Goal: Information Seeking & Learning: Learn about a topic

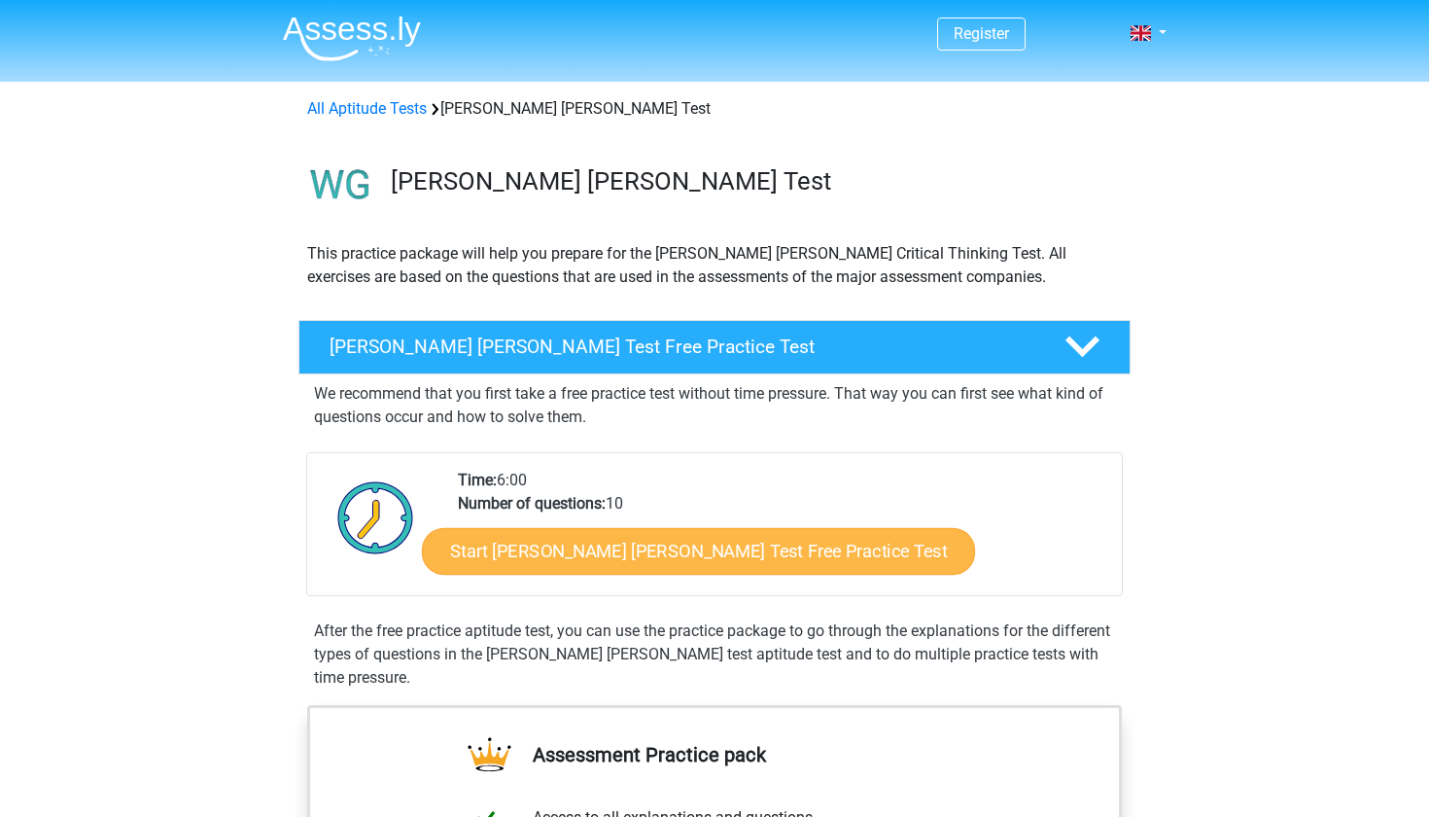
click at [561, 541] on link "Start Watson Glaser Test Free Practice Test" at bounding box center [698, 551] width 553 height 47
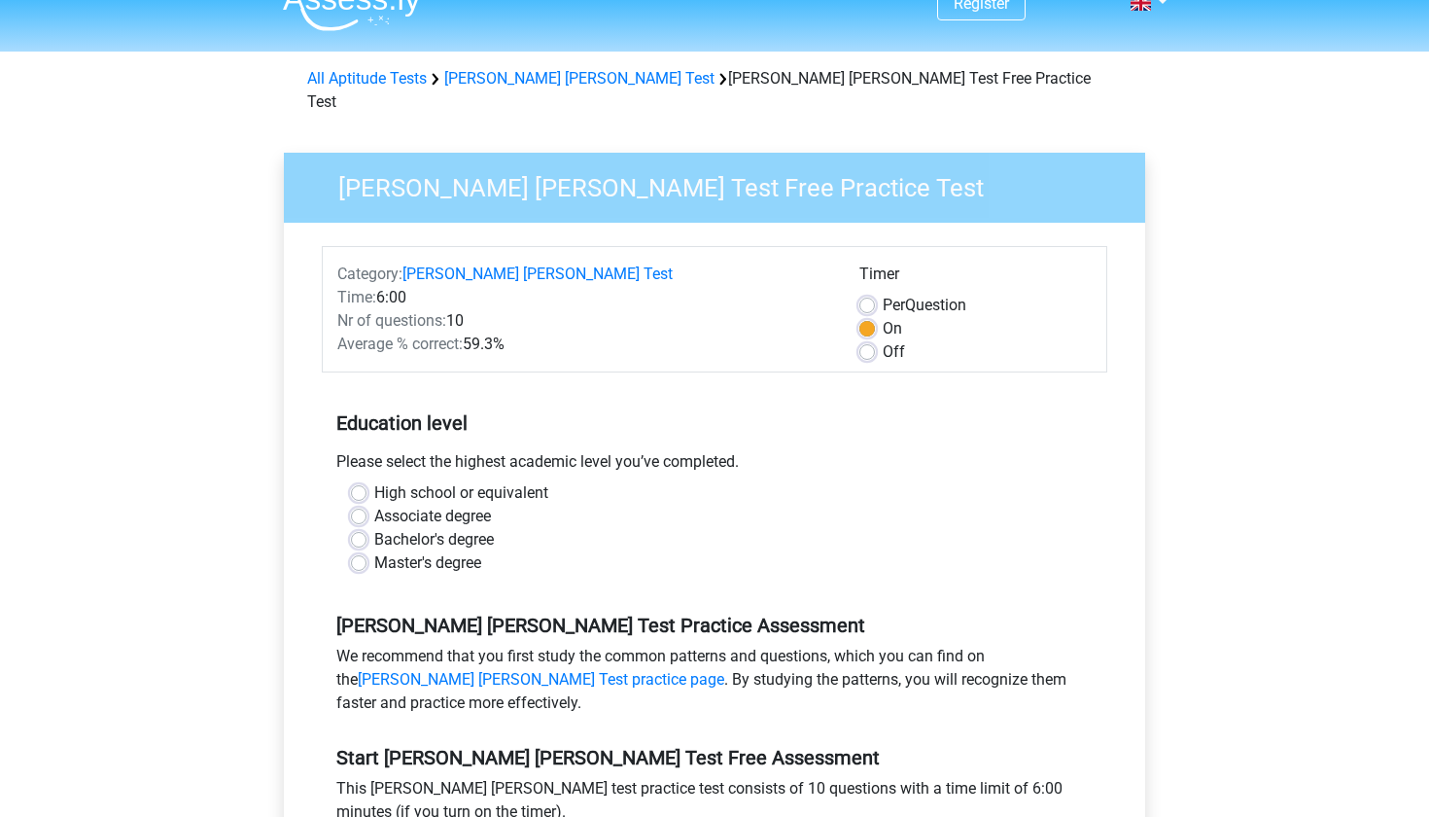
scroll to position [33, 0]
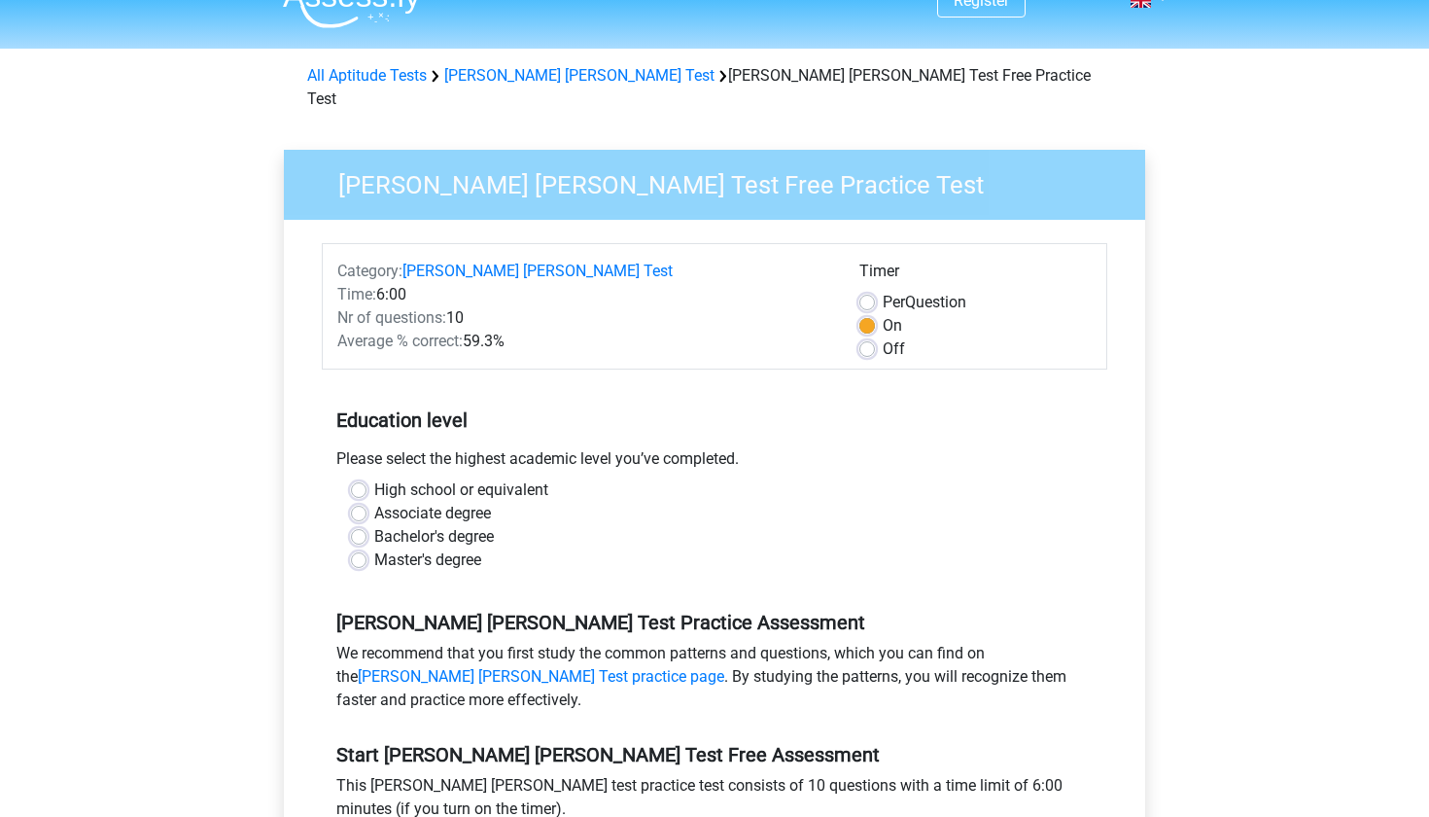
click at [883, 337] on label "Off" at bounding box center [894, 348] width 22 height 23
click at [866, 337] on input "Off" at bounding box center [867, 346] width 16 height 19
radio input "true"
click at [374, 478] on label "High school or equivalent" at bounding box center [461, 489] width 174 height 23
click at [361, 478] on input "High school or equivalent" at bounding box center [359, 487] width 16 height 19
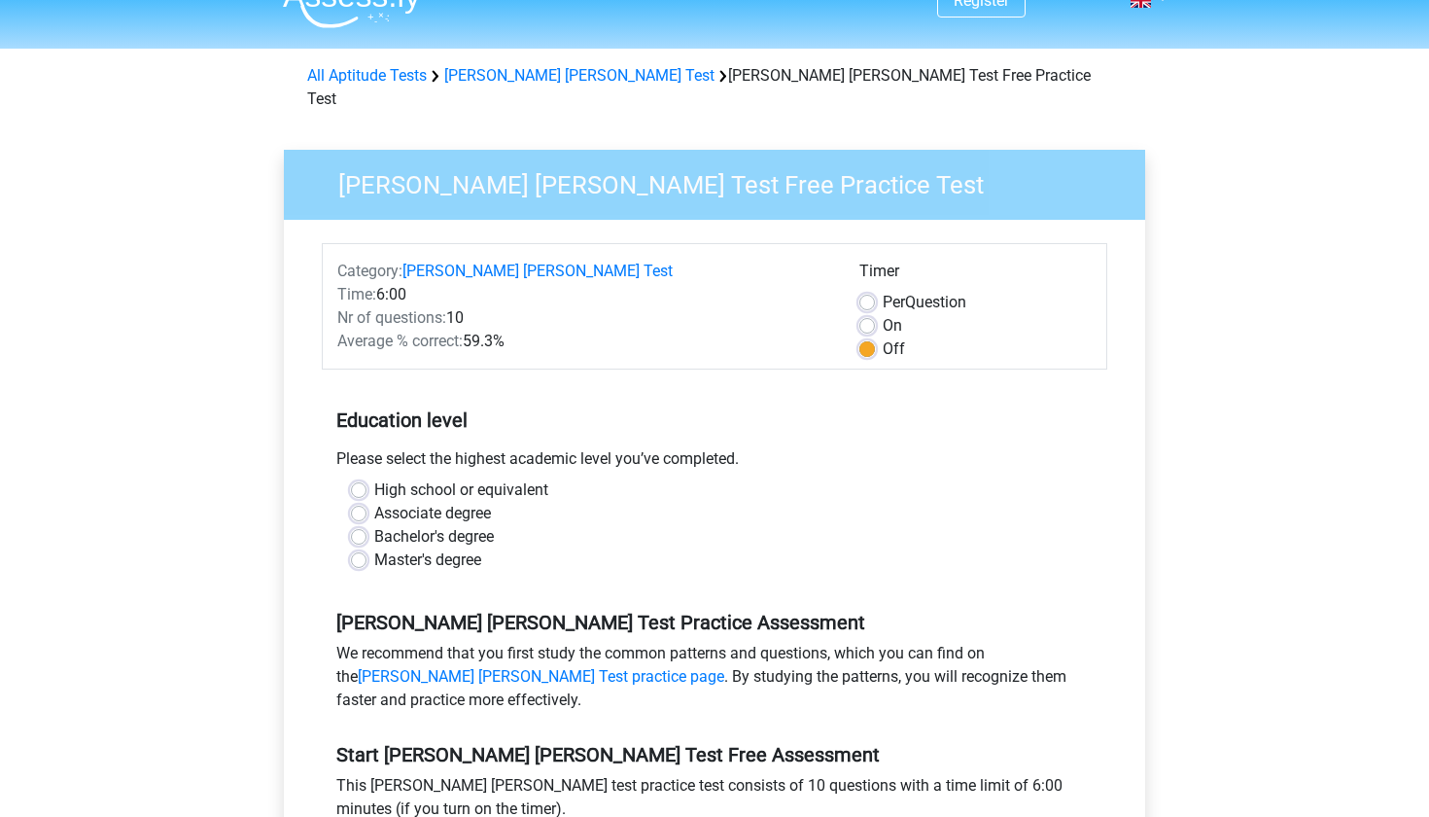
radio input "true"
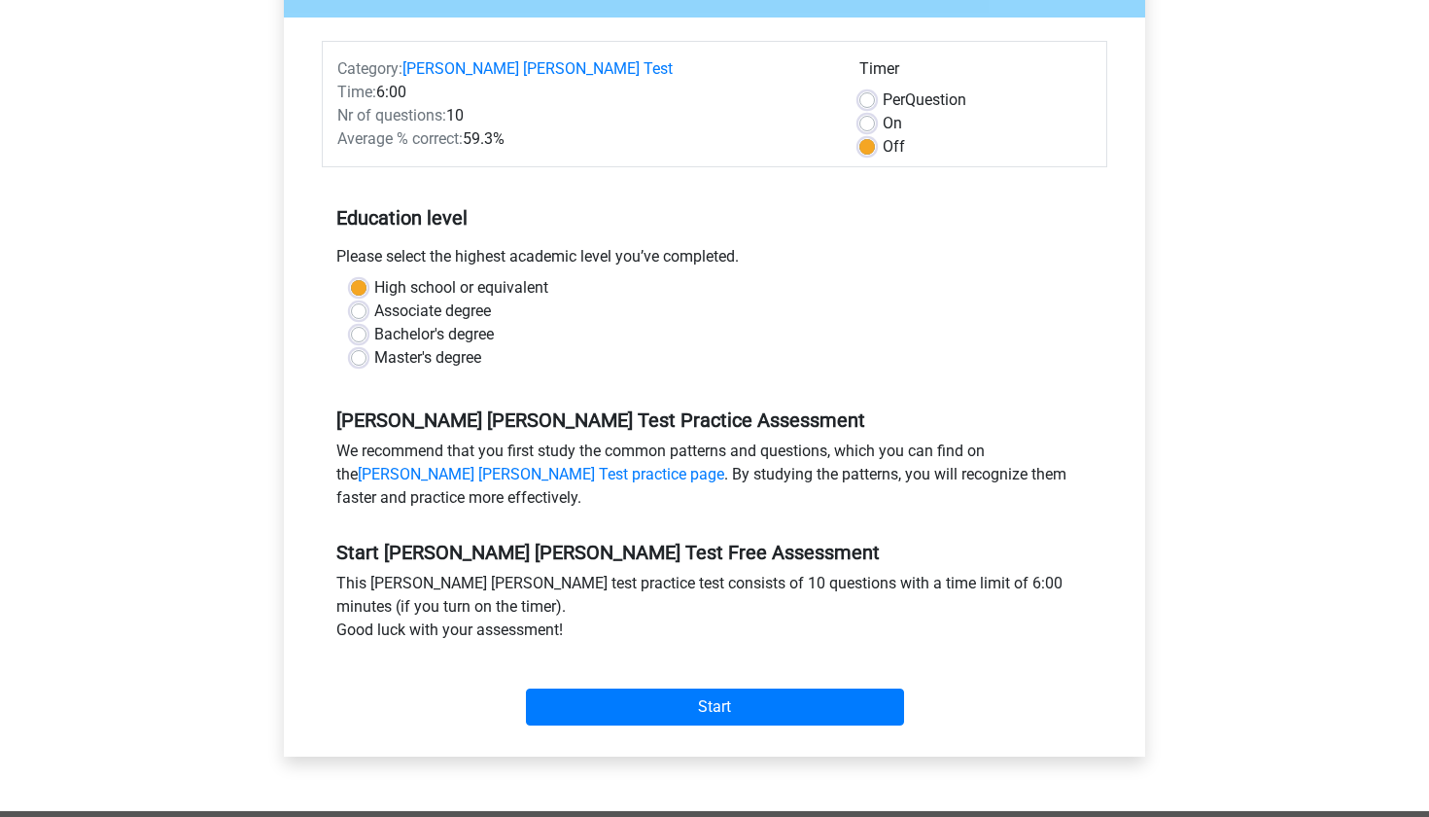
scroll to position [245, 0]
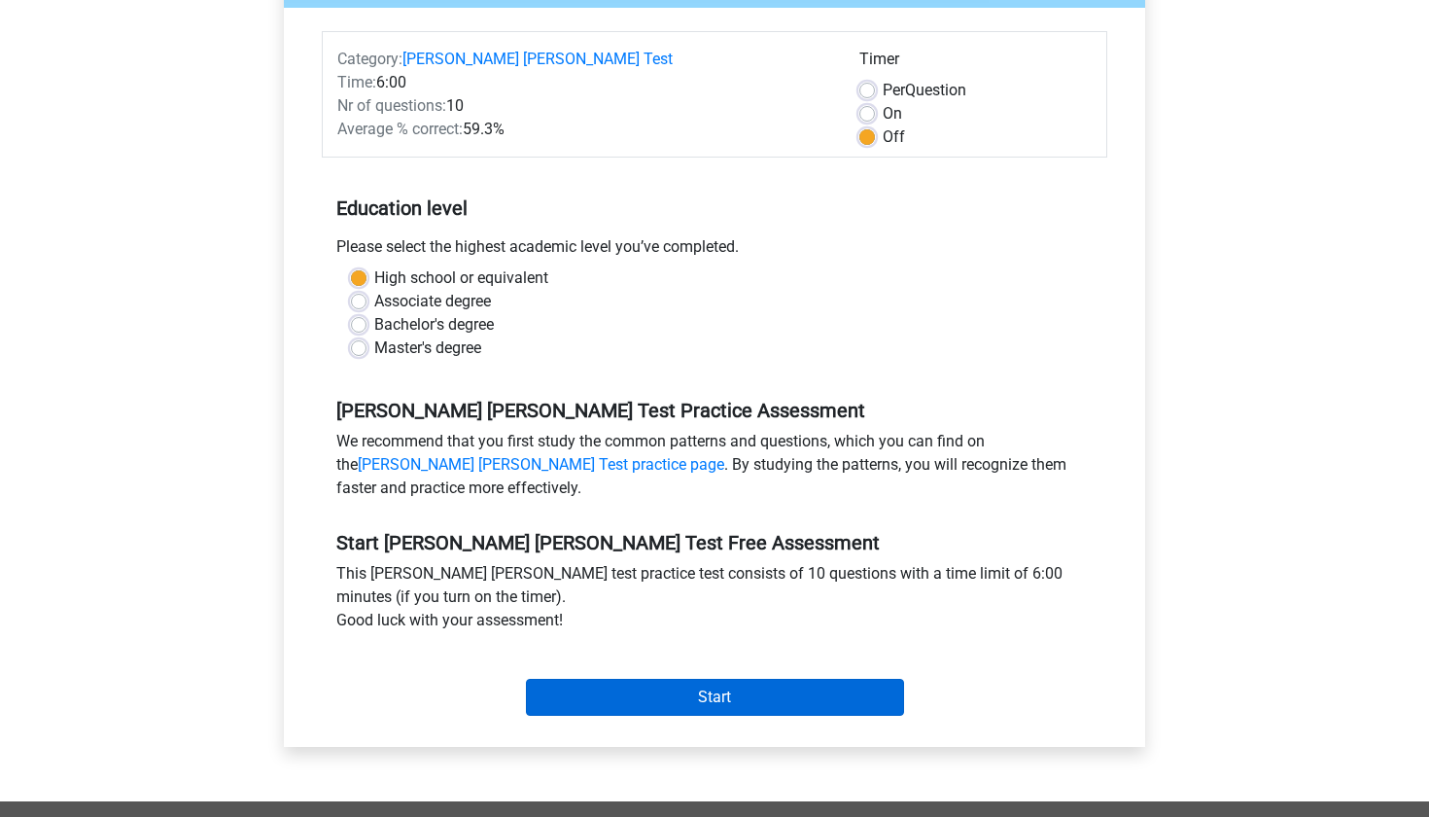
click at [568, 679] on input "Start" at bounding box center [715, 697] width 378 height 37
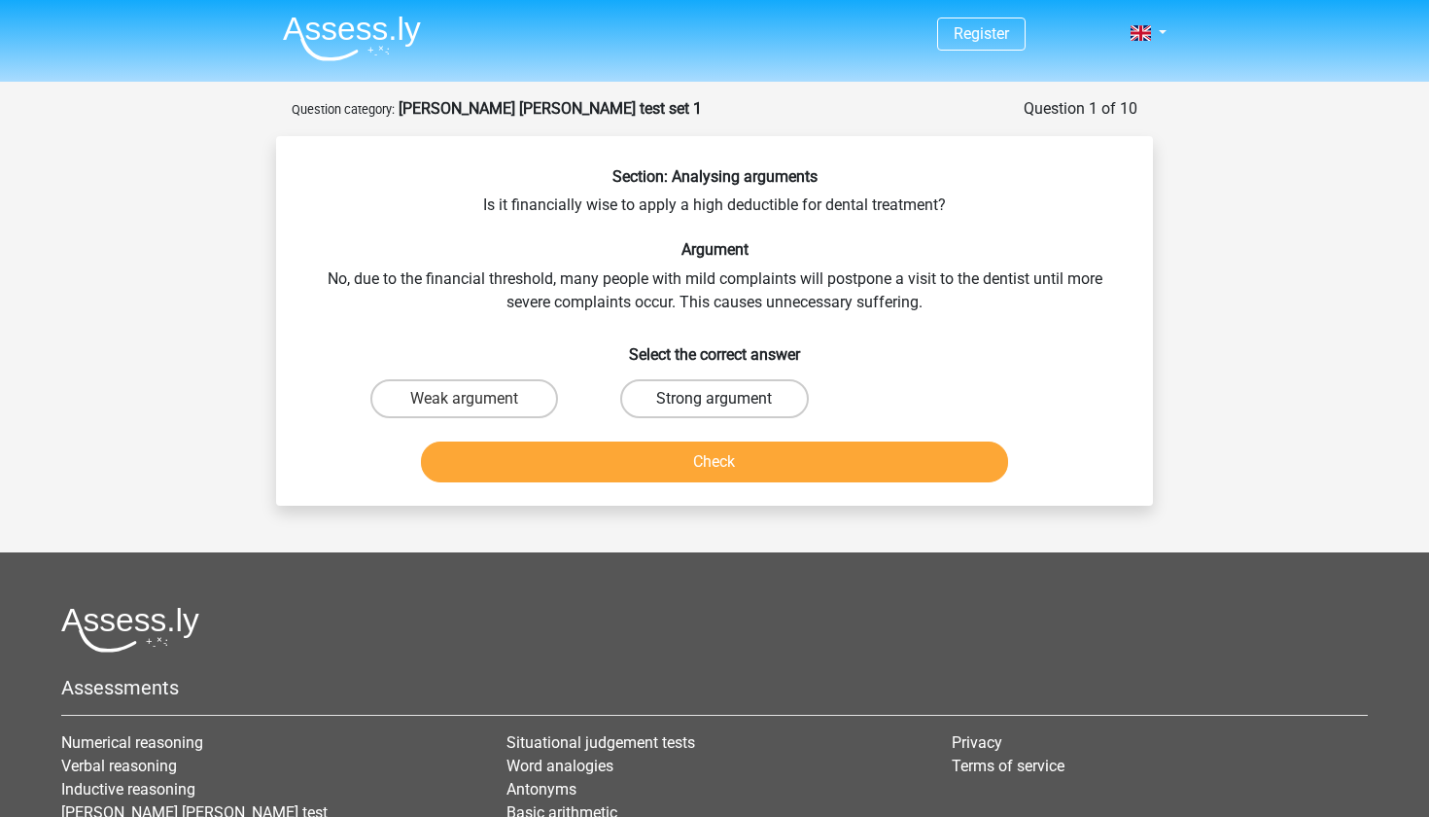
click at [640, 405] on label "Strong argument" at bounding box center [714, 398] width 188 height 39
click at [715, 405] on input "Strong argument" at bounding box center [721, 405] width 13 height 13
radio input "true"
click at [543, 478] on button "Check" at bounding box center [715, 461] width 588 height 41
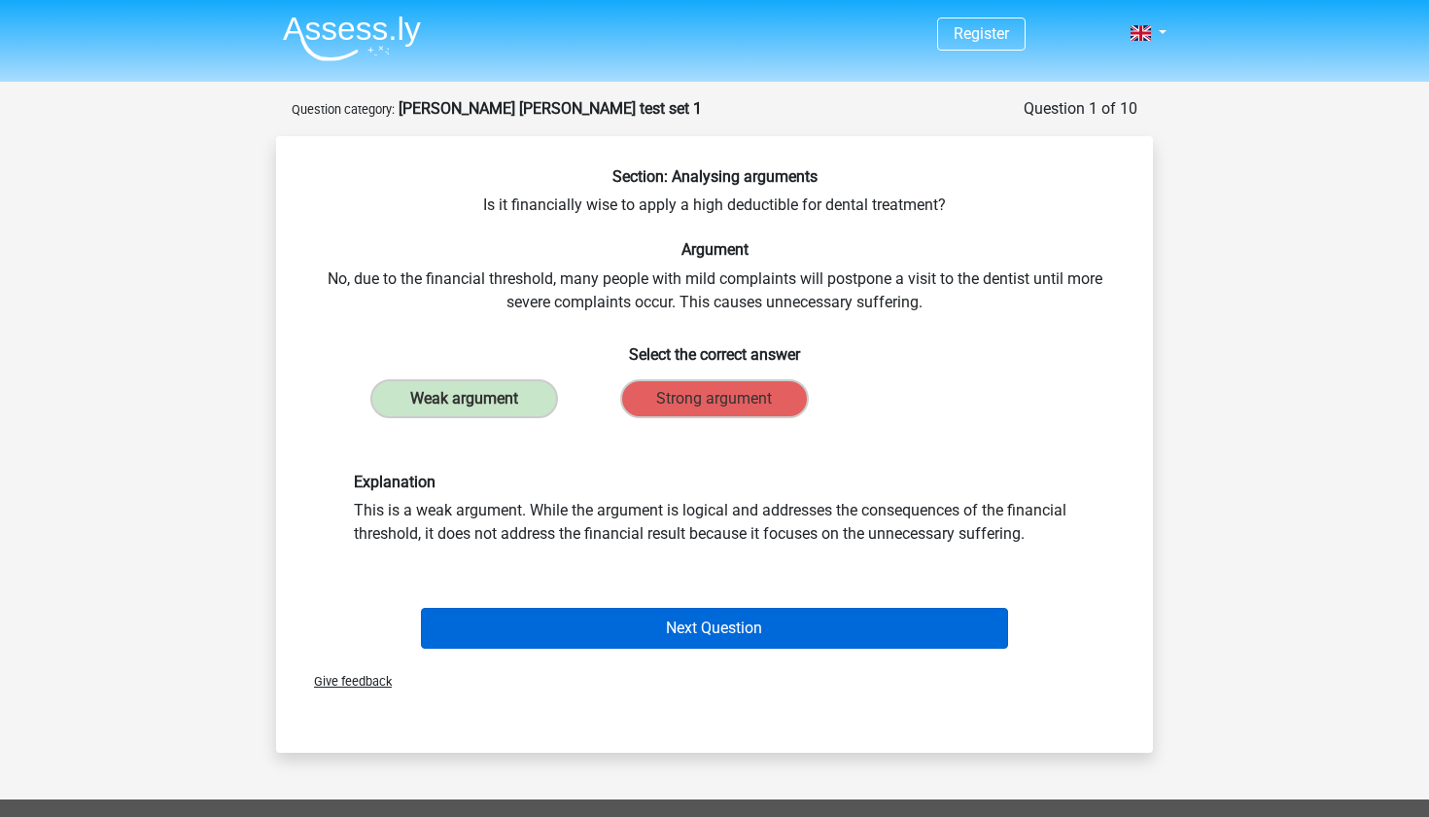
click at [574, 617] on button "Next Question" at bounding box center [715, 628] width 588 height 41
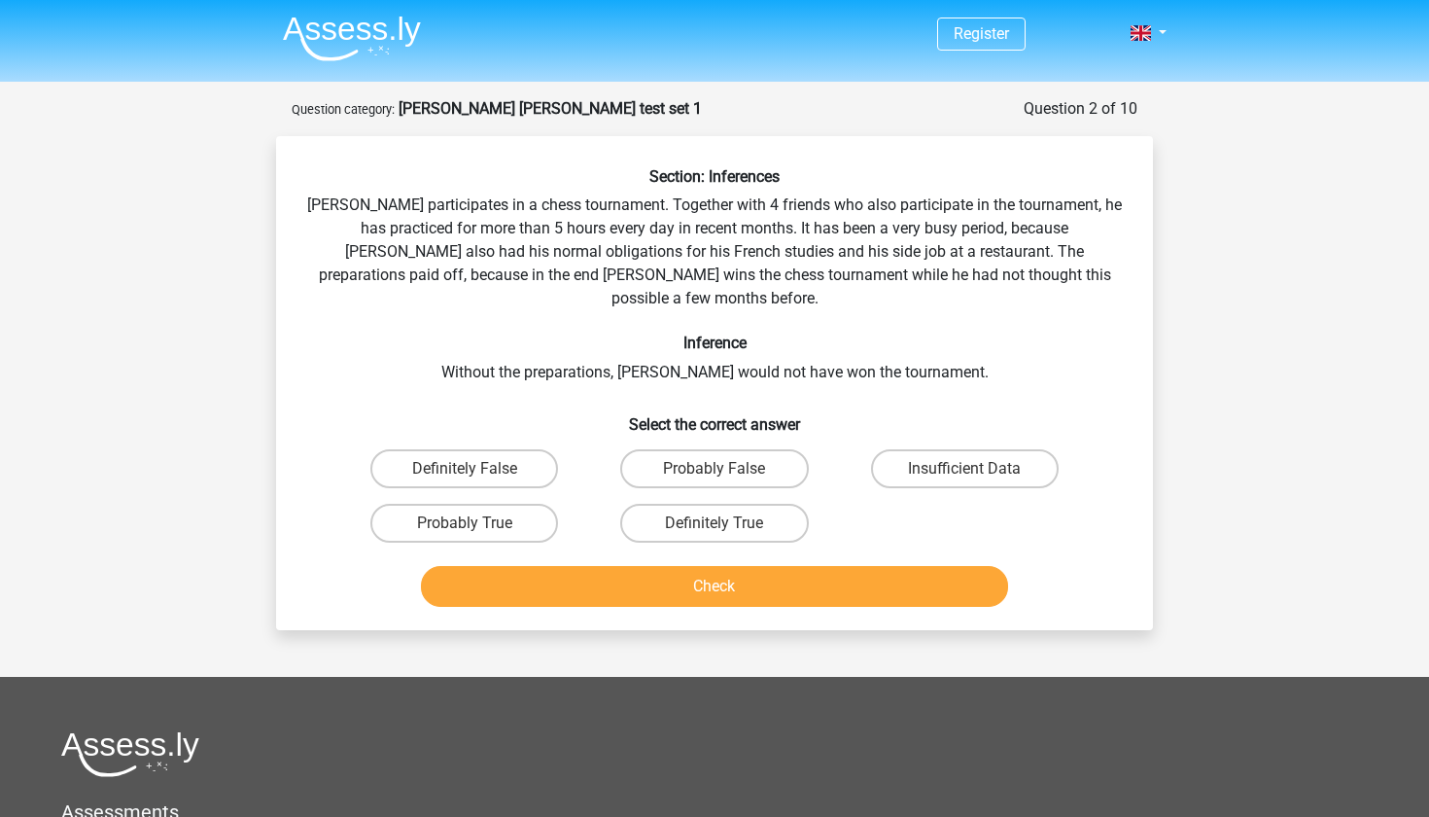
scroll to position [97, 0]
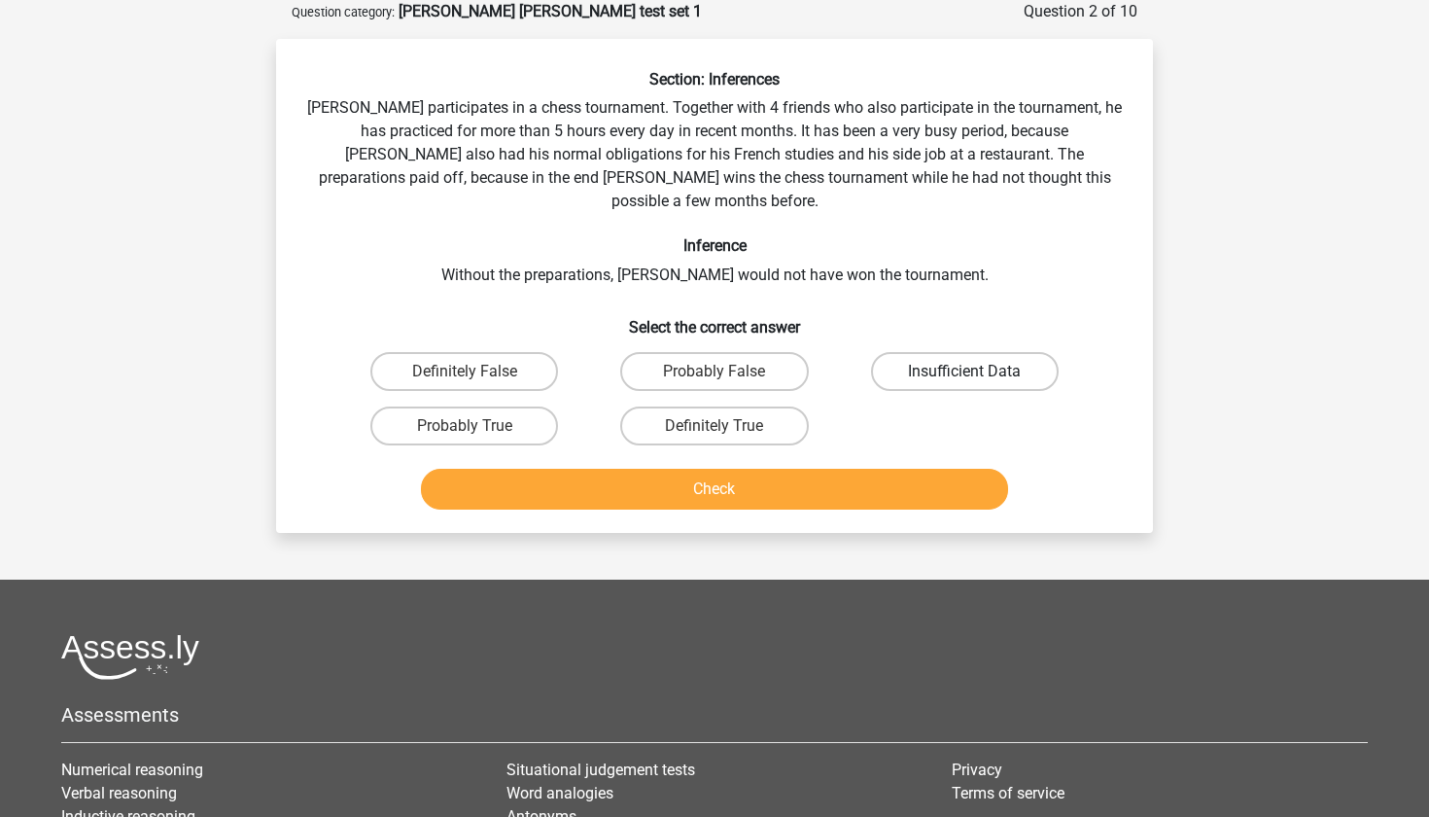
click at [885, 352] on label "Insufficient Data" at bounding box center [965, 371] width 188 height 39
click at [964, 371] on input "Insufficient Data" at bounding box center [970, 377] width 13 height 13
radio input "true"
click at [822, 473] on button "Check" at bounding box center [715, 489] width 588 height 41
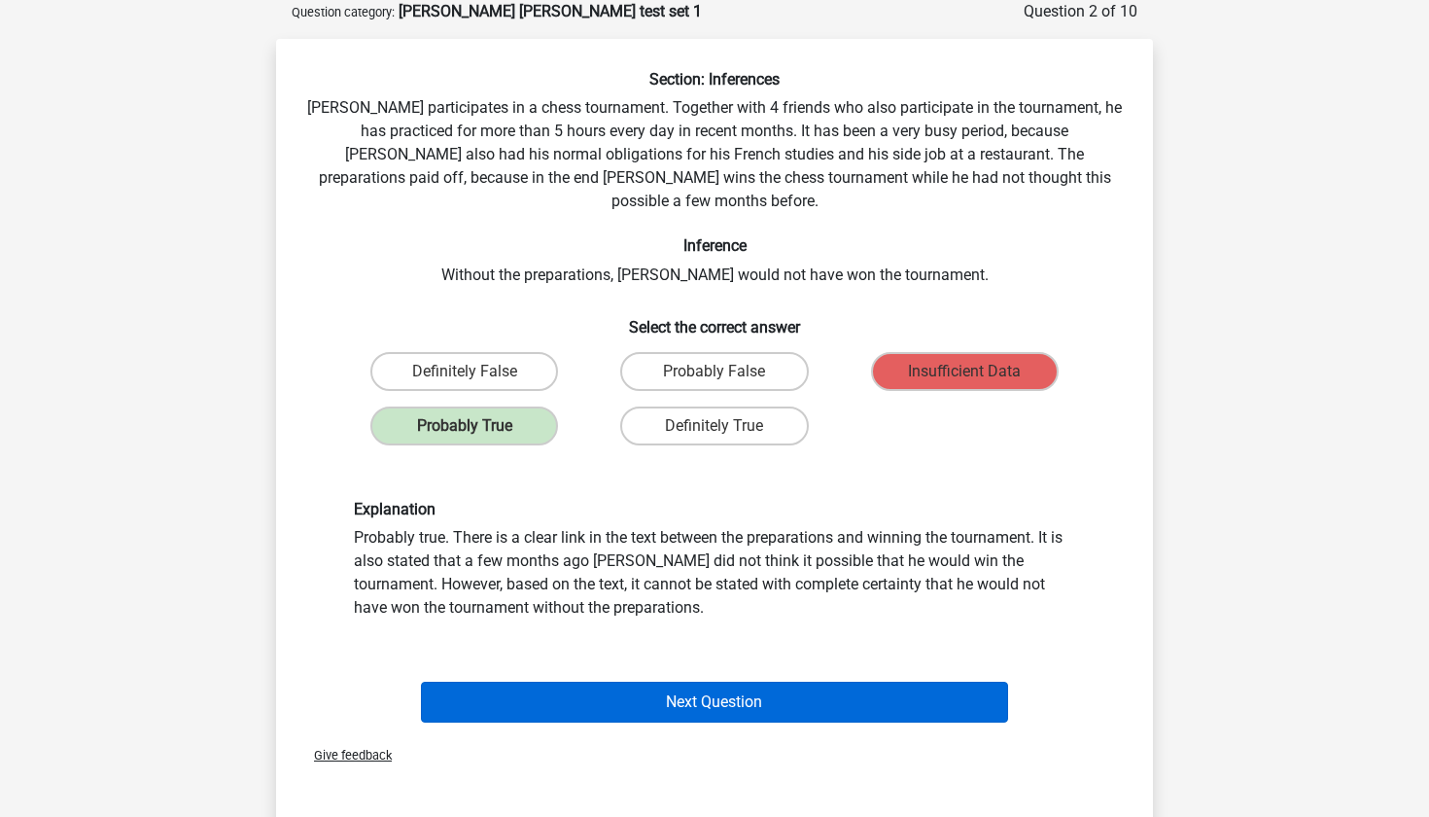
click at [628, 681] on button "Next Question" at bounding box center [715, 701] width 588 height 41
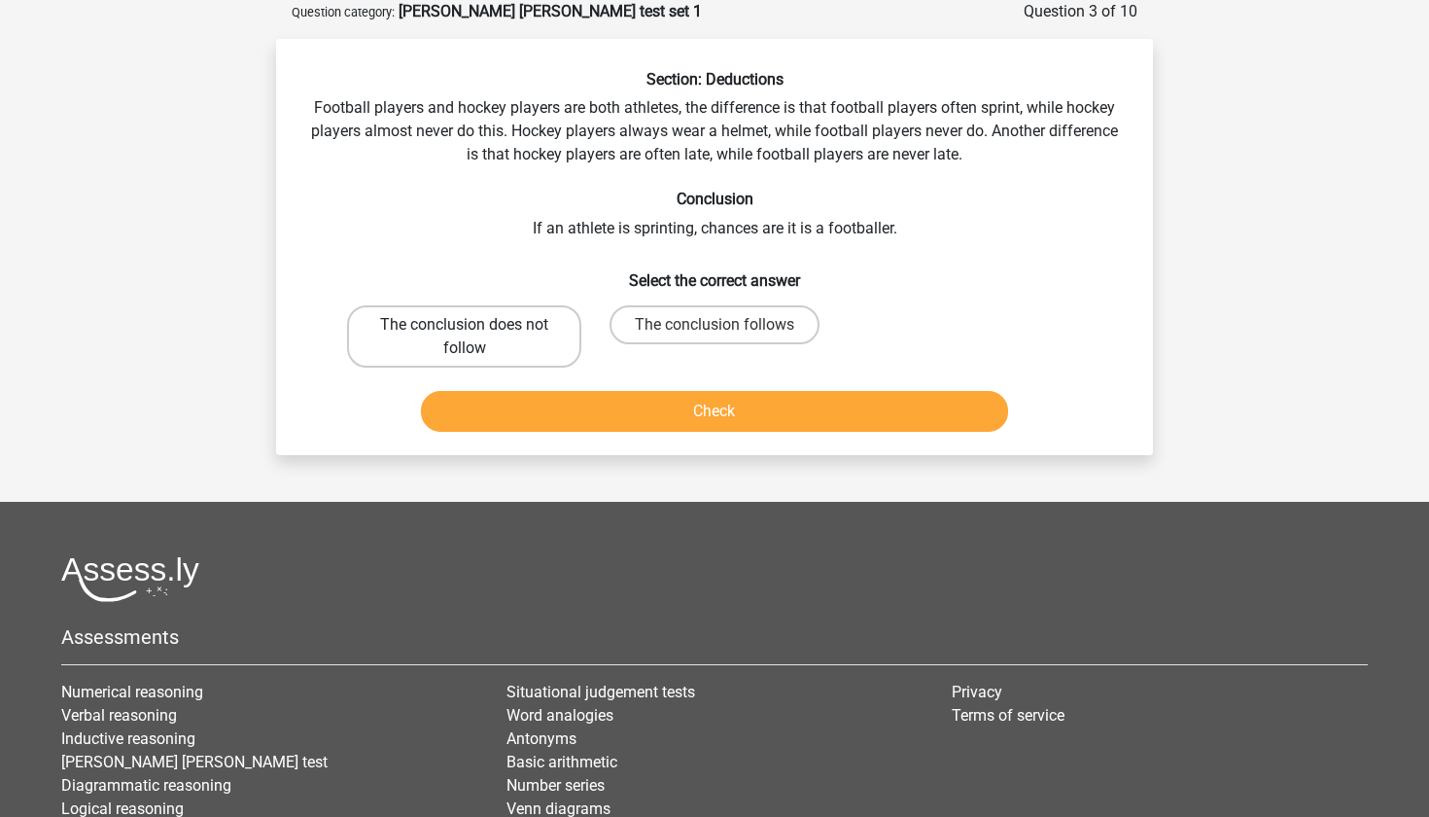
click at [539, 334] on label "The conclusion does not follow" at bounding box center [464, 336] width 234 height 62
click at [477, 334] on input "The conclusion does not follow" at bounding box center [471, 331] width 13 height 13
radio input "true"
click at [572, 405] on button "Check" at bounding box center [715, 411] width 588 height 41
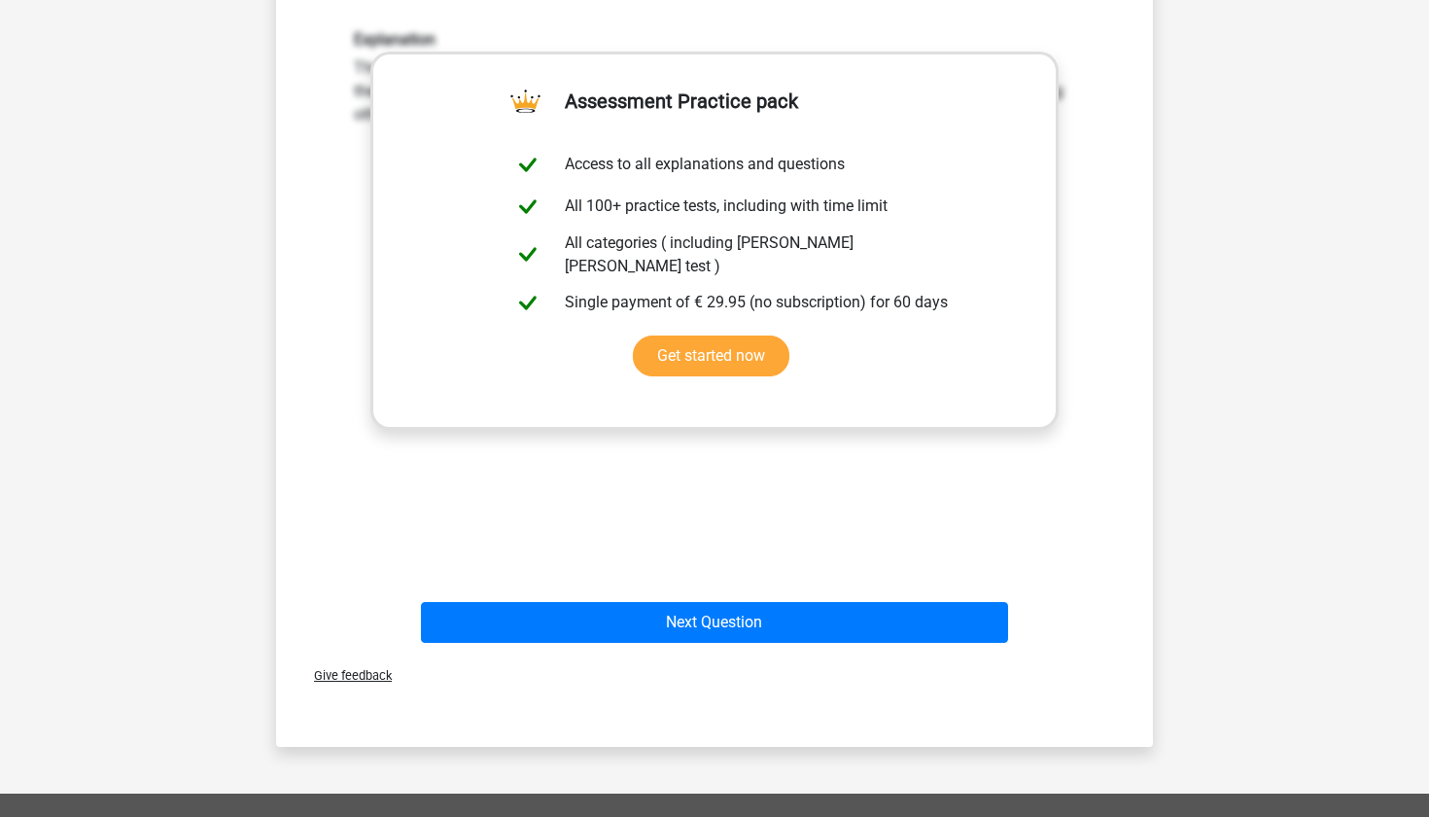
scroll to position [508, 0]
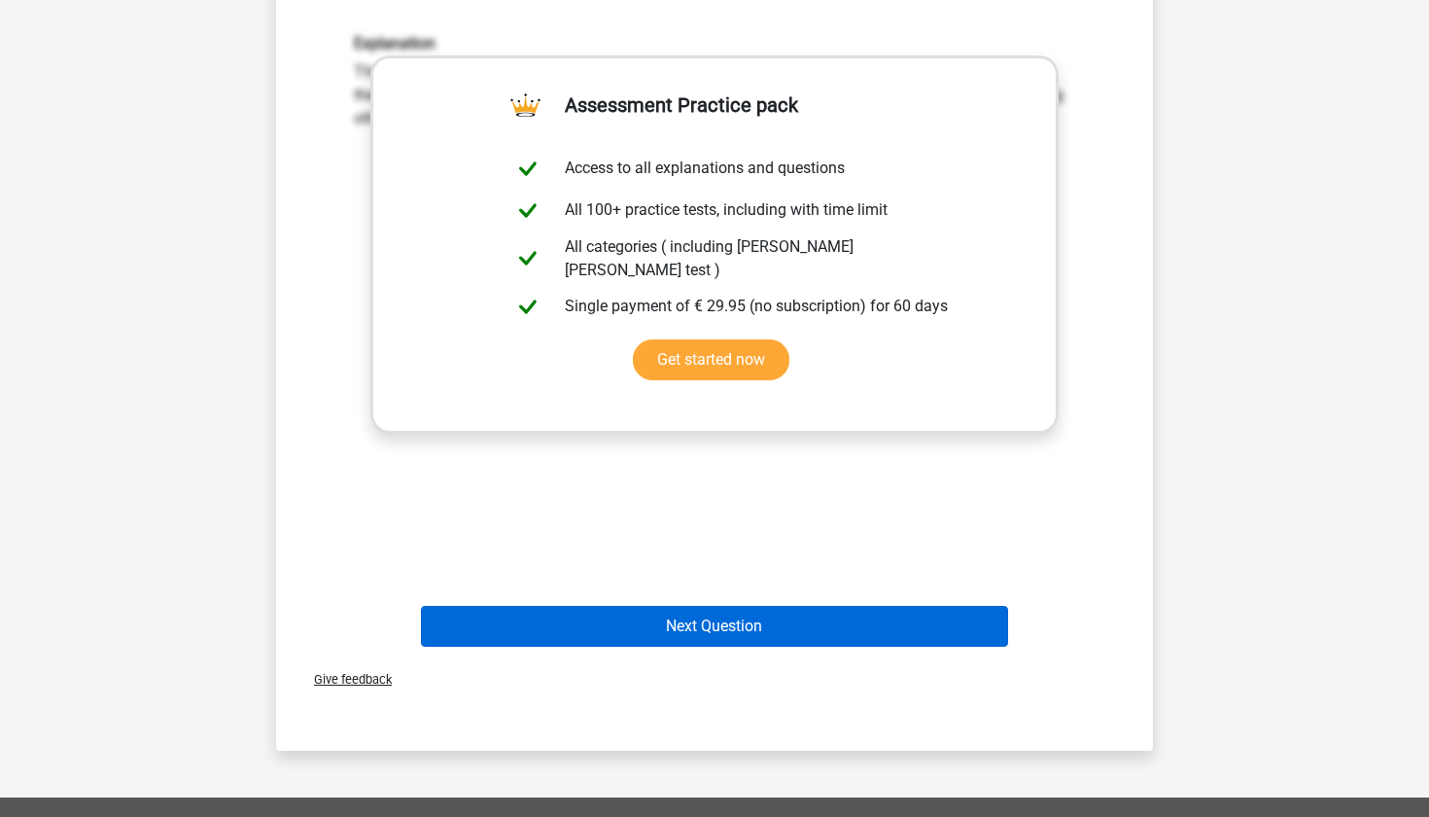
click at [596, 625] on button "Next Question" at bounding box center [715, 626] width 588 height 41
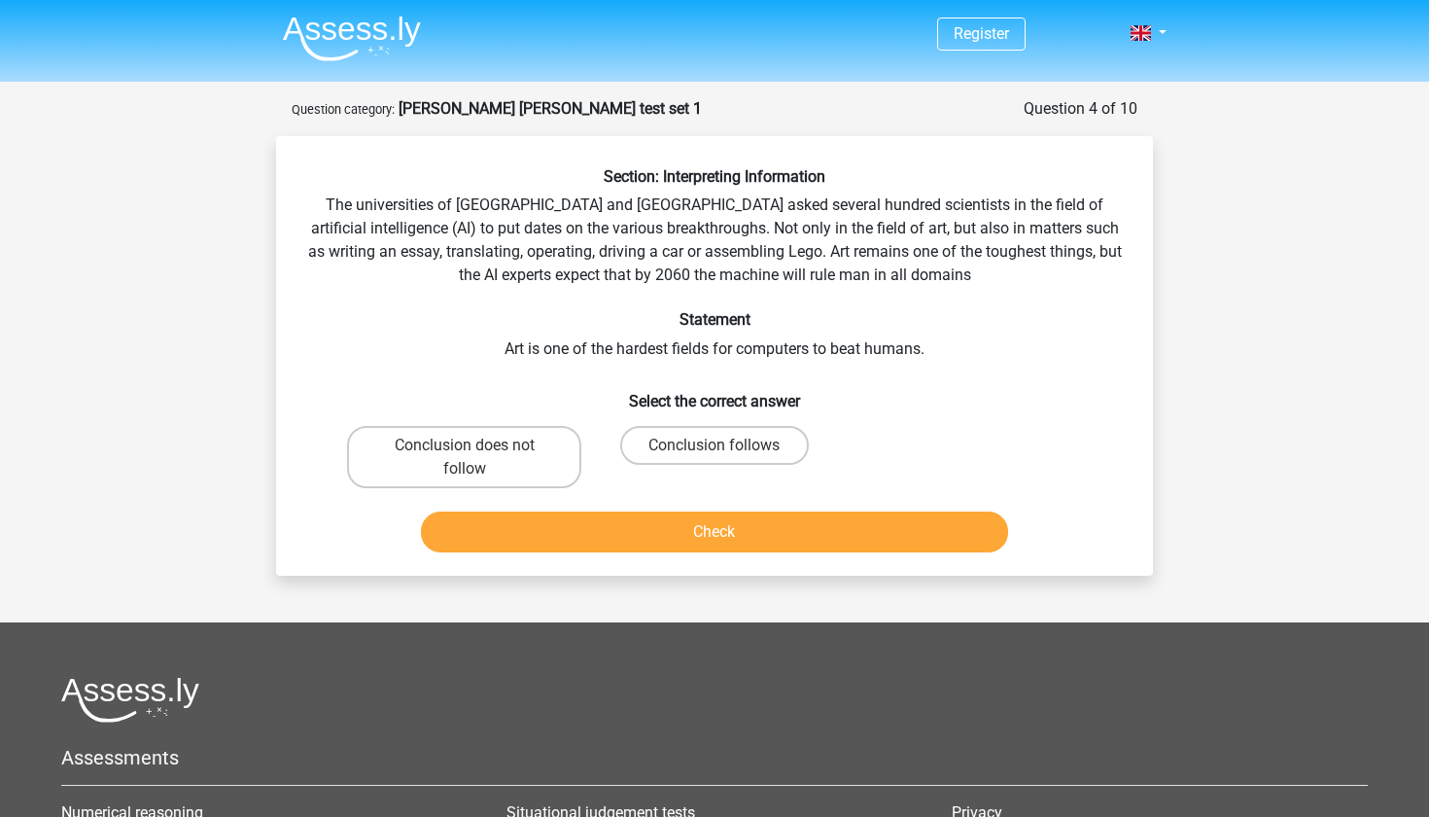
scroll to position [0, 0]
click at [677, 454] on label "Conclusion follows" at bounding box center [714, 445] width 188 height 39
click at [715, 454] on input "Conclusion follows" at bounding box center [721, 451] width 13 height 13
radio input "true"
click at [684, 506] on div "Check" at bounding box center [714, 528] width 815 height 64
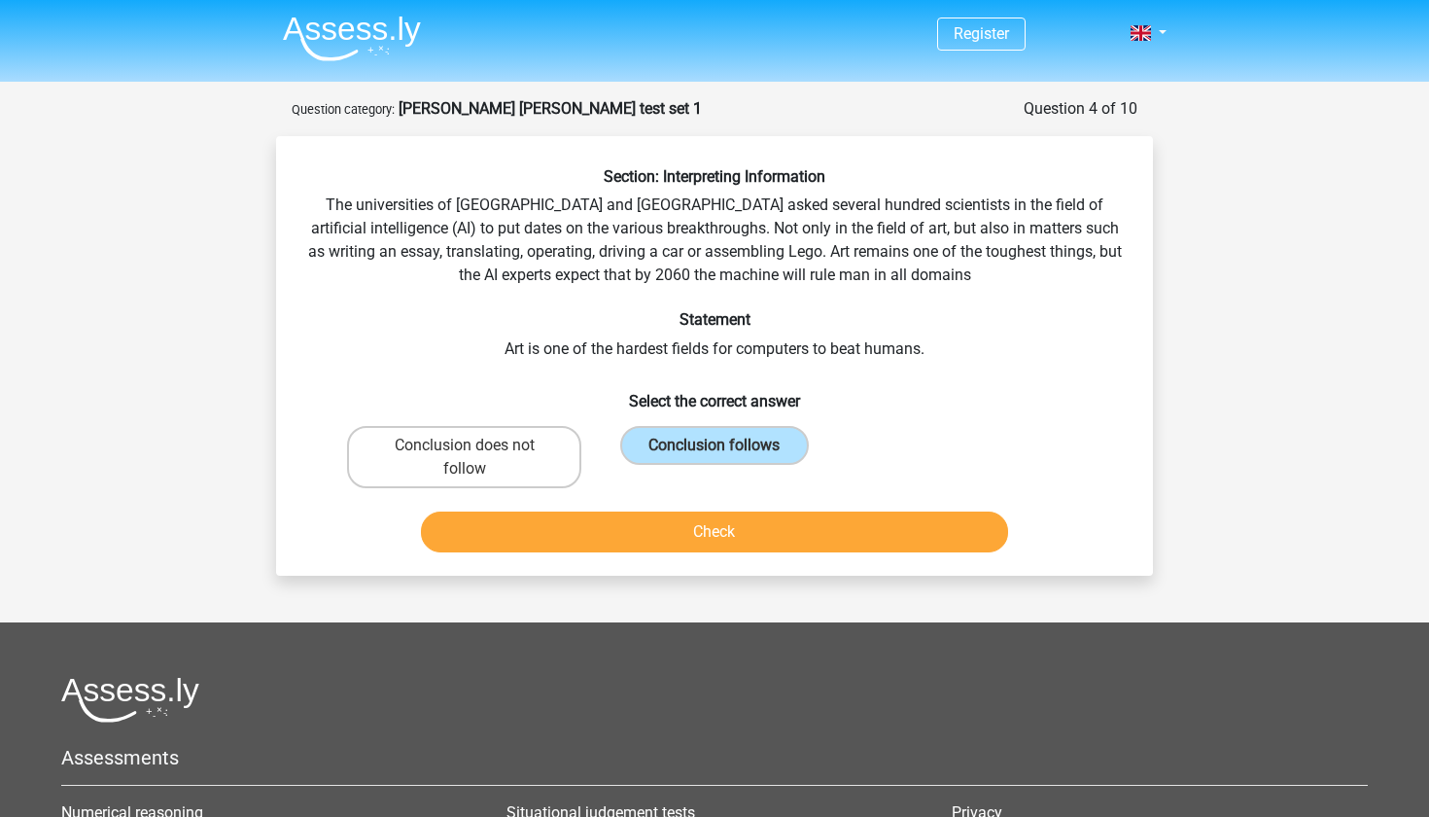
click at [684, 531] on button "Check" at bounding box center [715, 531] width 588 height 41
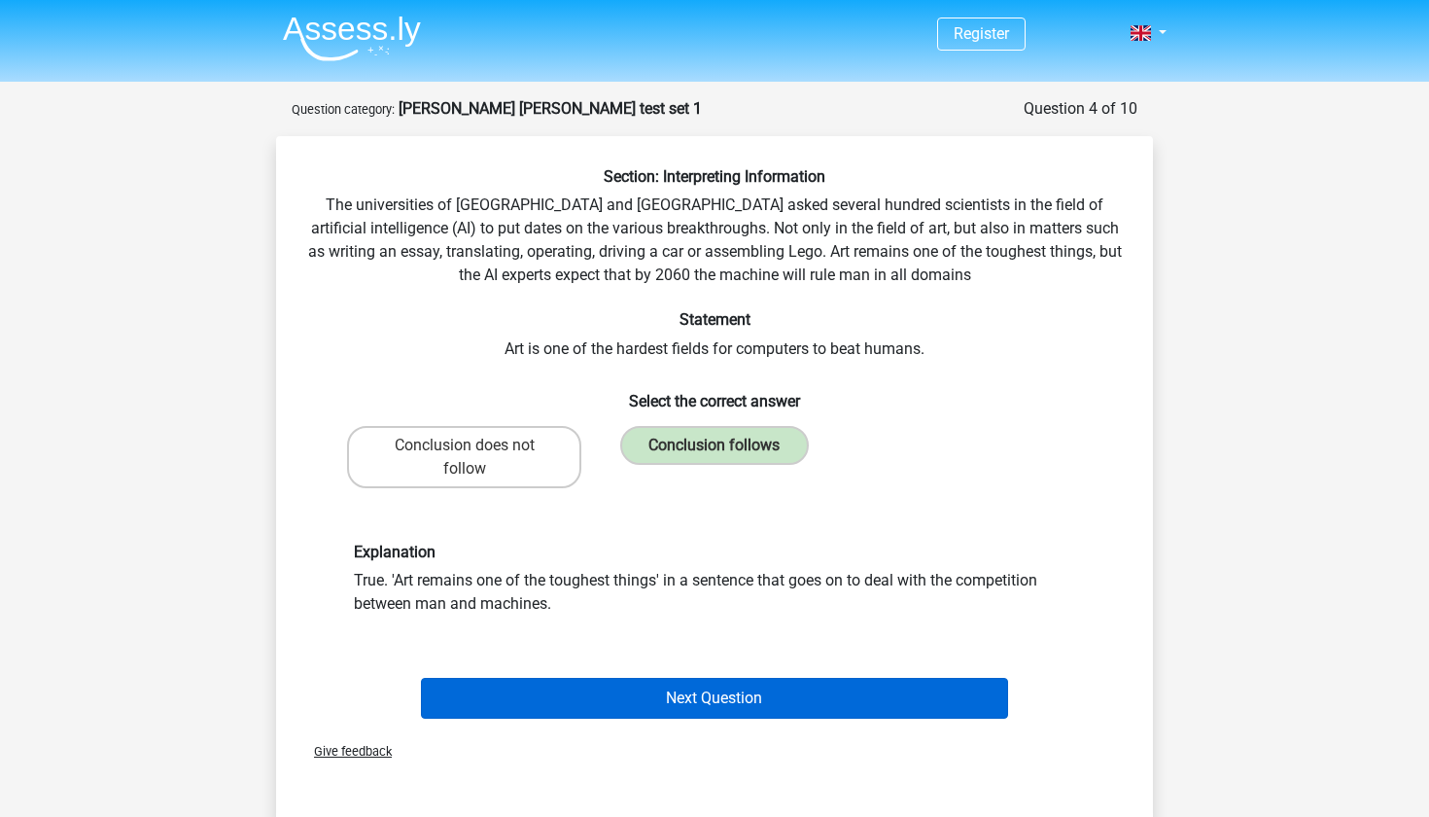
click at [693, 697] on button "Next Question" at bounding box center [715, 698] width 588 height 41
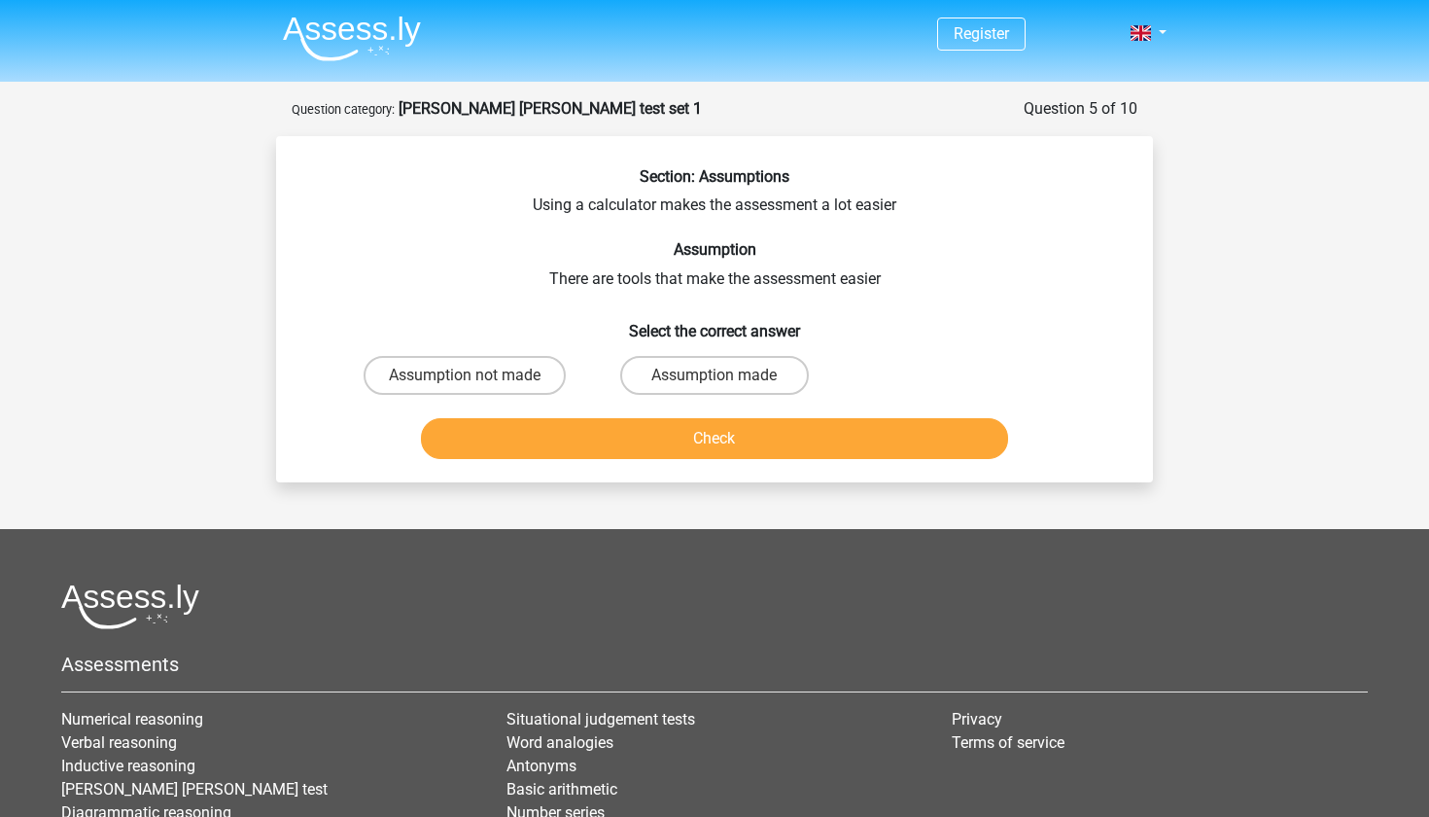
scroll to position [97, 0]
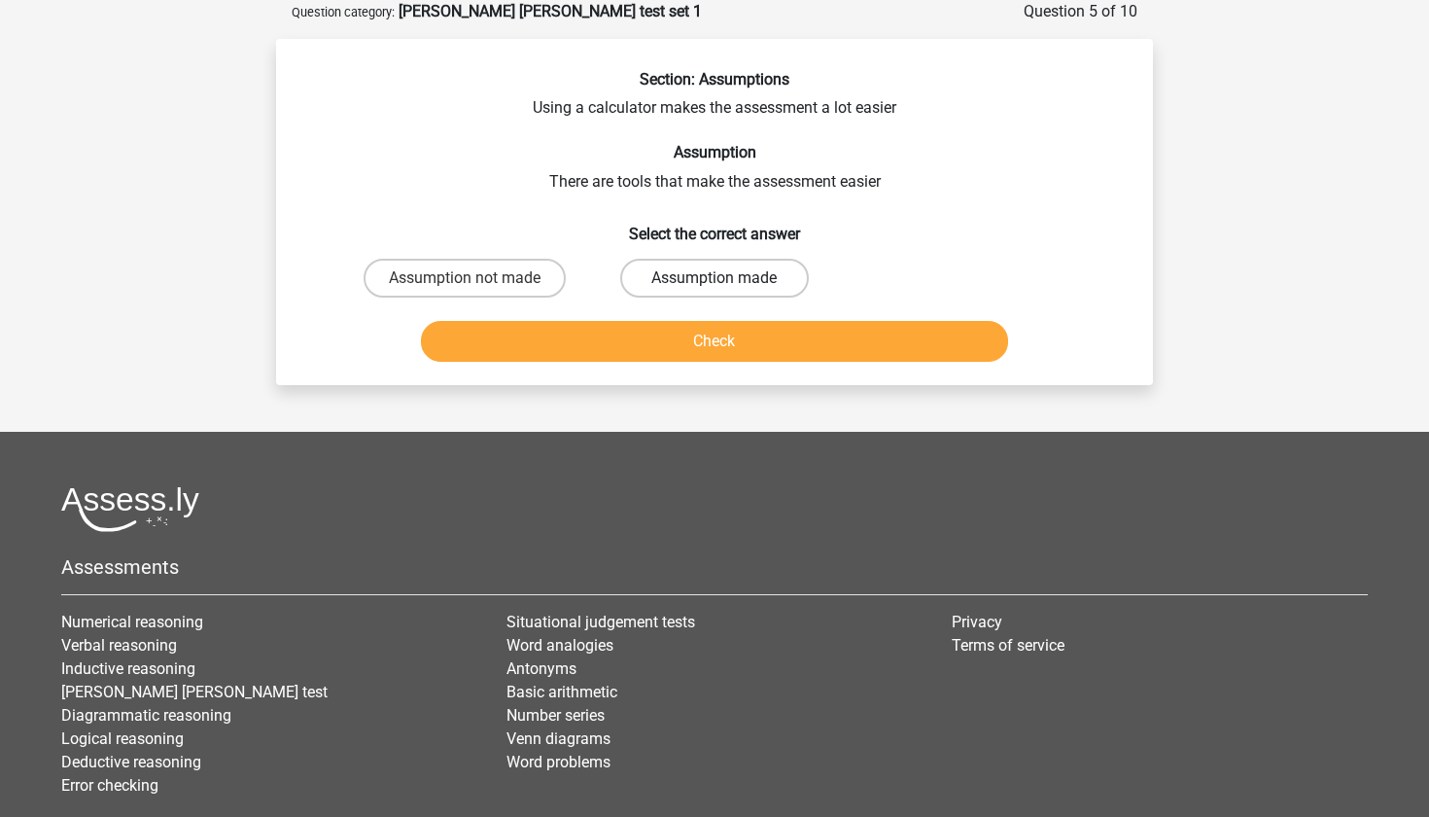
click at [708, 289] on label "Assumption made" at bounding box center [714, 278] width 188 height 39
click at [715, 289] on input "Assumption made" at bounding box center [721, 284] width 13 height 13
radio input "true"
click at [715, 370] on div "Section: Assumptions Using a calculator makes the assessment a lot easier Assum…" at bounding box center [714, 212] width 877 height 346
click at [709, 339] on button "Check" at bounding box center [715, 341] width 588 height 41
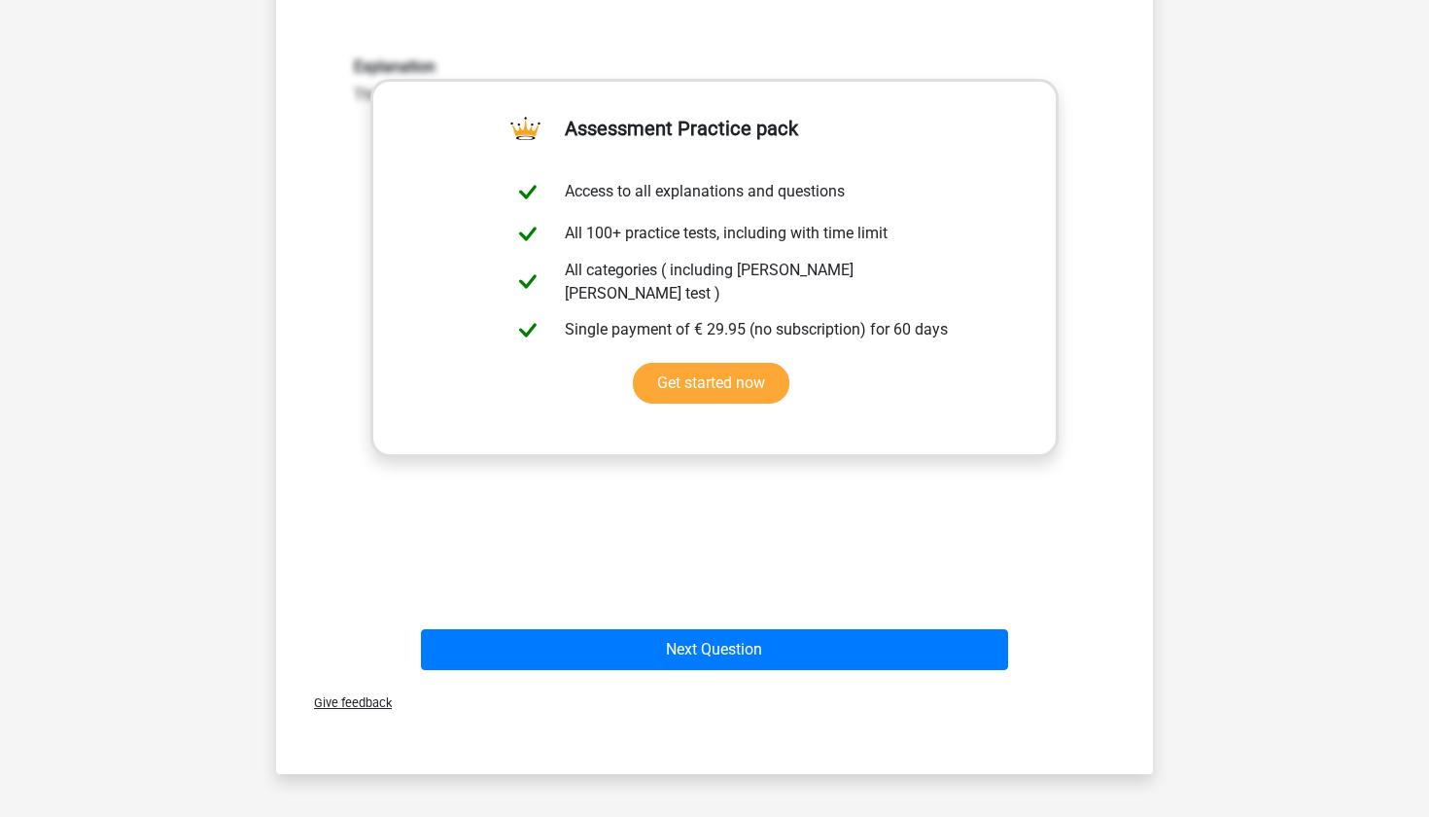
scroll to position [461, 0]
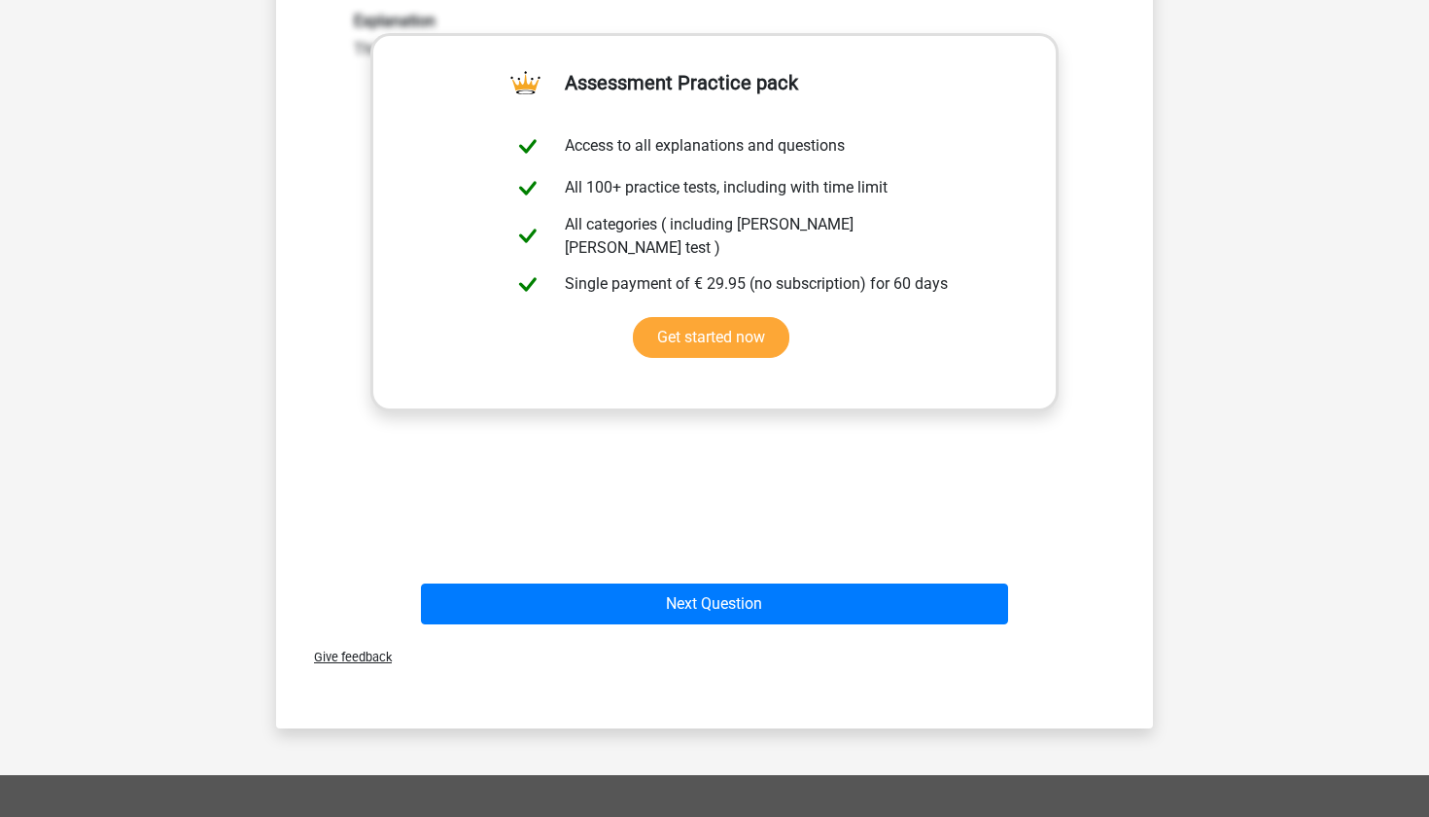
click at [716, 580] on div "Next Question" at bounding box center [714, 600] width 815 height 64
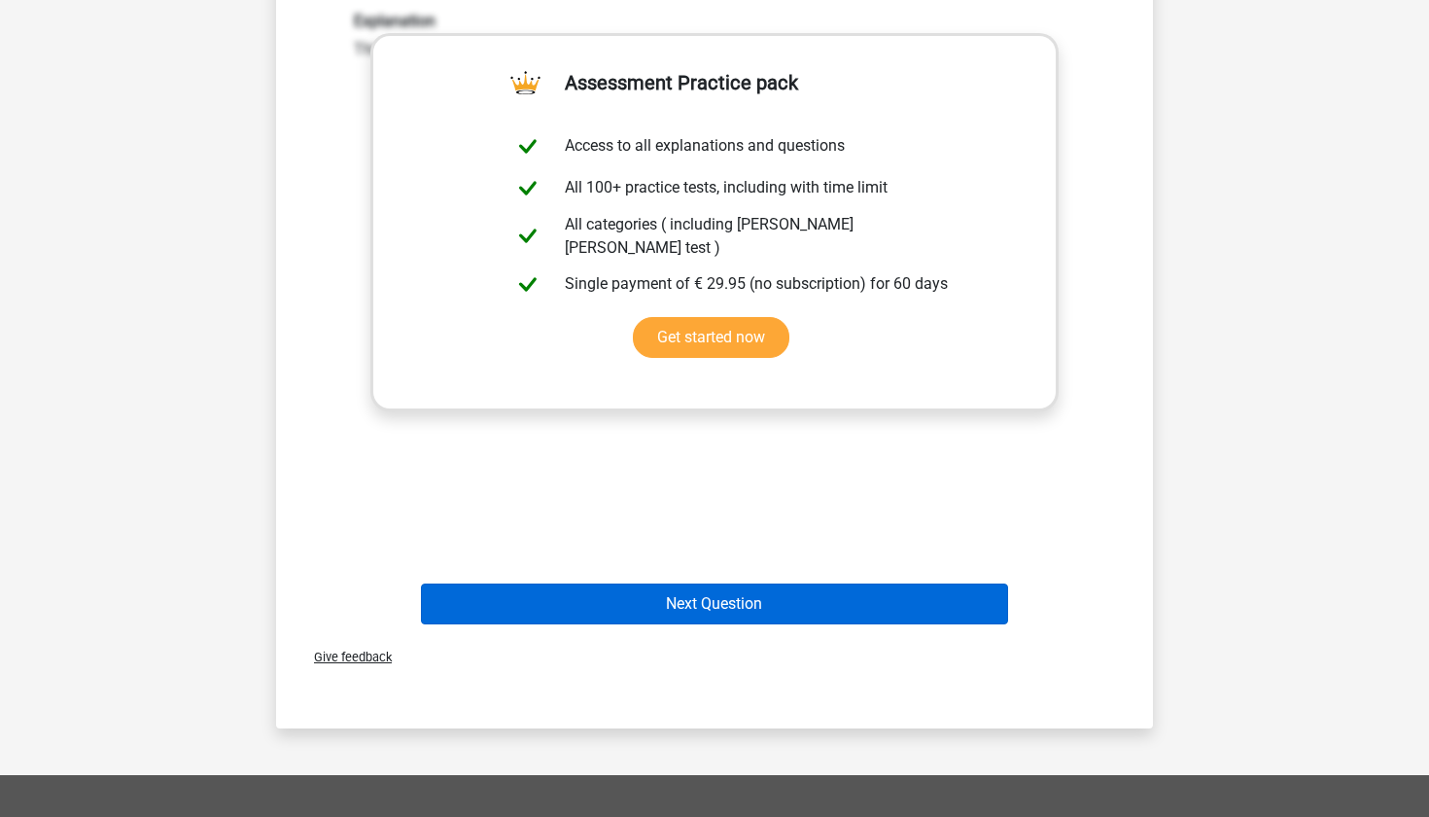
click at [706, 602] on button "Next Question" at bounding box center [715, 603] width 588 height 41
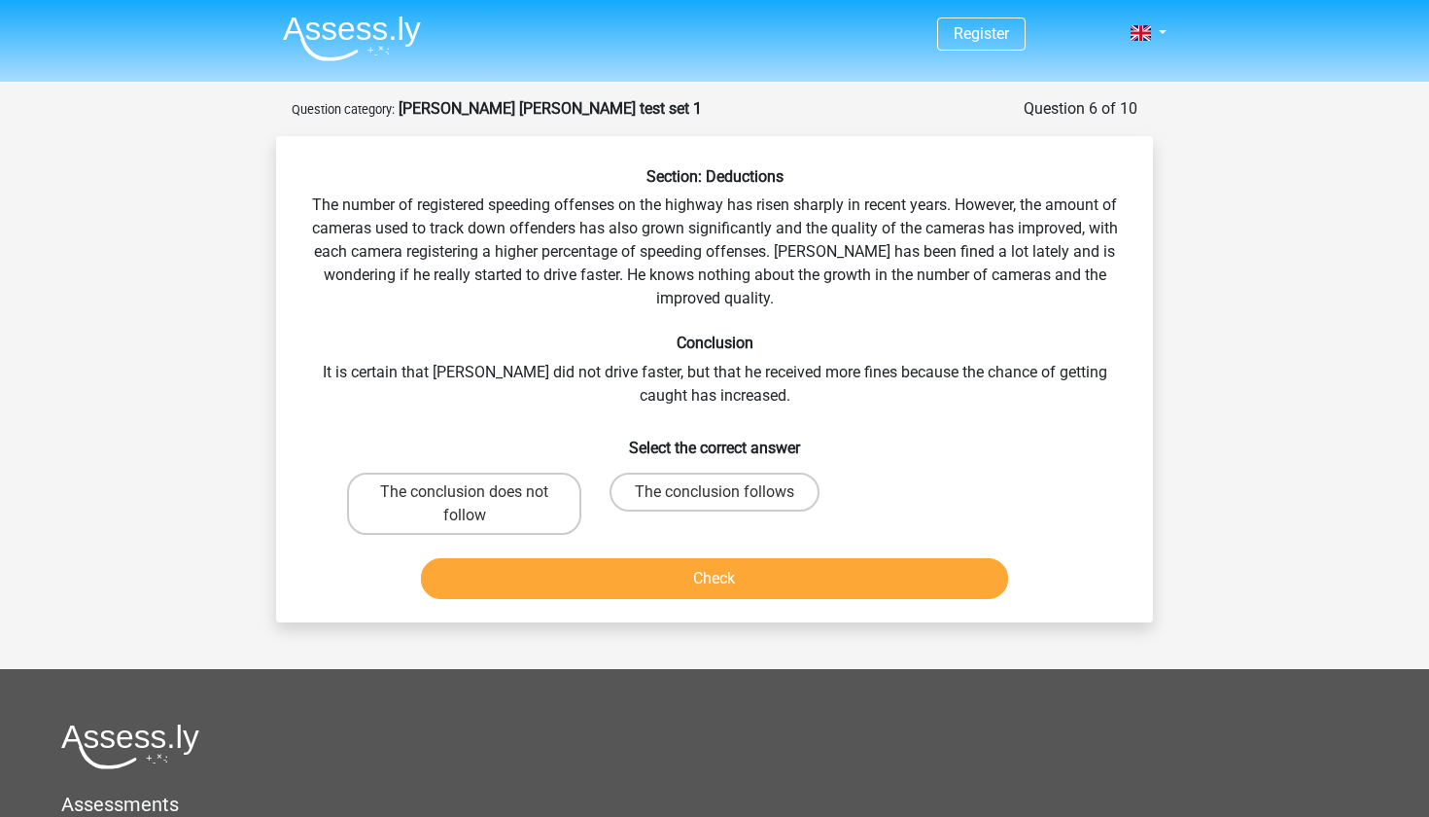
scroll to position [0, 0]
click at [743, 482] on label "The conclusion follows" at bounding box center [715, 491] width 210 height 39
click at [727, 492] on input "The conclusion follows" at bounding box center [721, 498] width 13 height 13
radio input "true"
click at [508, 486] on label "The conclusion does not follow" at bounding box center [464, 503] width 234 height 62
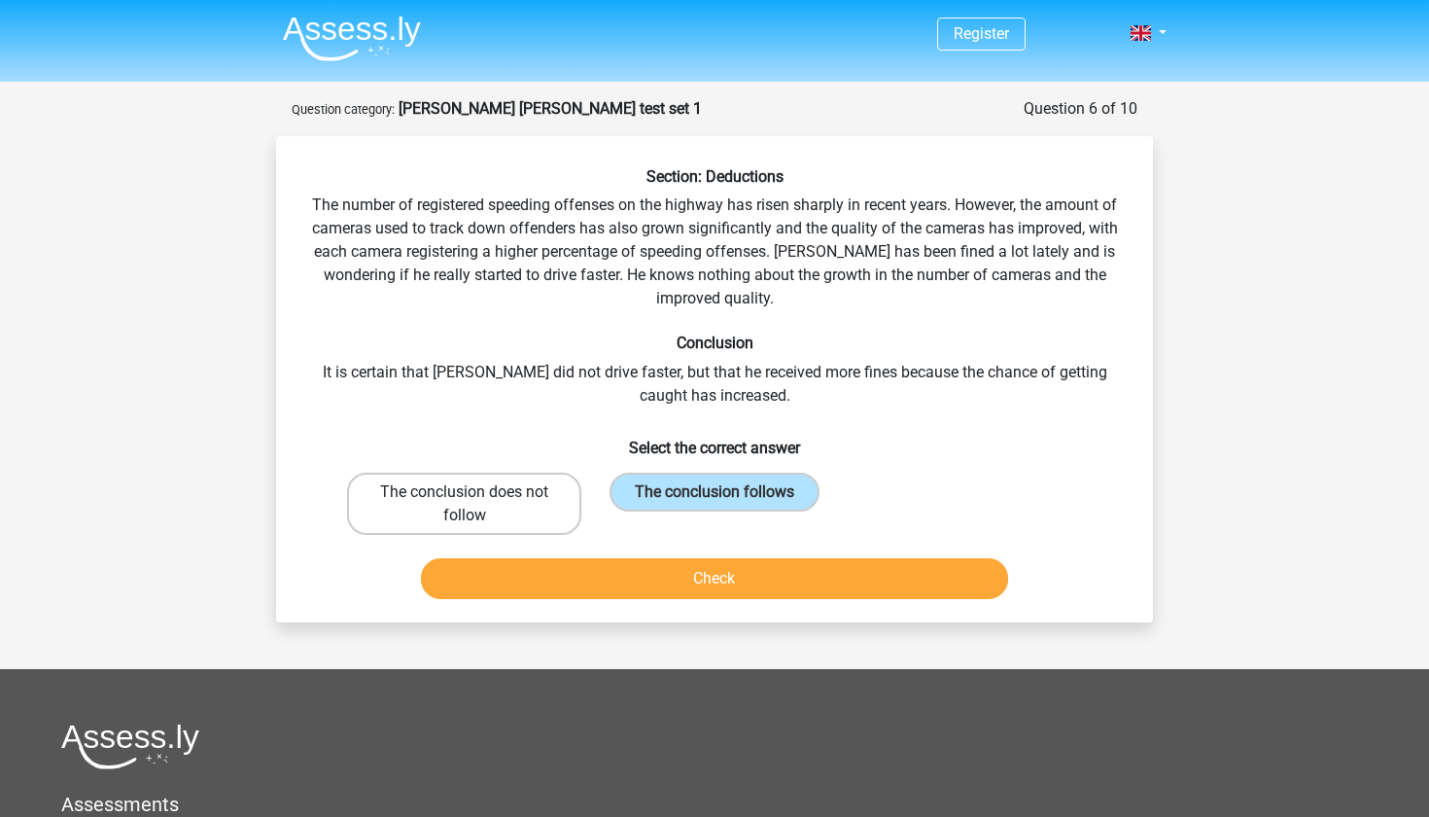
click at [477, 492] on input "The conclusion does not follow" at bounding box center [471, 498] width 13 height 13
radio input "true"
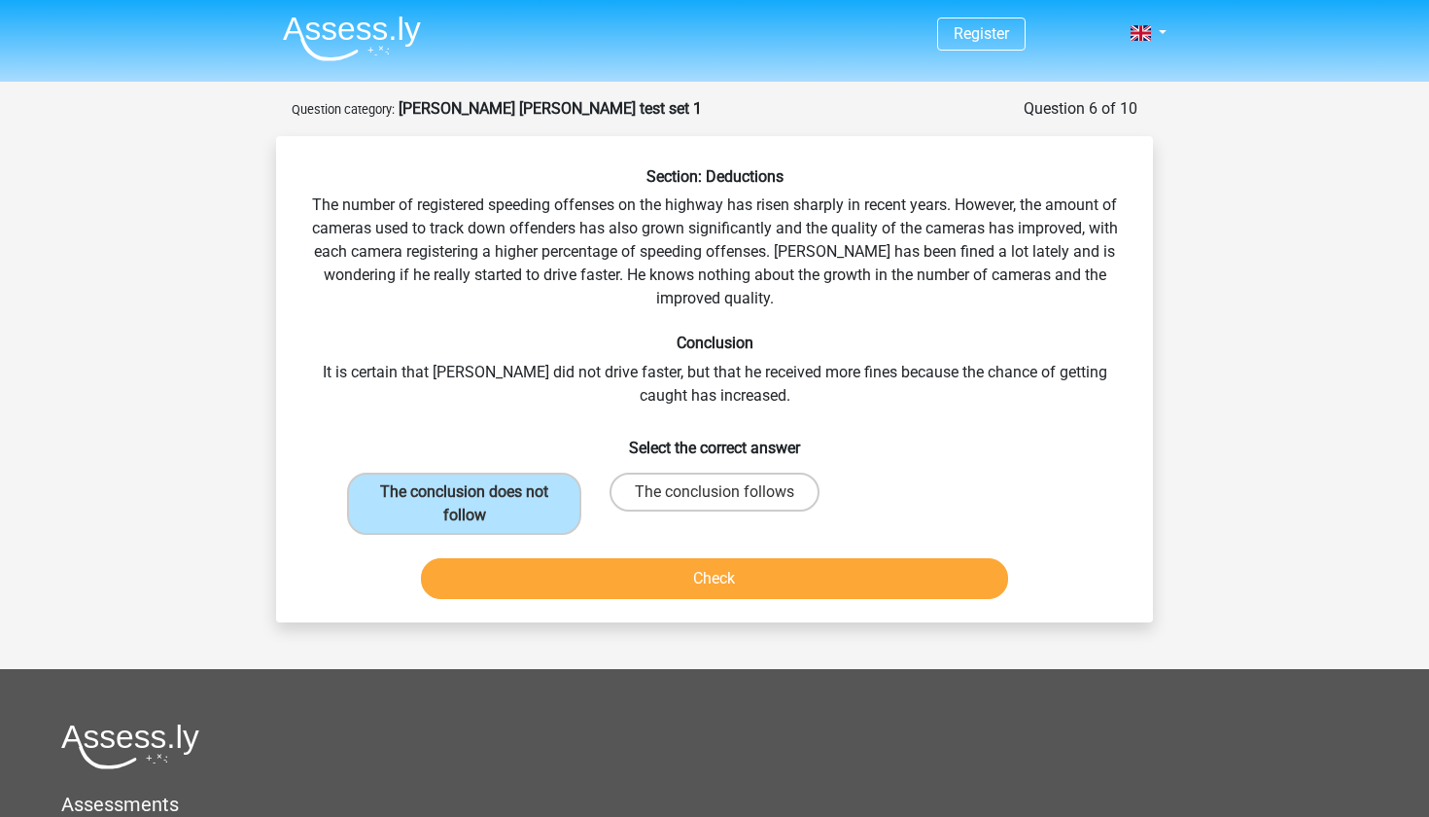
click at [841, 597] on button "Check" at bounding box center [715, 578] width 588 height 41
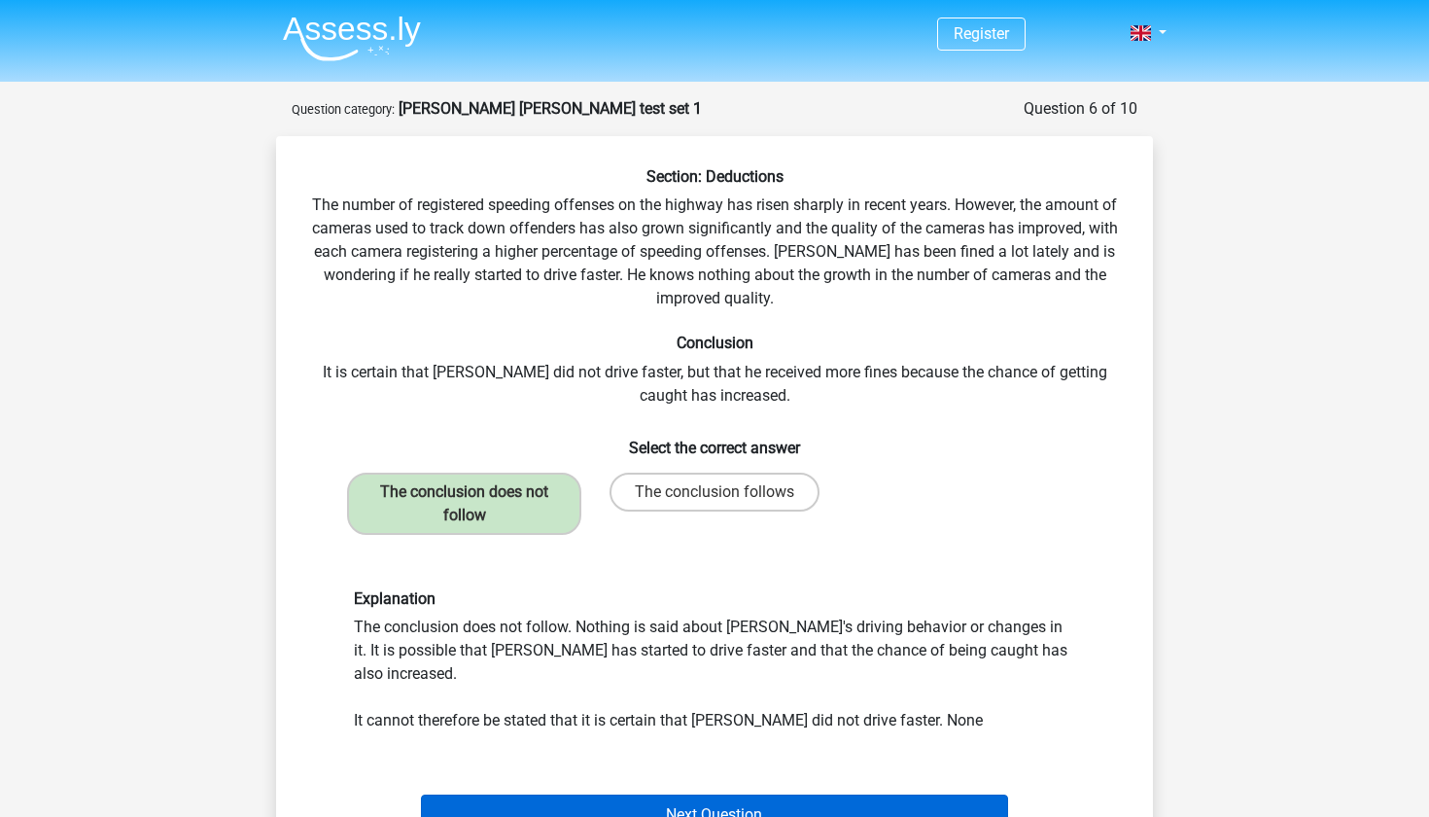
click at [793, 794] on button "Next Question" at bounding box center [715, 814] width 588 height 41
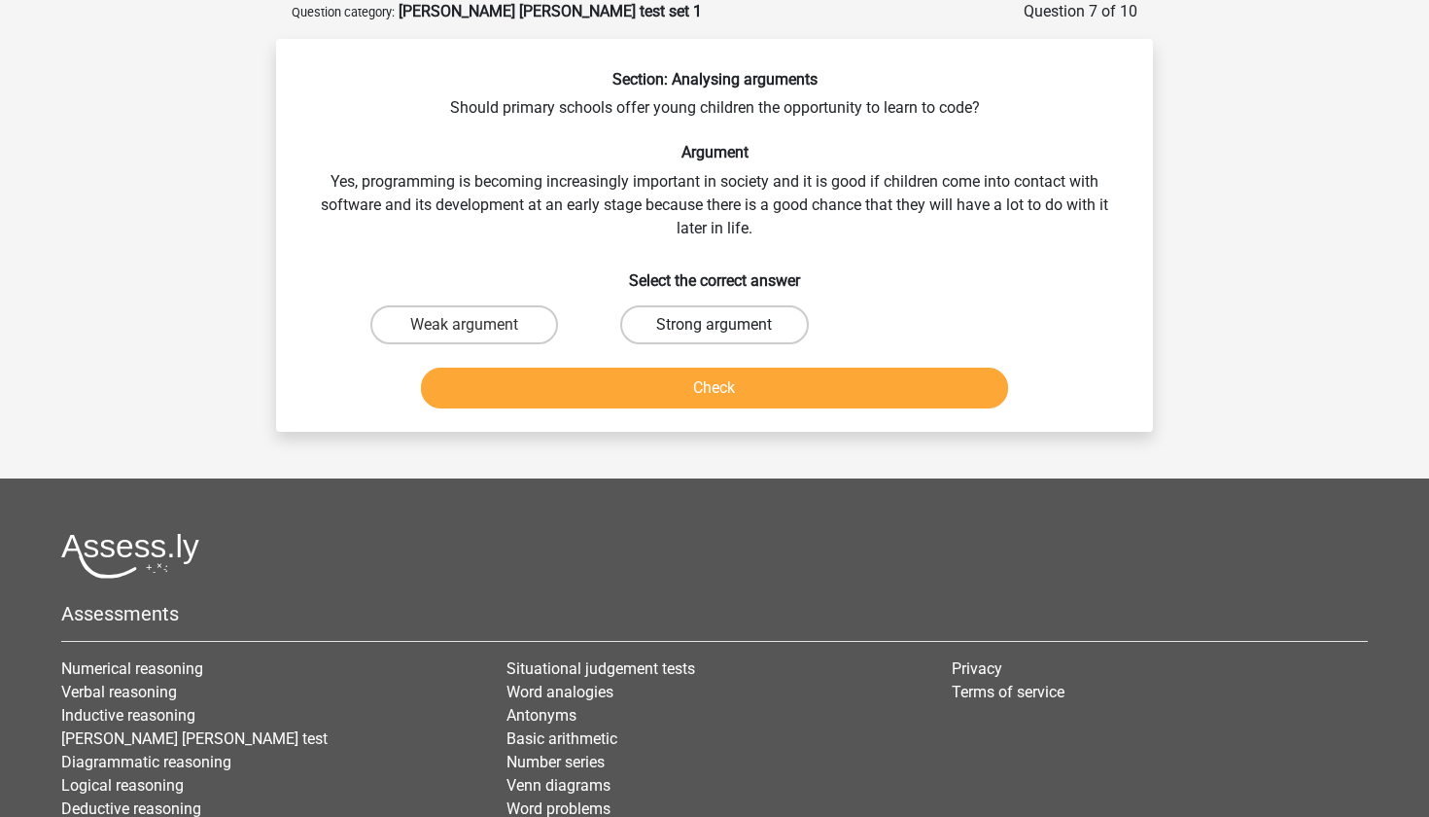
click at [742, 319] on label "Strong argument" at bounding box center [714, 324] width 188 height 39
click at [727, 325] on input "Strong argument" at bounding box center [721, 331] width 13 height 13
radio input "true"
click at [782, 392] on button "Check" at bounding box center [715, 387] width 588 height 41
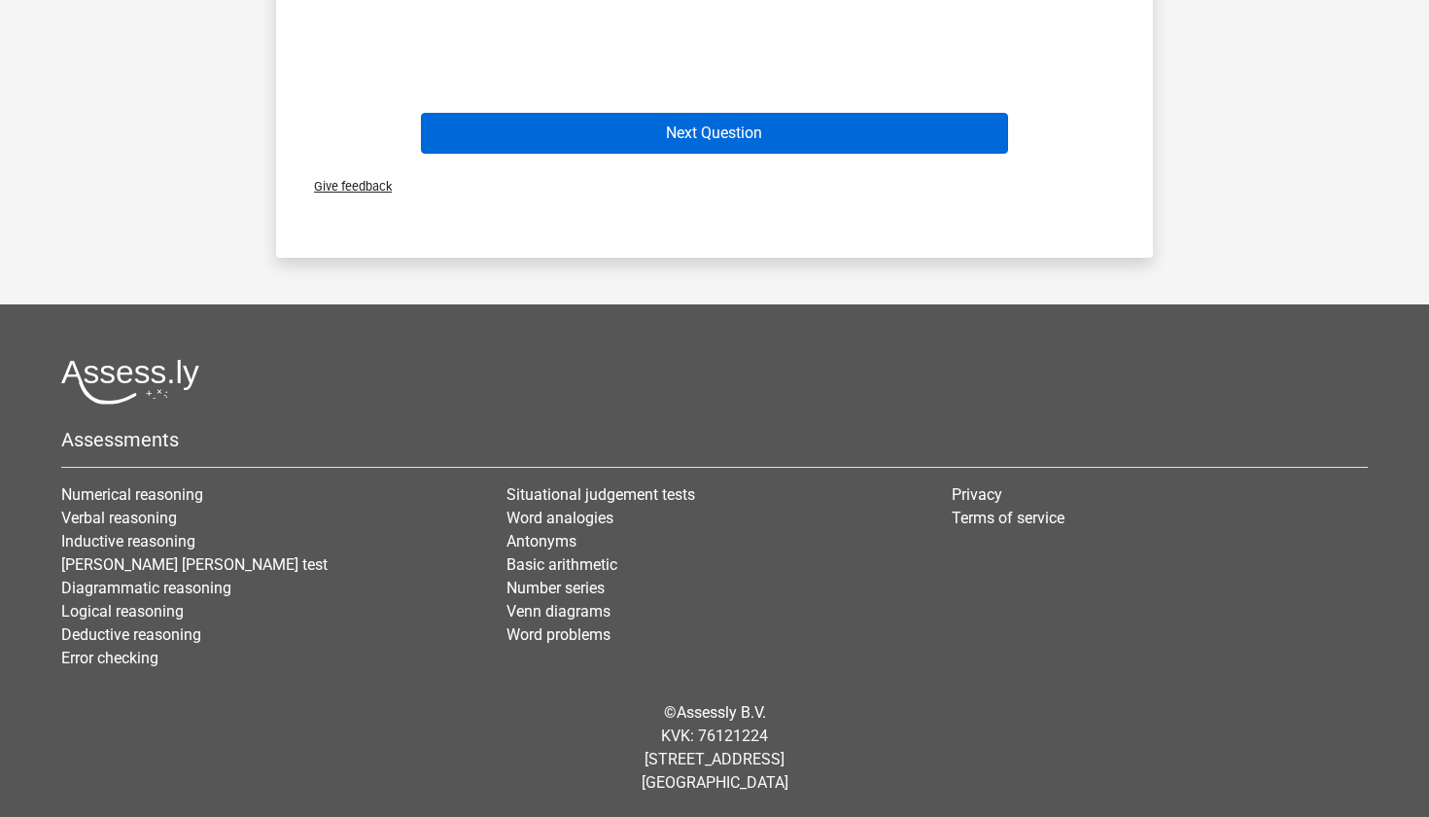
click at [857, 128] on button "Next Question" at bounding box center [715, 133] width 588 height 41
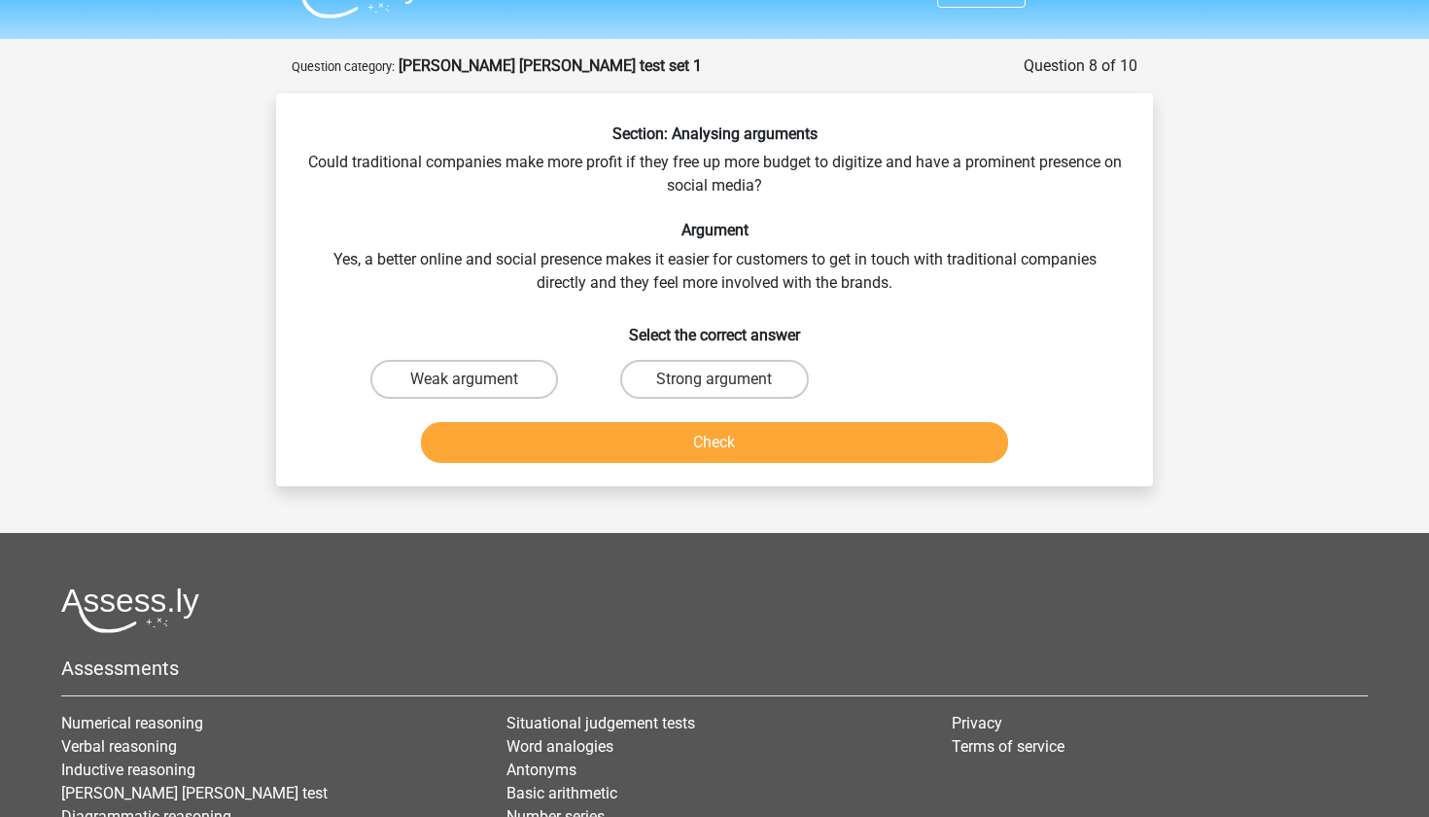
scroll to position [0, 0]
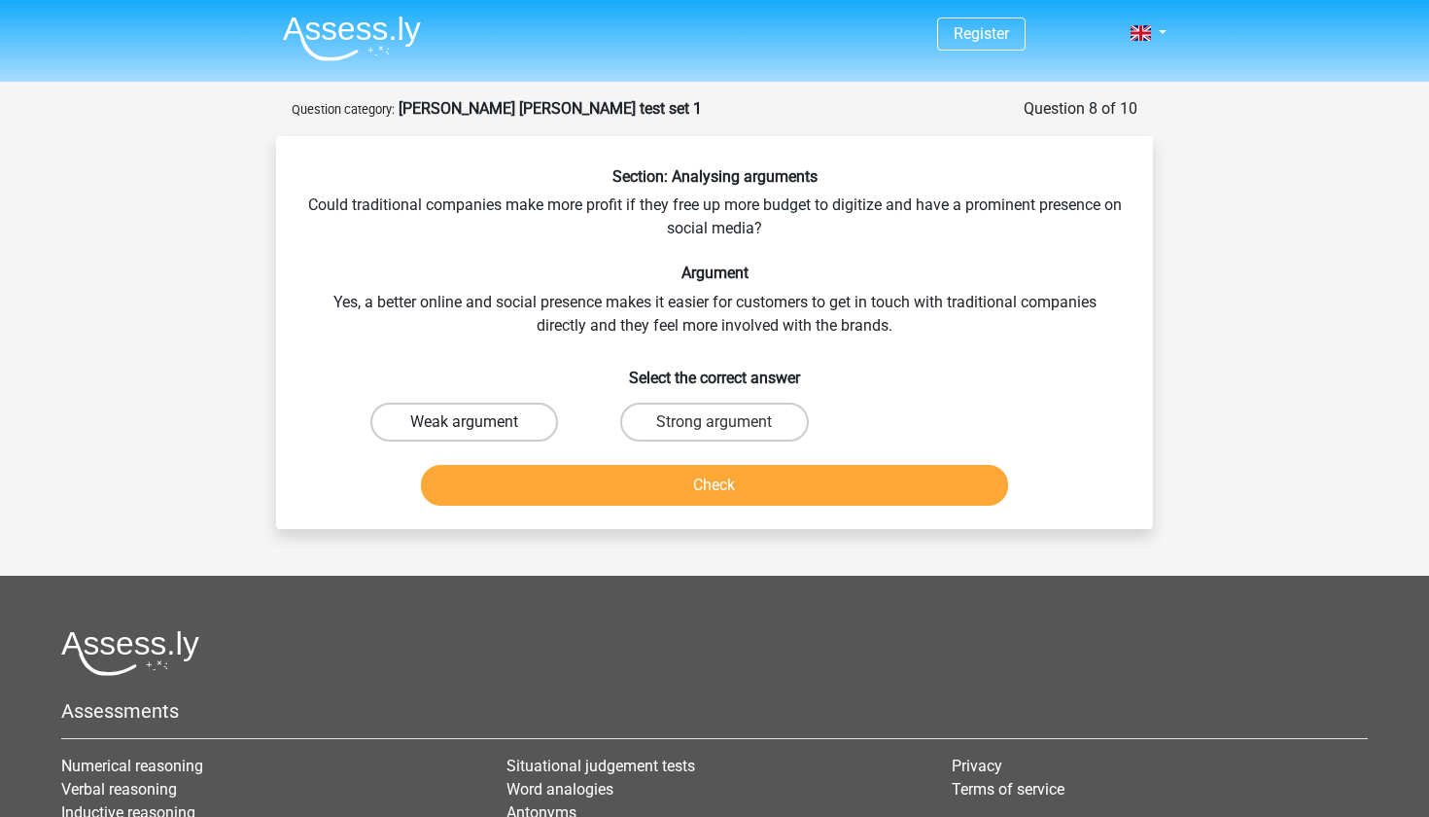
click at [432, 428] on label "Weak argument" at bounding box center [464, 421] width 188 height 39
click at [465, 428] on input "Weak argument" at bounding box center [471, 428] width 13 height 13
radio input "true"
click at [519, 474] on button "Check" at bounding box center [715, 485] width 588 height 41
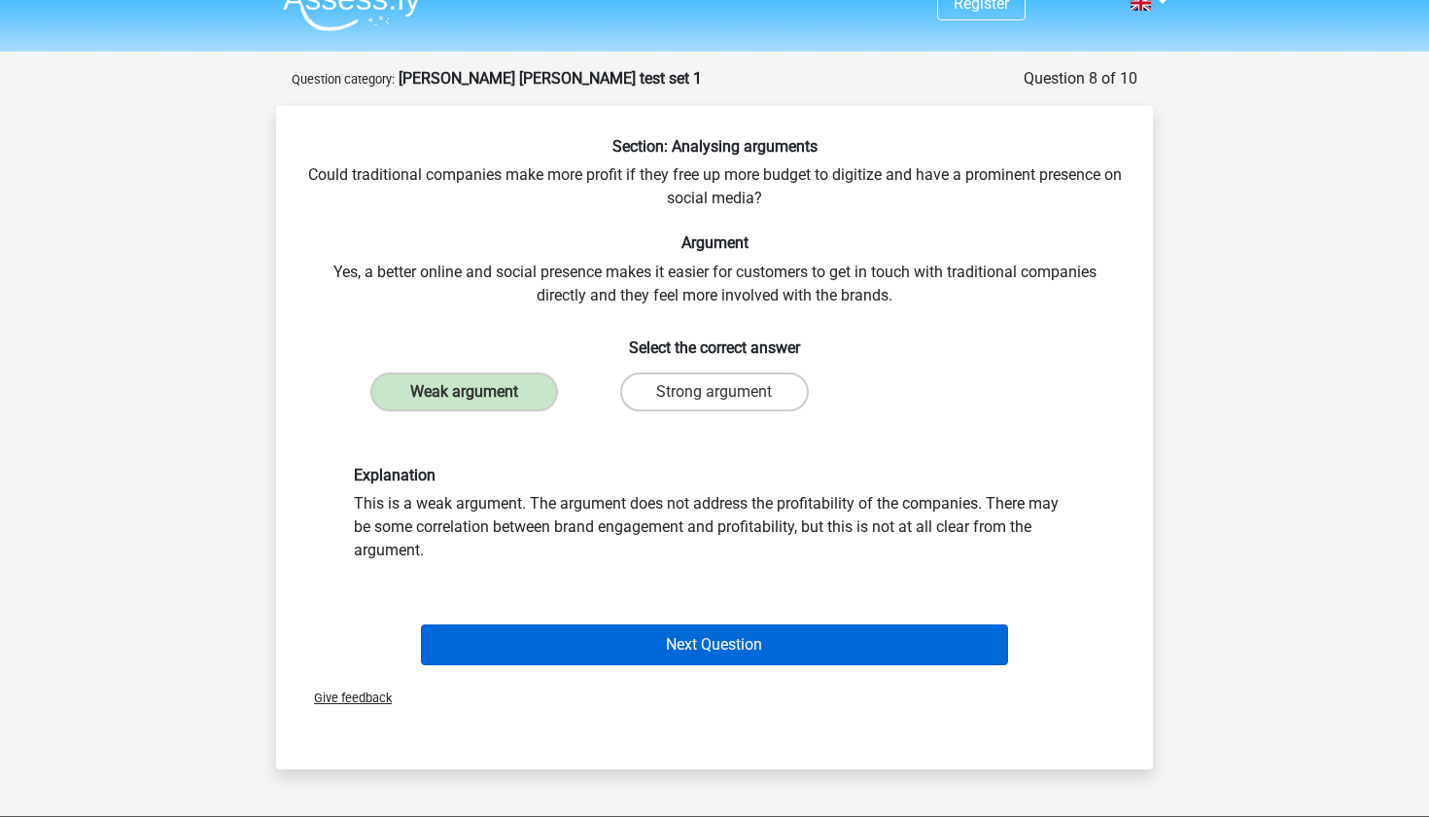
scroll to position [35, 1]
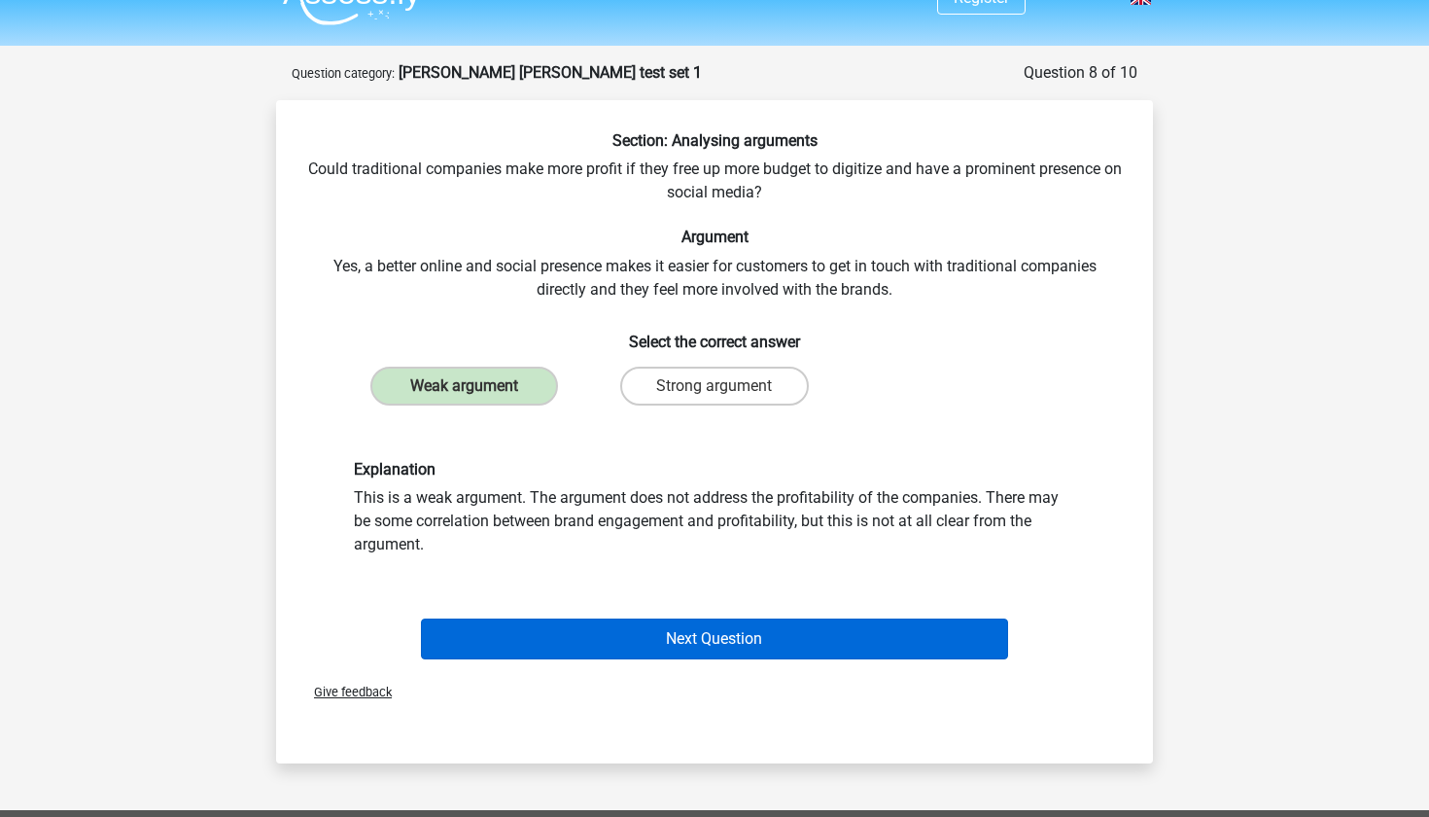
click at [623, 639] on button "Next Question" at bounding box center [715, 638] width 588 height 41
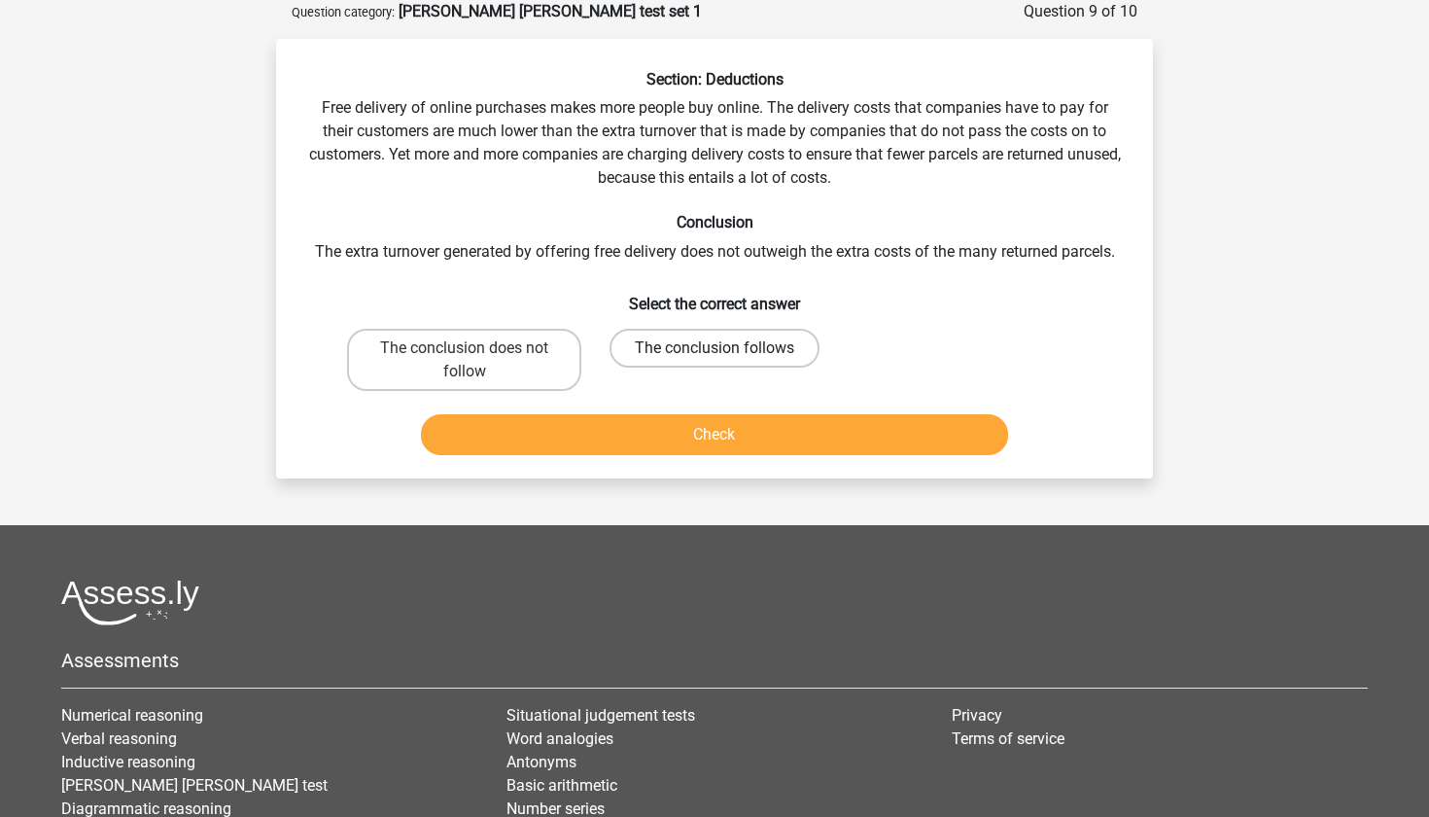
click at [722, 346] on label "The conclusion follows" at bounding box center [715, 348] width 210 height 39
click at [722, 348] on input "The conclusion follows" at bounding box center [721, 354] width 13 height 13
radio input "true"
click at [719, 460] on div "Check" at bounding box center [714, 438] width 751 height 49
click at [719, 424] on button "Check" at bounding box center [715, 434] width 588 height 41
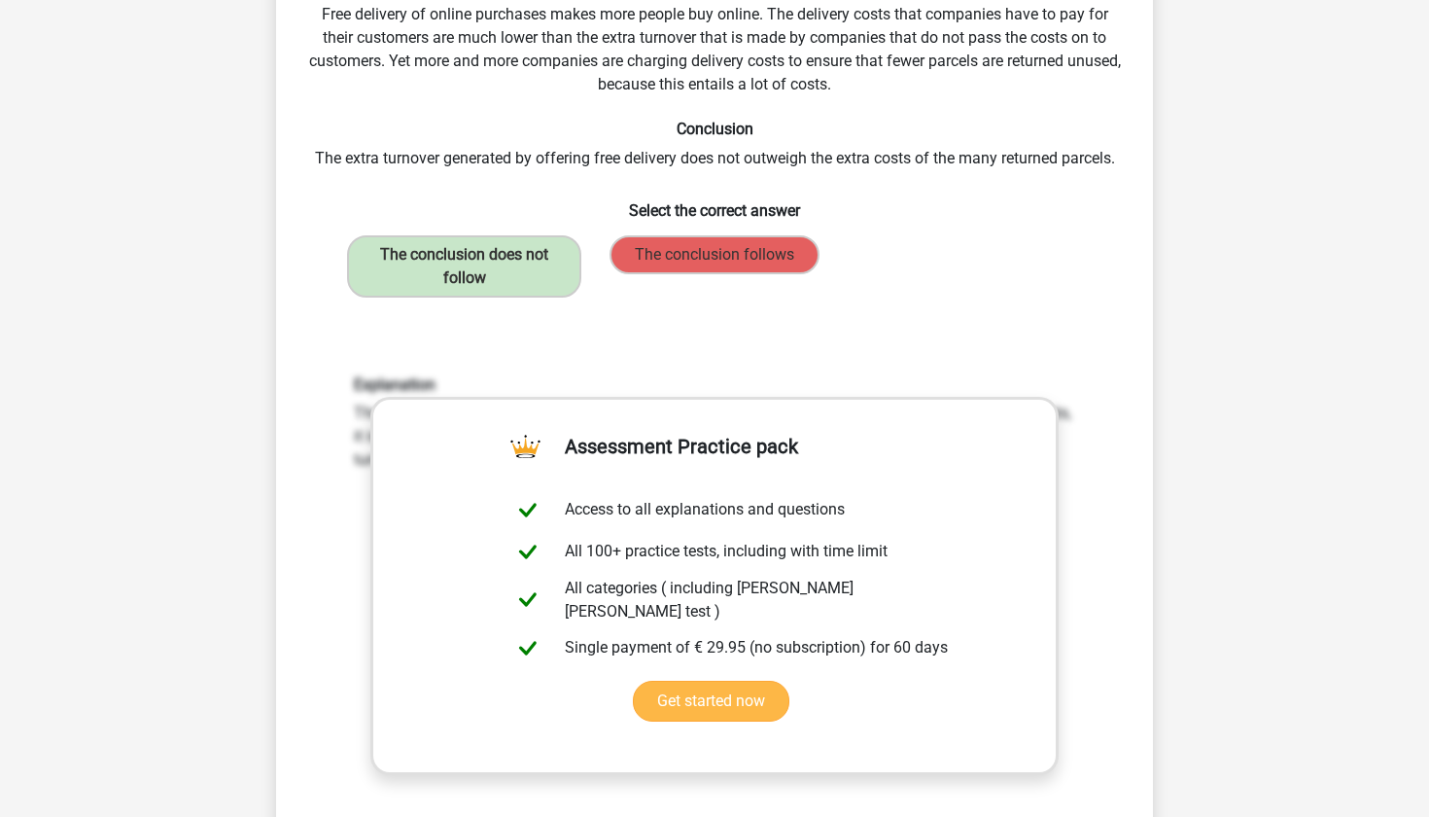
scroll to position [269, 1]
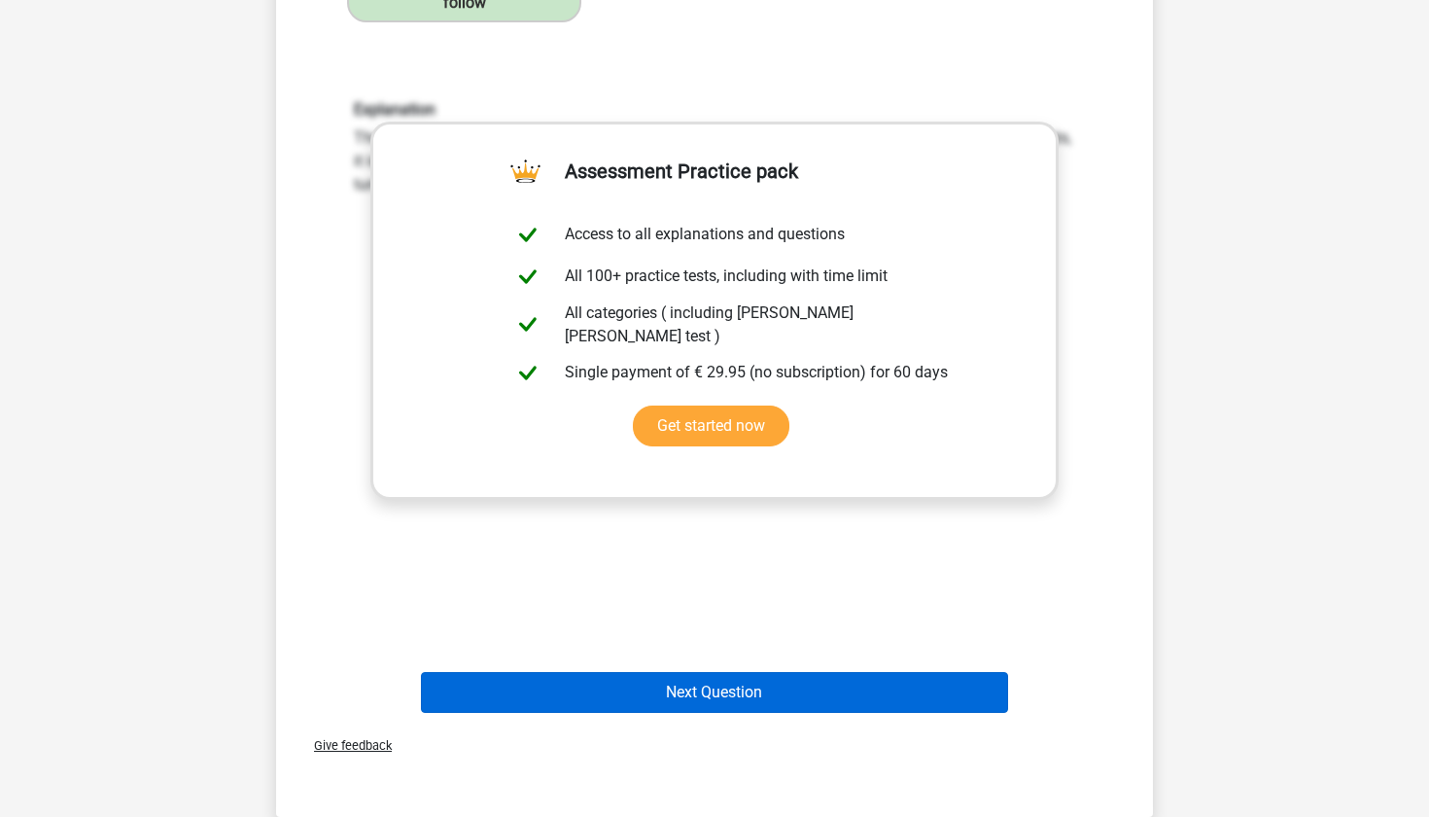
click at [714, 679] on button "Next Question" at bounding box center [715, 692] width 588 height 41
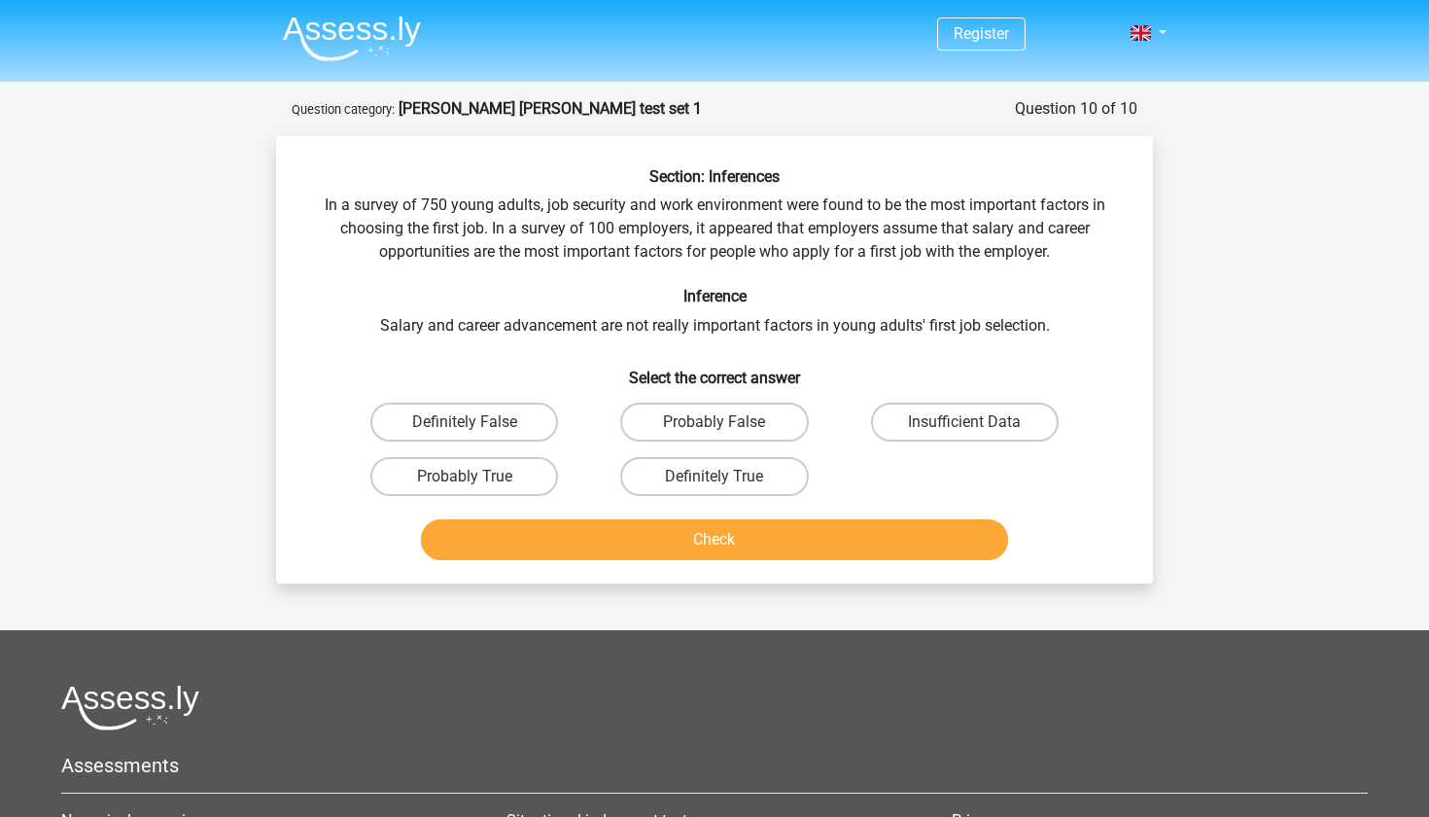
scroll to position [0, 0]
click at [488, 459] on label "Probably True" at bounding box center [464, 476] width 188 height 39
click at [477, 476] on input "Probably True" at bounding box center [471, 482] width 13 height 13
radio input "true"
click at [512, 523] on button "Check" at bounding box center [715, 539] width 588 height 41
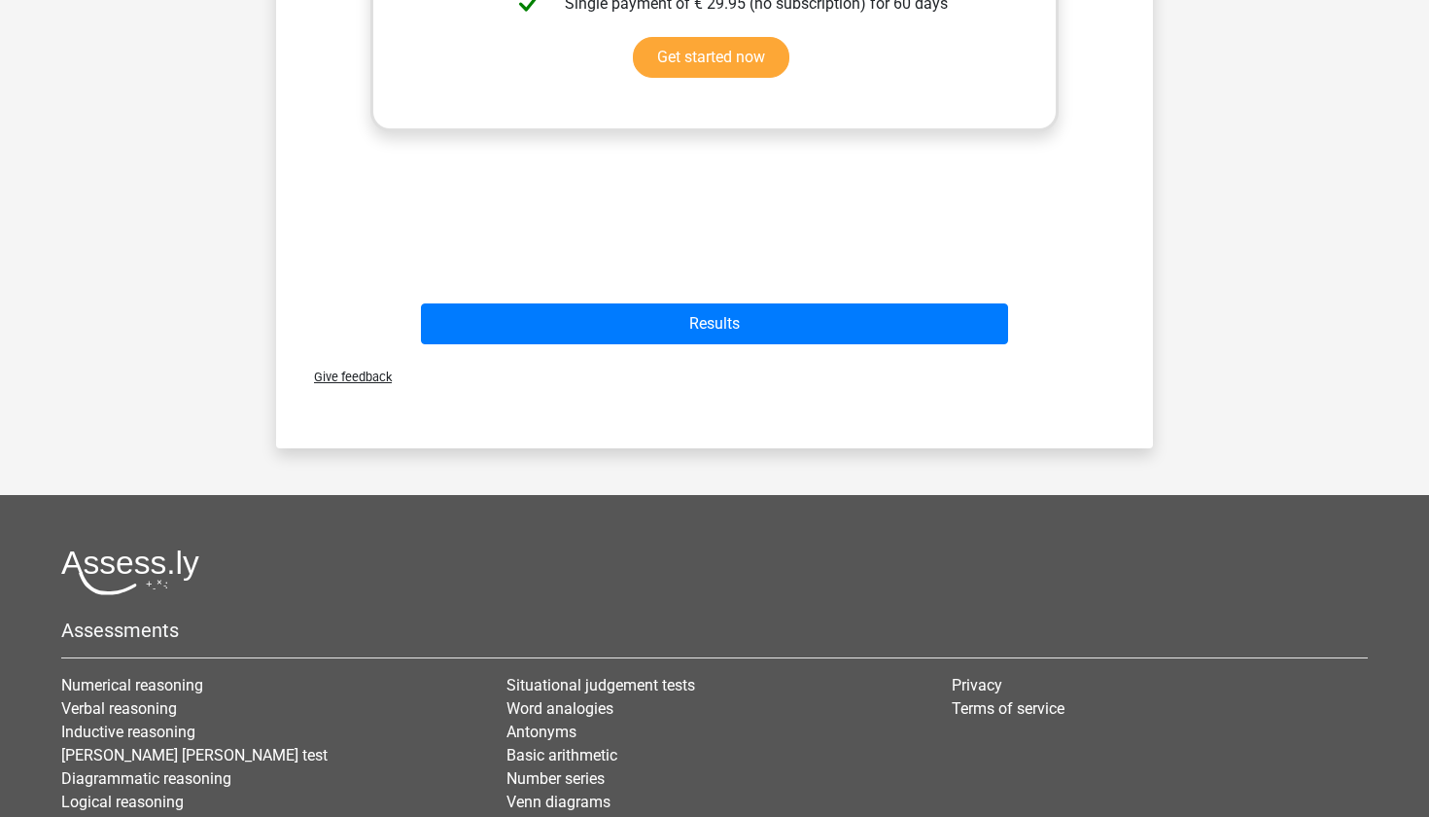
scroll to position [886, 0]
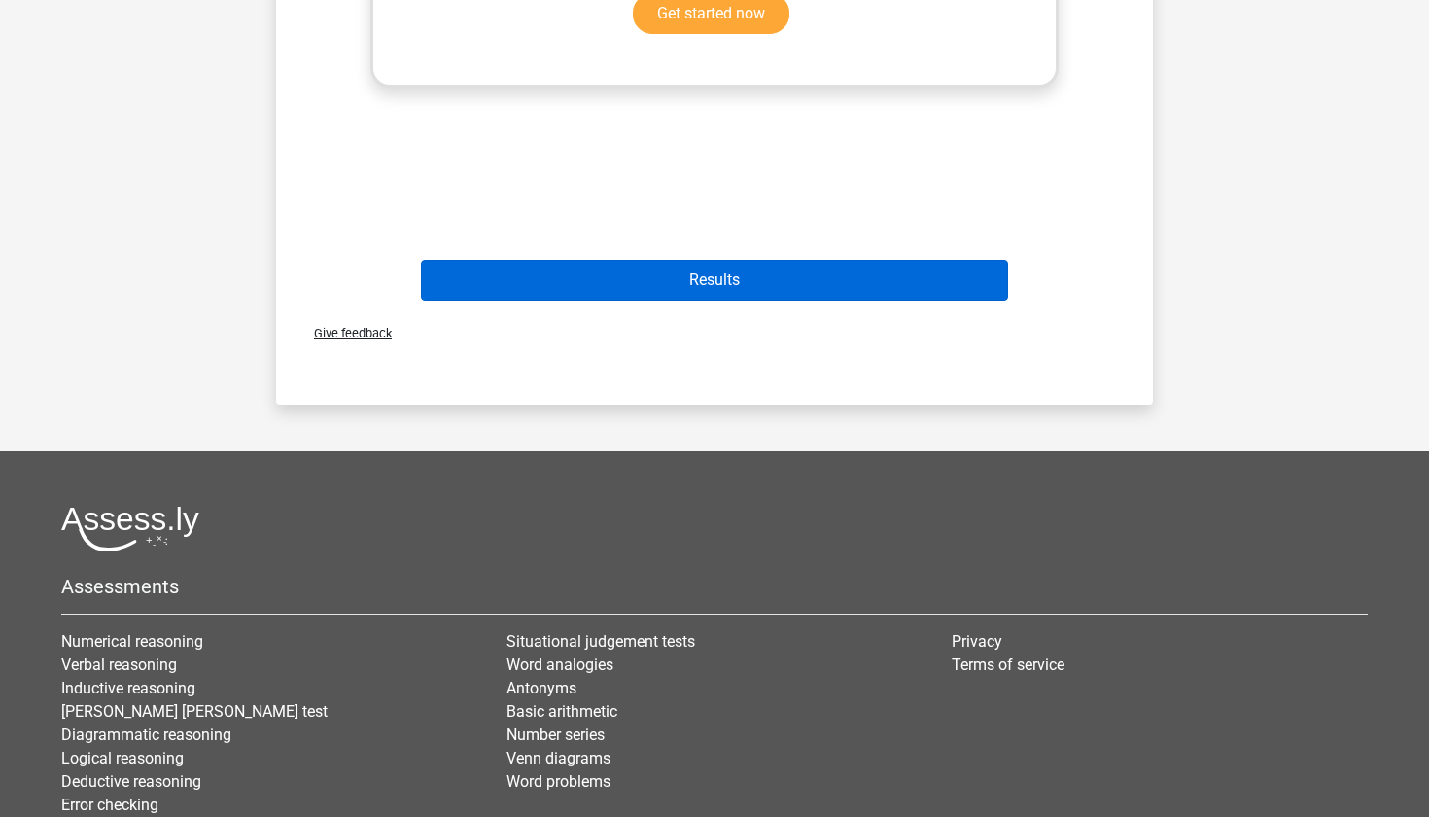
click at [763, 292] on button "Results" at bounding box center [715, 280] width 588 height 41
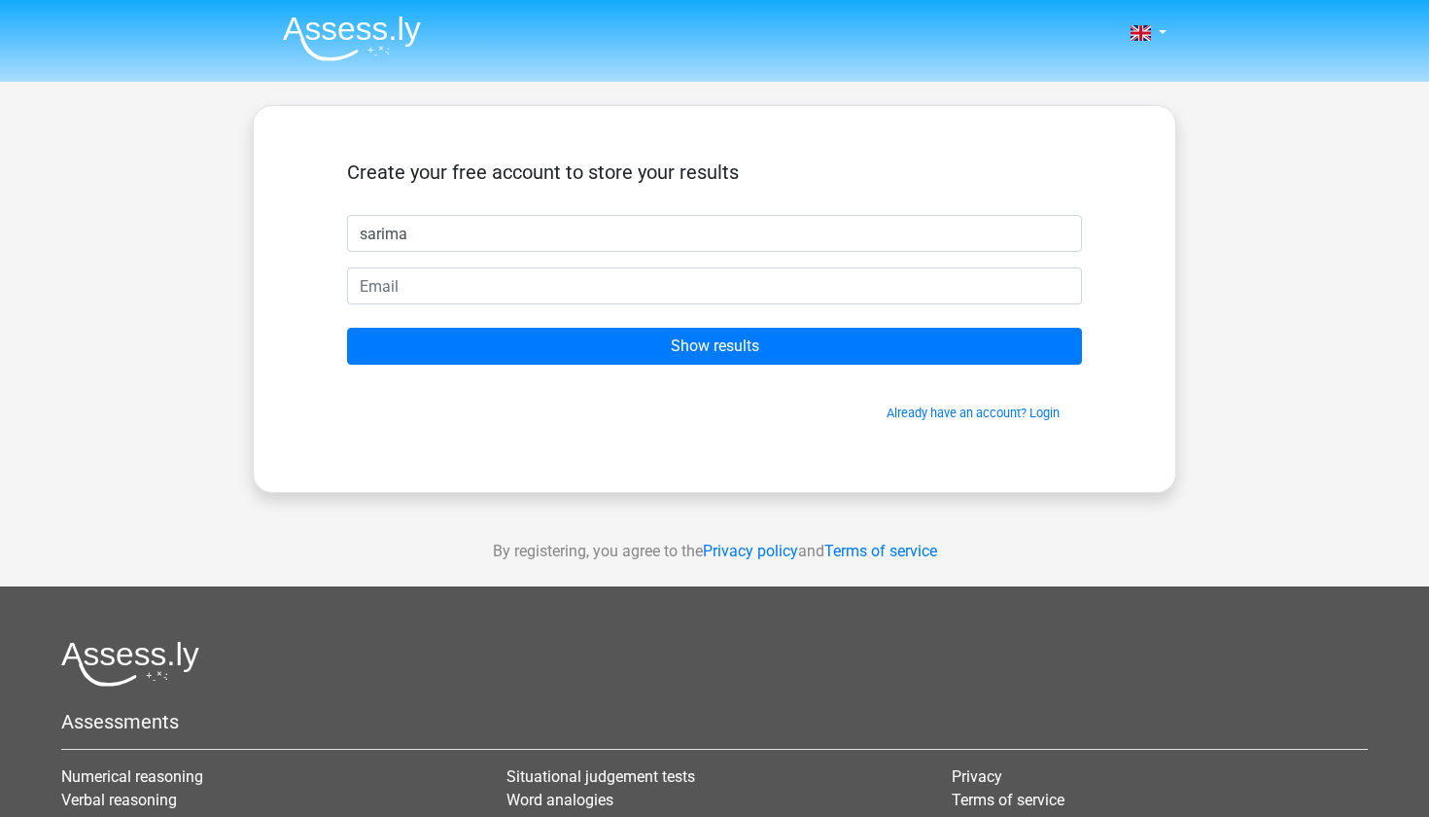
type input "sarima"
click at [870, 314] on form "Create your free account to store your results sarima Show results Already have…" at bounding box center [714, 291] width 735 height 262
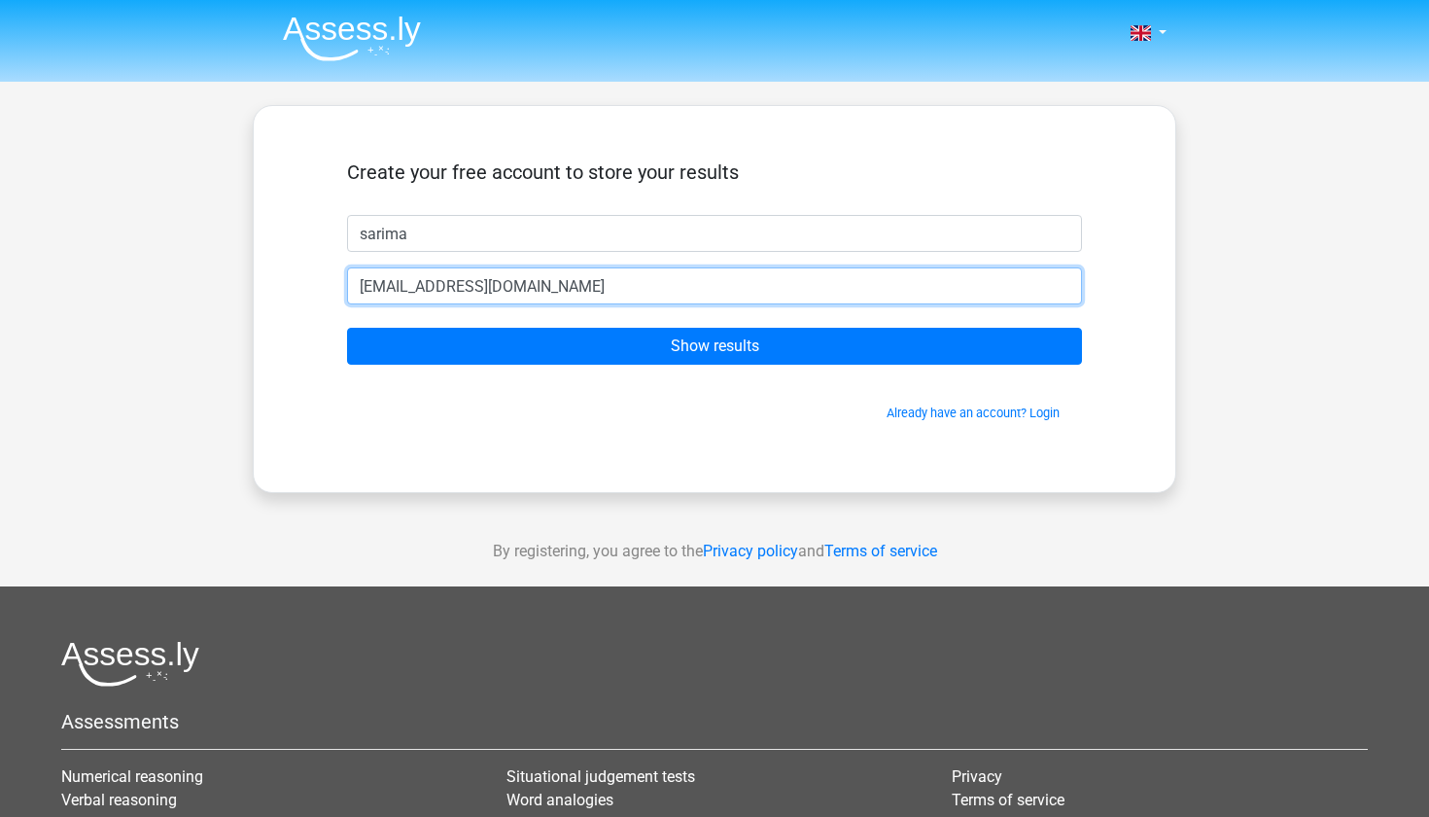
type input "sarimaalegba@gmail.com"
click at [715, 346] on input "Show results" at bounding box center [714, 346] width 735 height 37
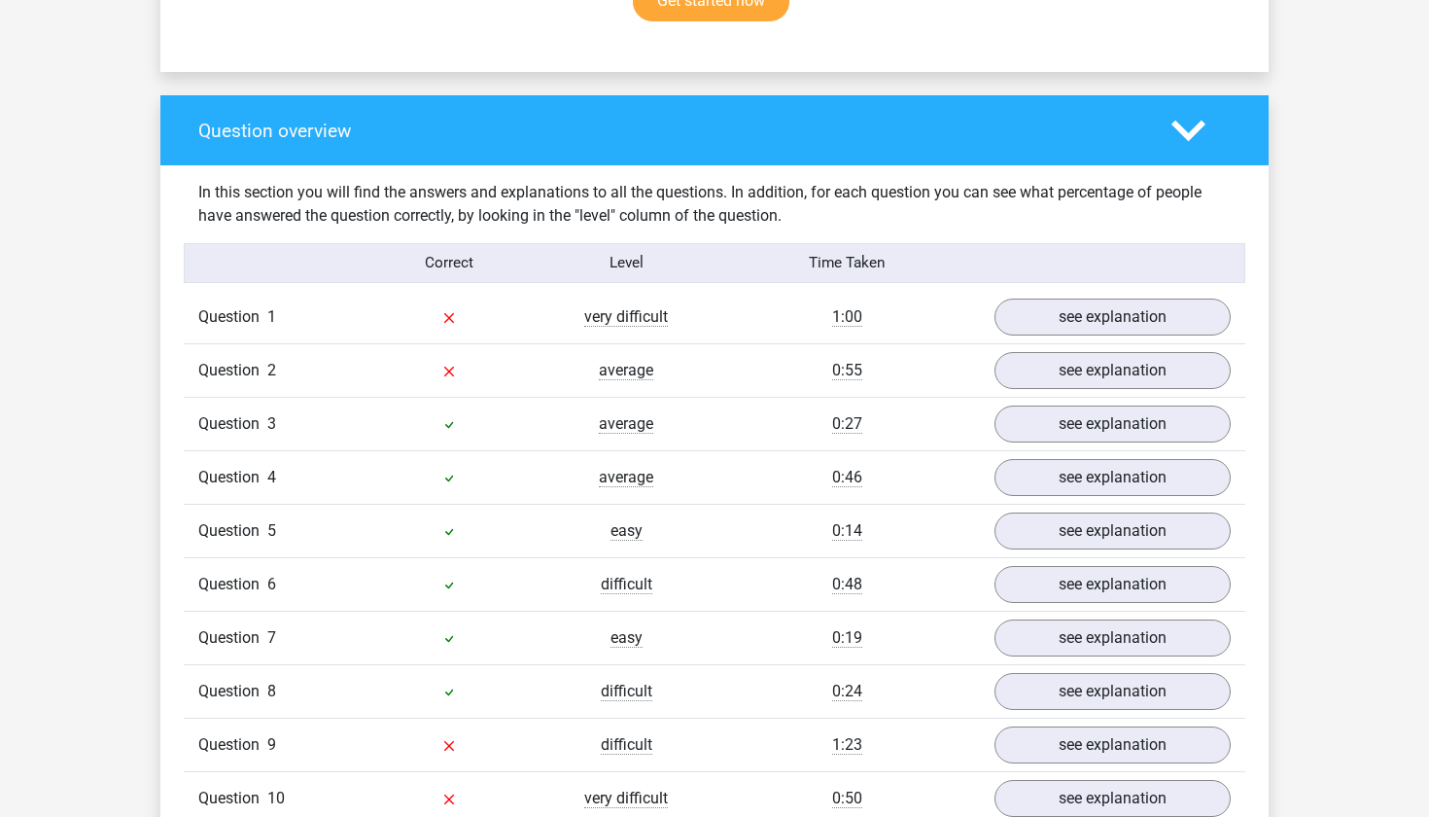
scroll to position [1358, 0]
click at [1086, 296] on link "see explanation" at bounding box center [1112, 317] width 271 height 43
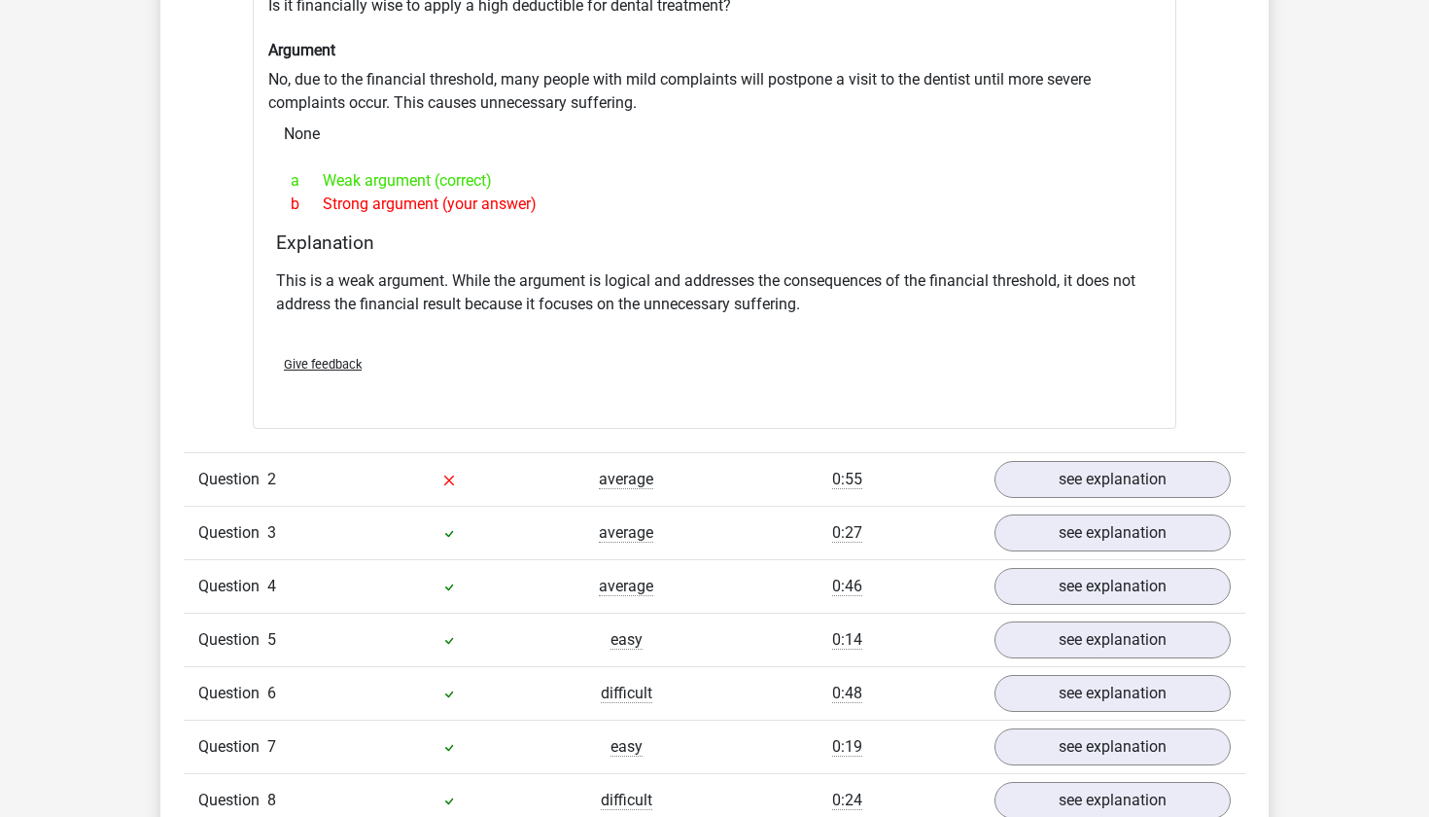
scroll to position [1768, 0]
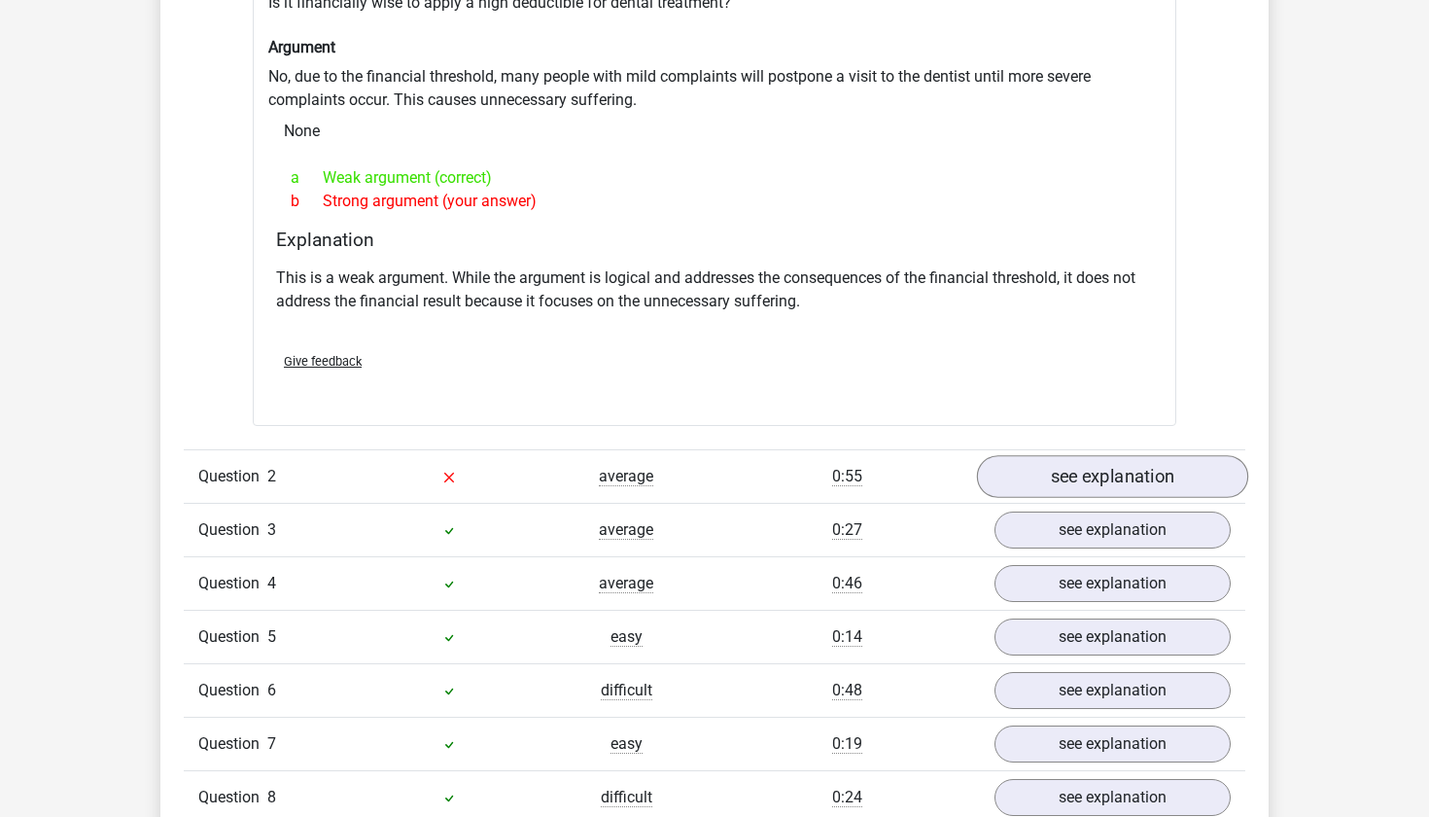
click at [1112, 462] on link "see explanation" at bounding box center [1112, 476] width 271 height 43
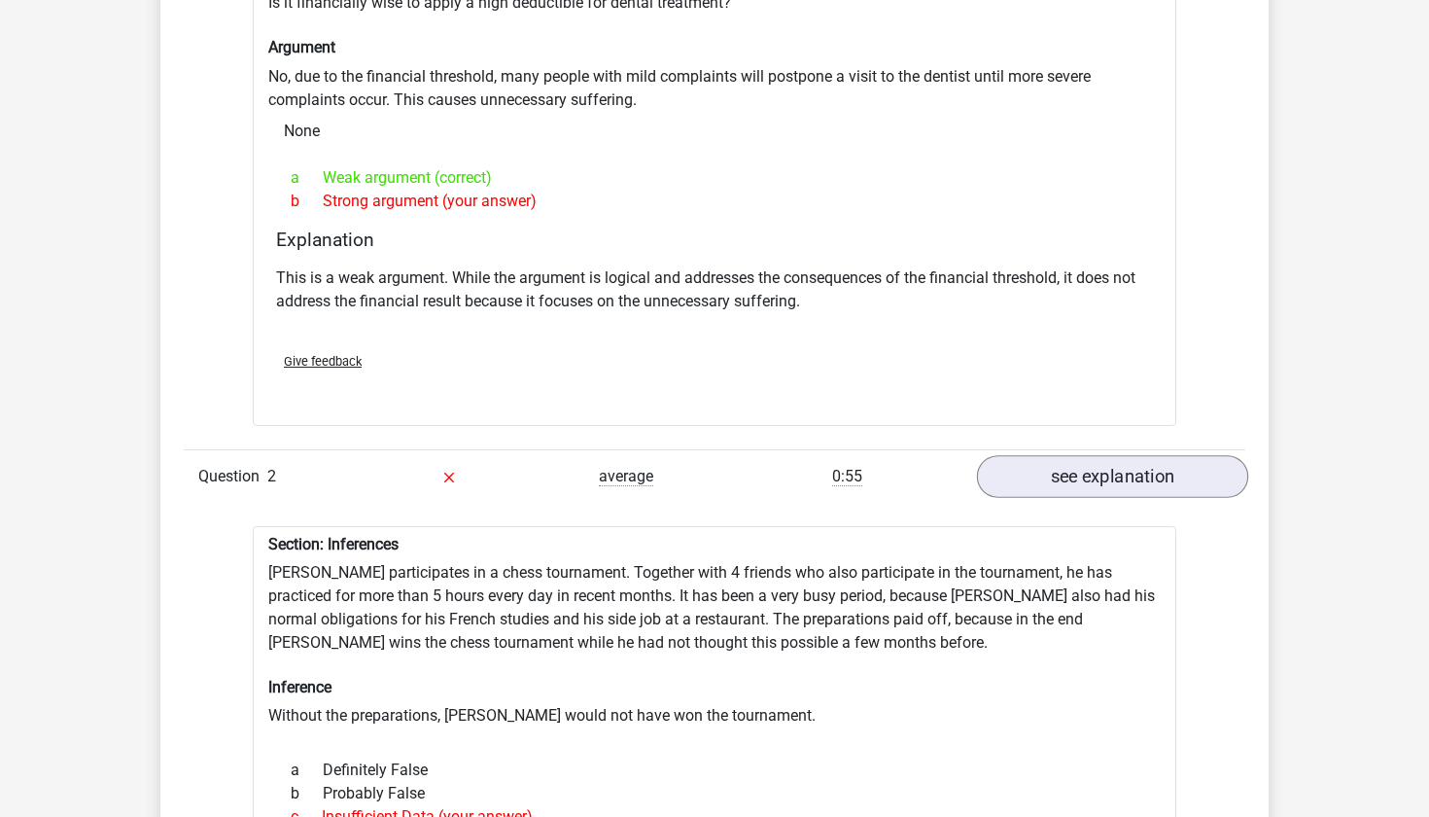
click at [1111, 462] on link "see explanation" at bounding box center [1112, 476] width 271 height 43
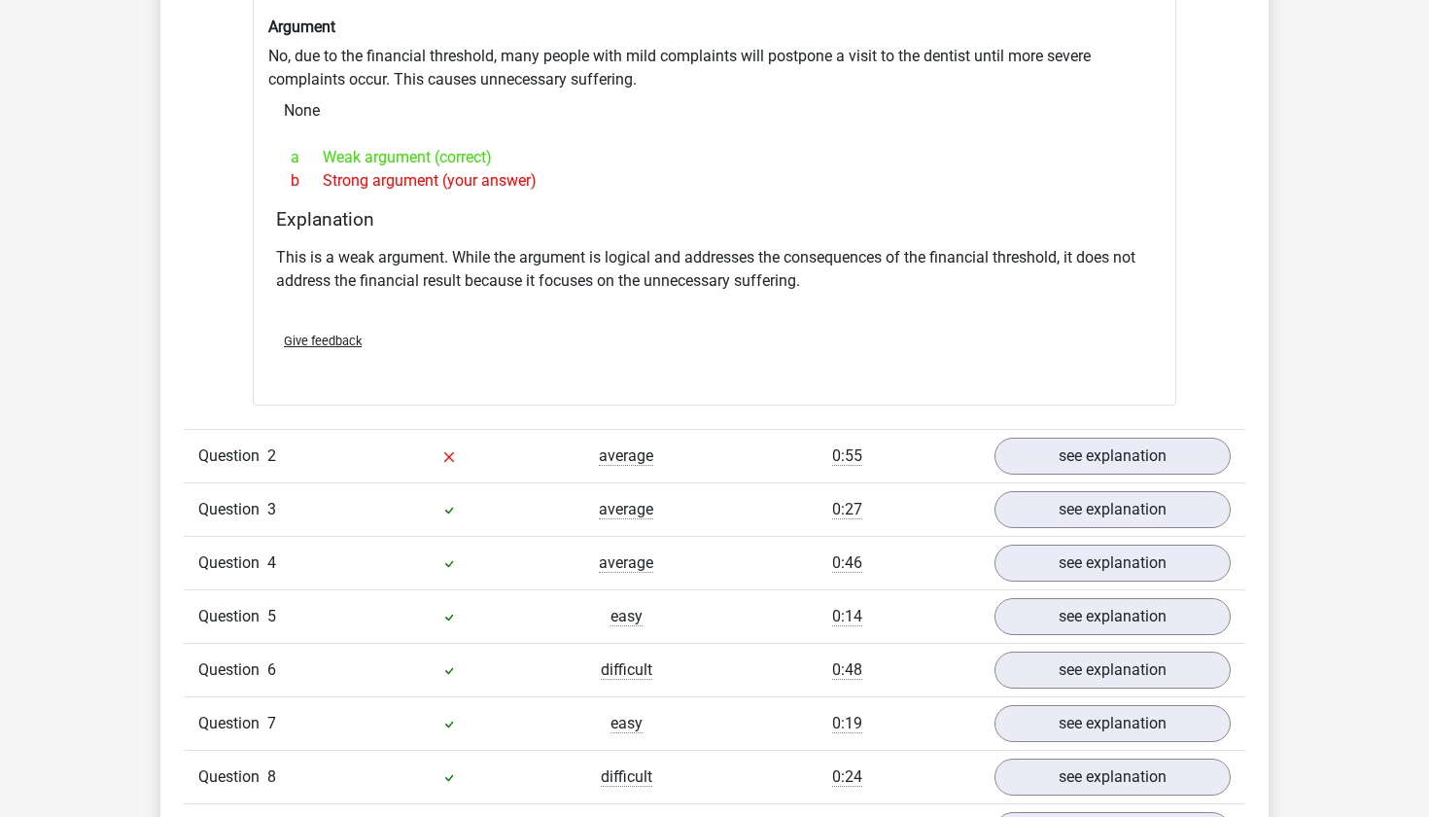
scroll to position [1841, 0]
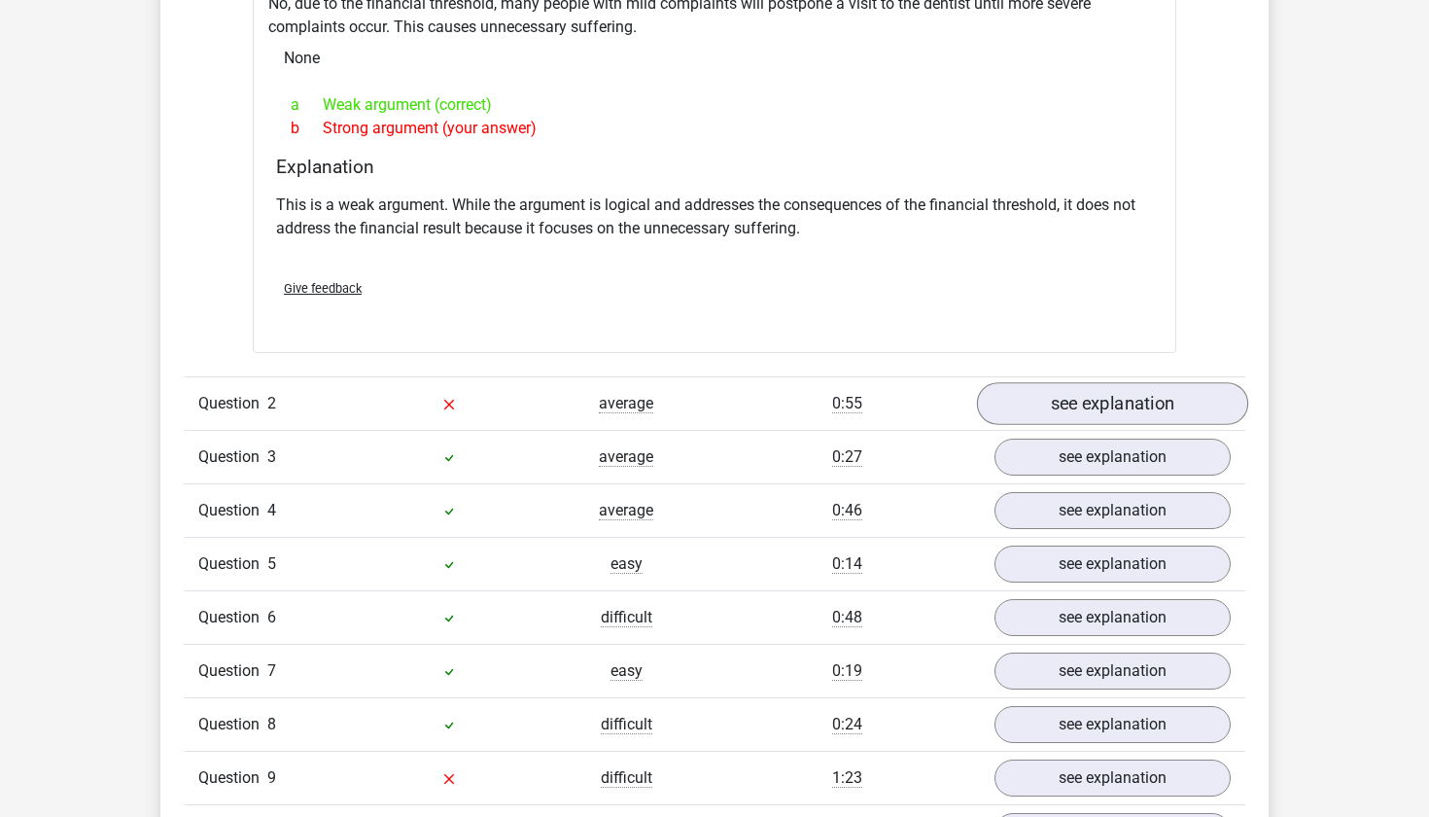
click at [1084, 407] on link "see explanation" at bounding box center [1112, 403] width 271 height 43
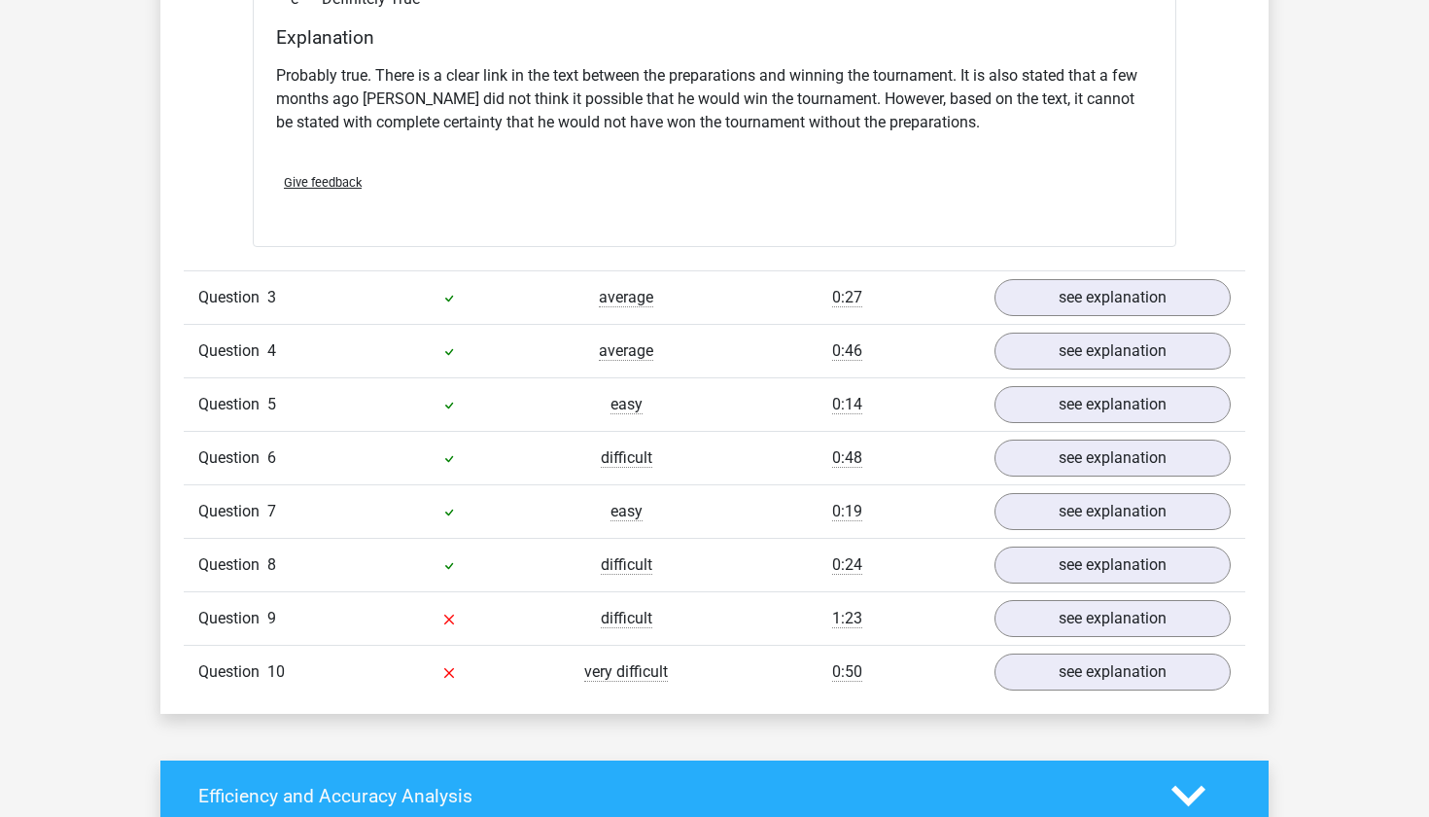
scroll to position [2633, 0]
click at [1122, 613] on link "see explanation" at bounding box center [1112, 619] width 271 height 43
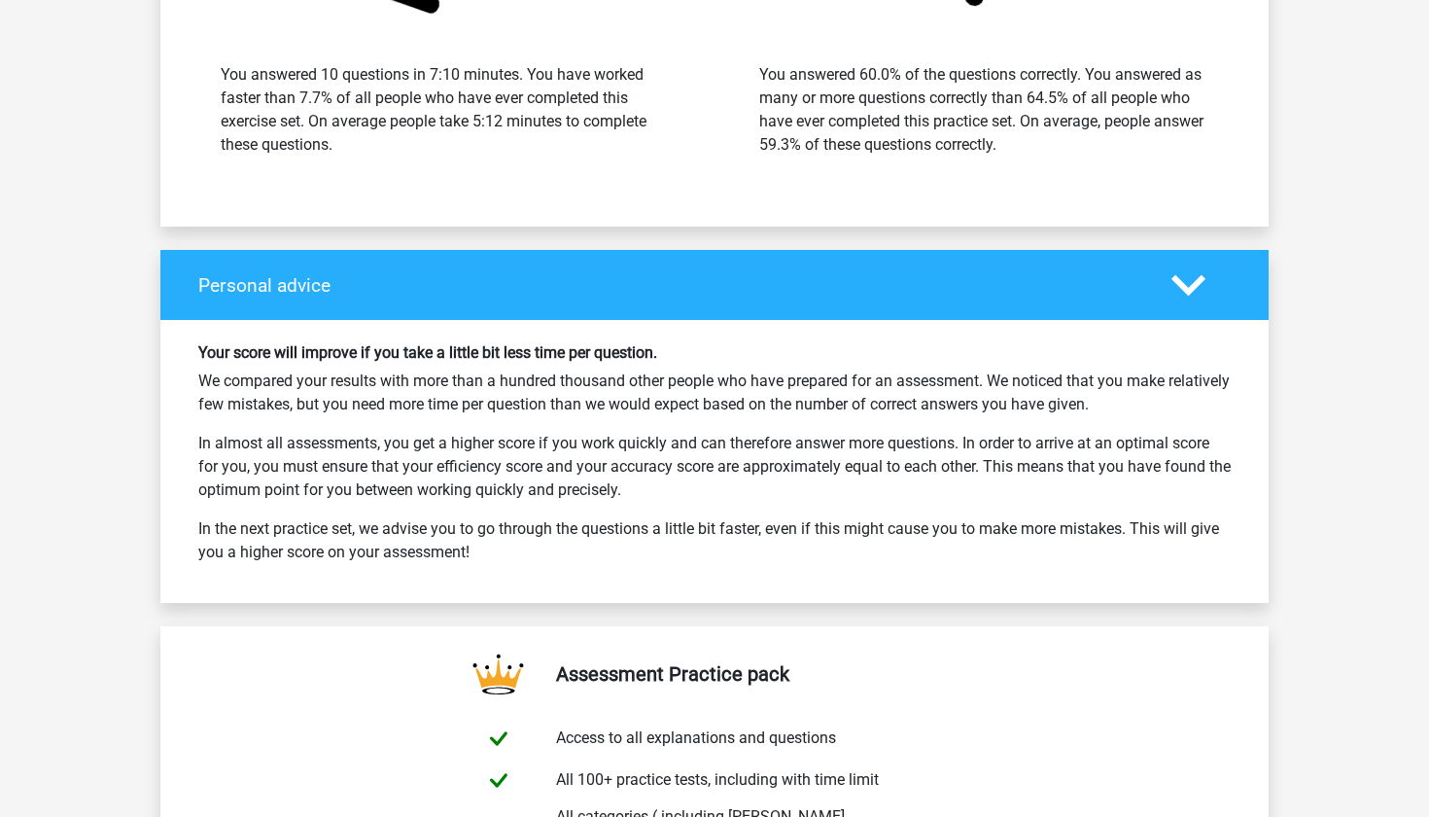
scroll to position [4630, 0]
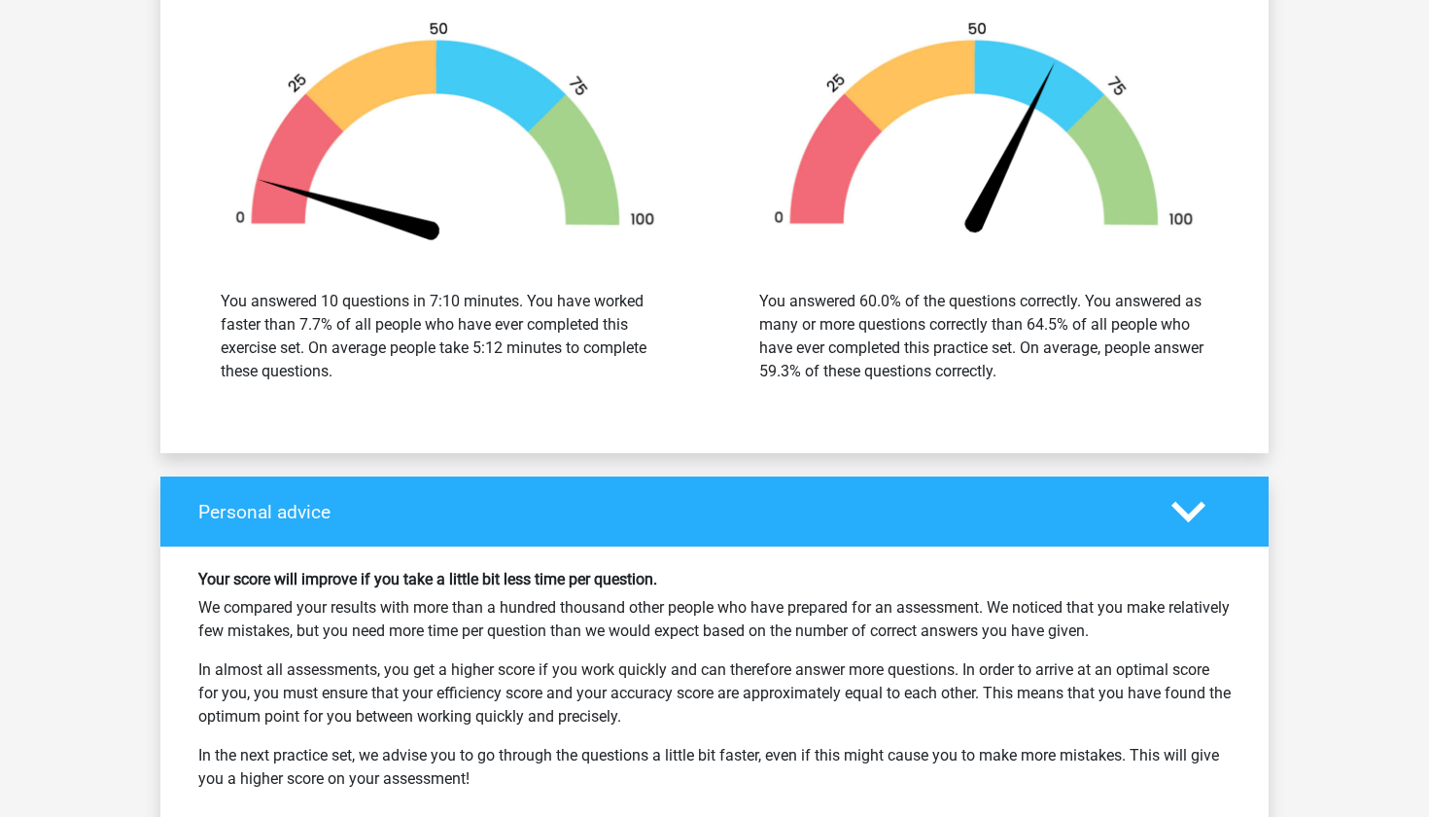
click at [1185, 530] on div "Personal advice" at bounding box center [714, 511] width 1108 height 70
click at [1176, 500] on icon at bounding box center [1188, 512] width 34 height 34
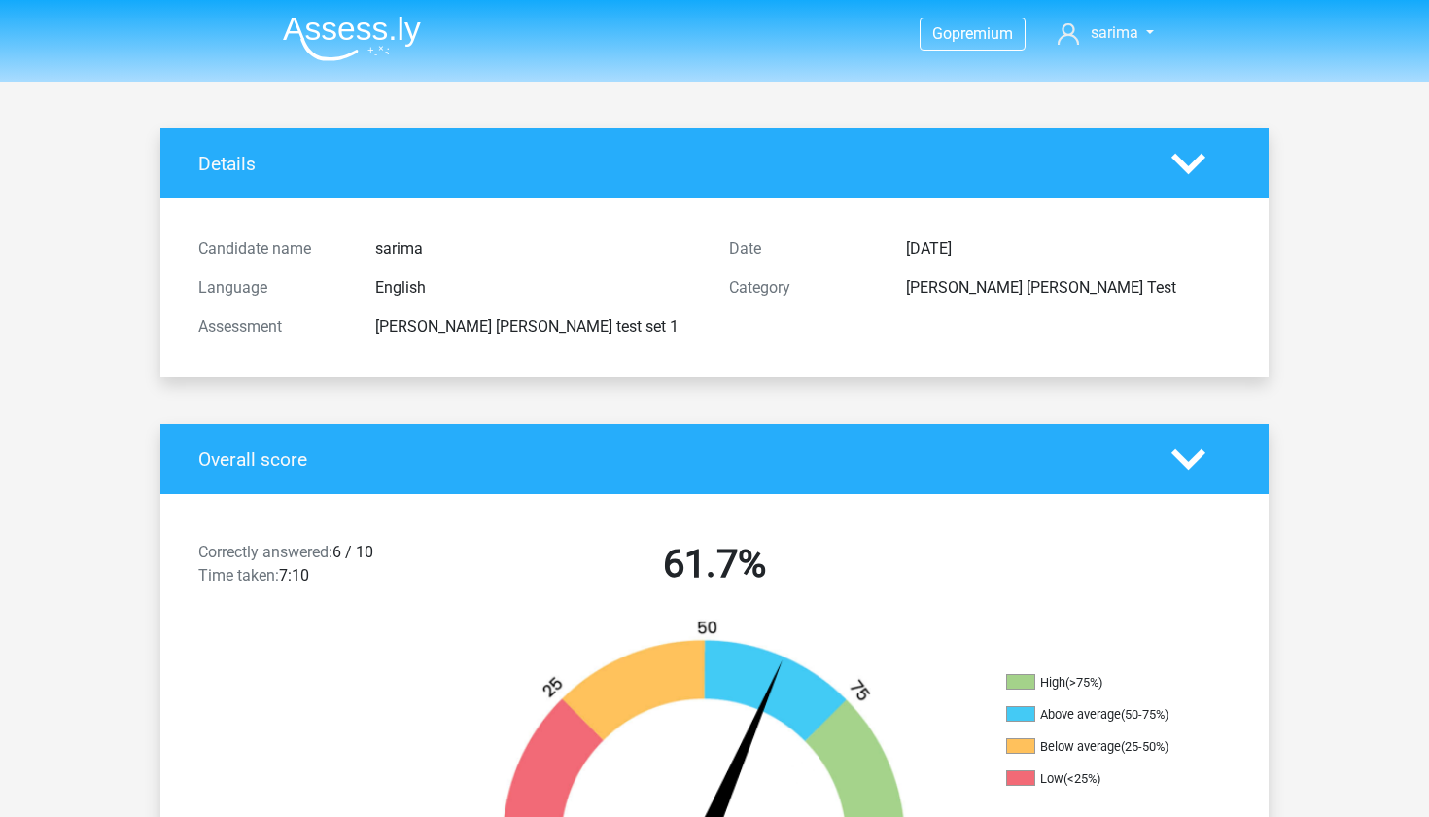
scroll to position [0, 0]
click at [1193, 173] on icon at bounding box center [1188, 164] width 34 height 34
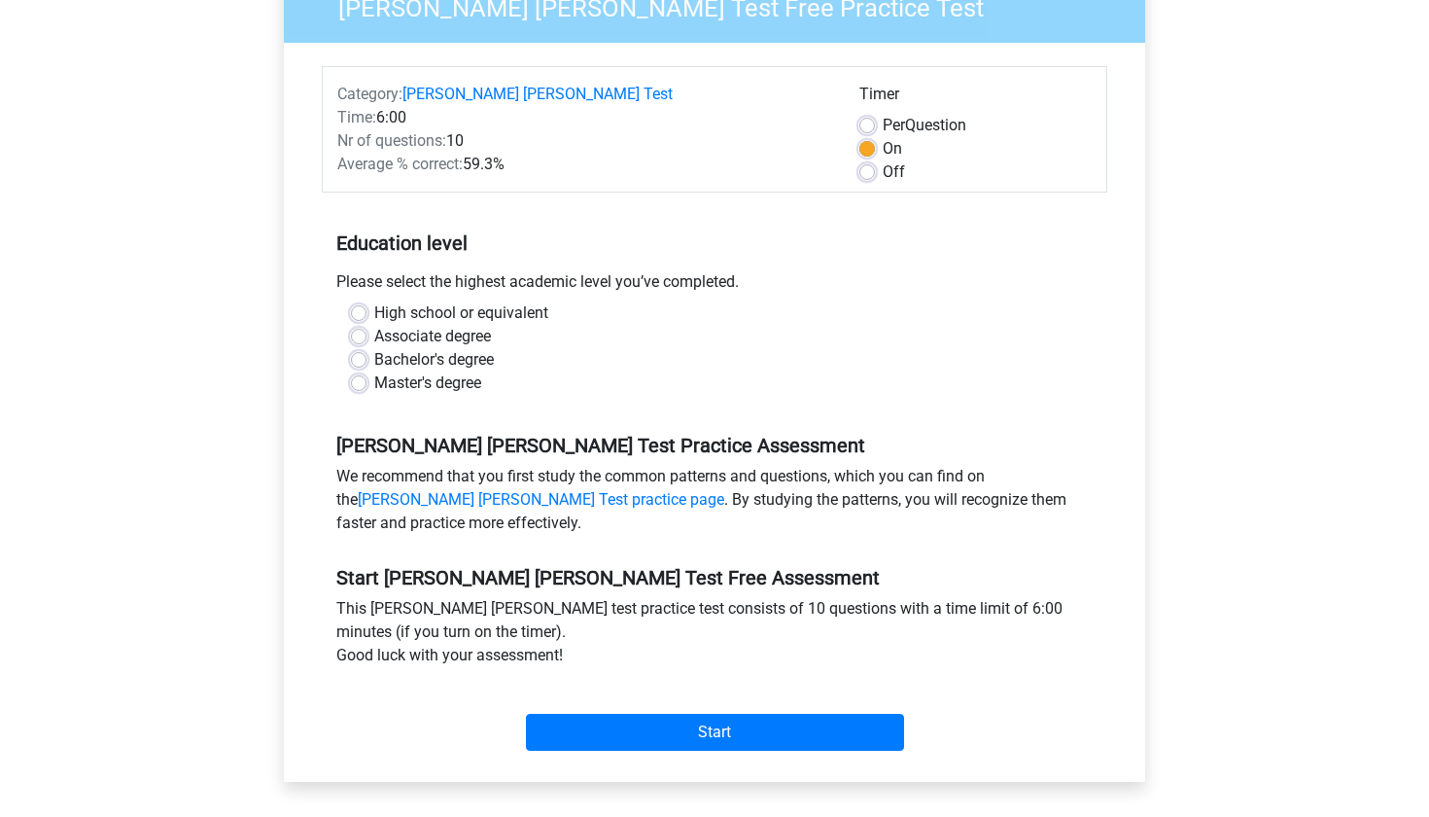
scroll to position [241, 0]
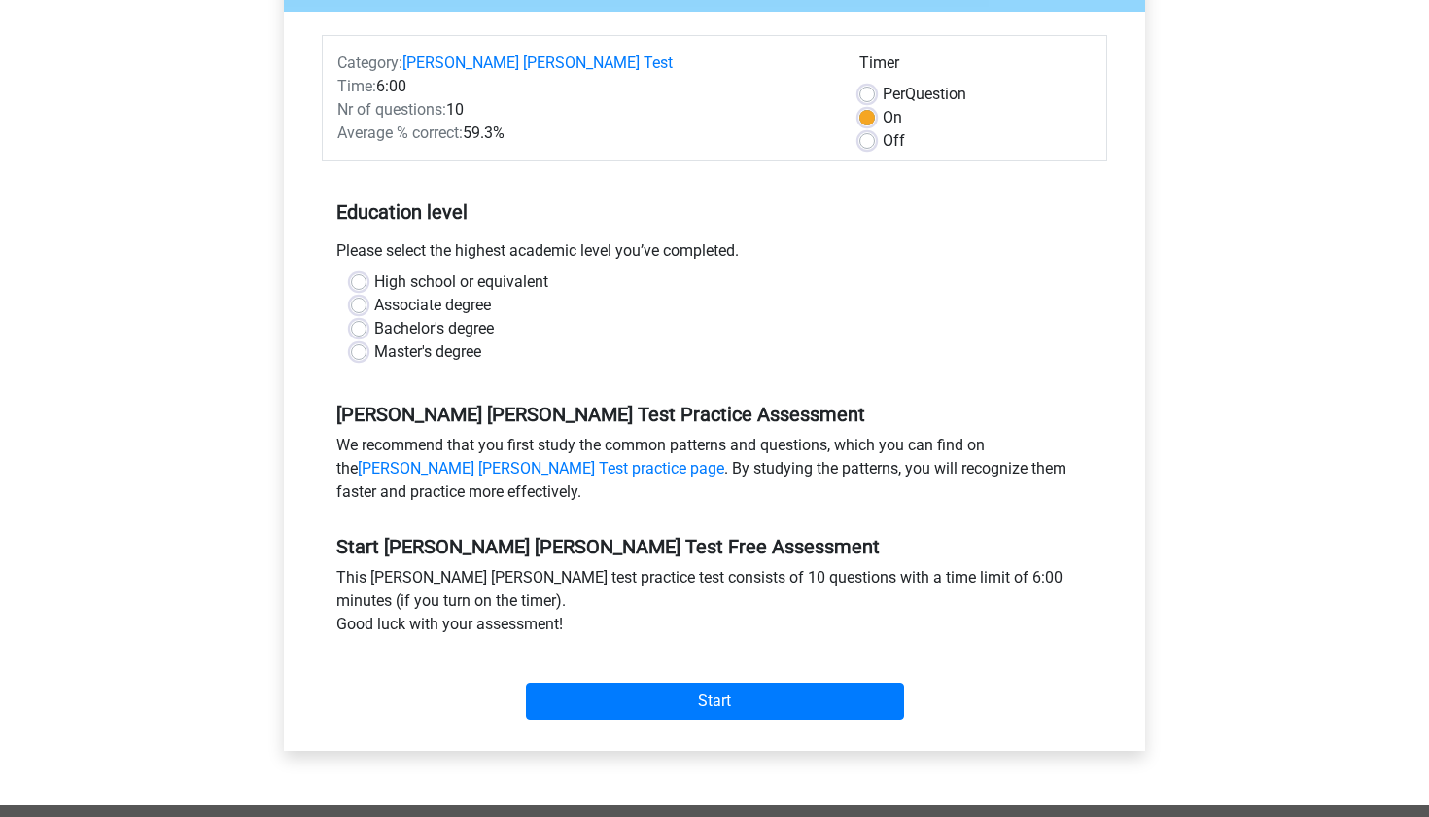
click at [374, 270] on label "High school or equivalent" at bounding box center [461, 281] width 174 height 23
click at [362, 270] on input "High school or equivalent" at bounding box center [359, 279] width 16 height 19
radio input "true"
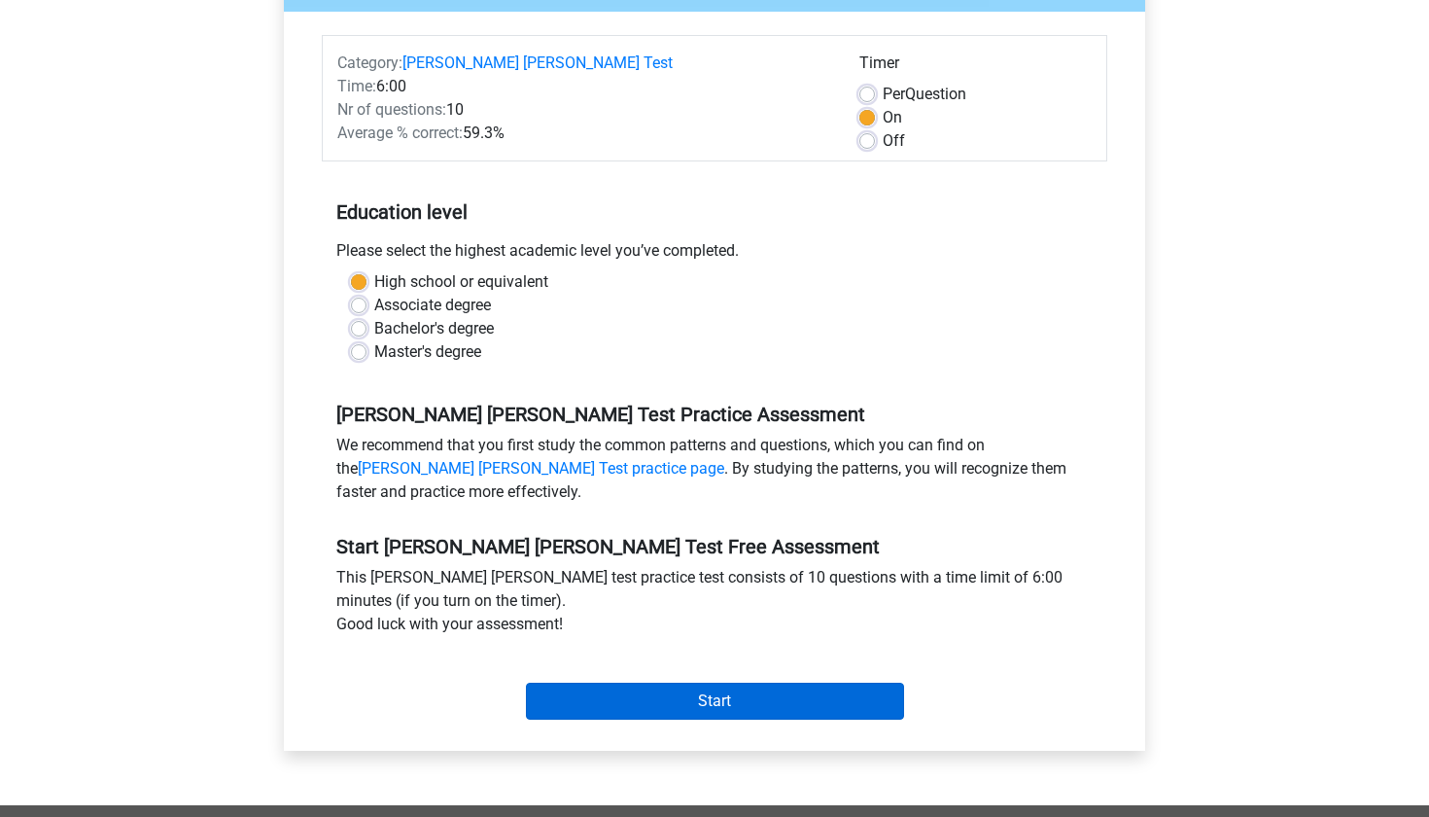
click at [666, 682] on input "Start" at bounding box center [715, 700] width 378 height 37
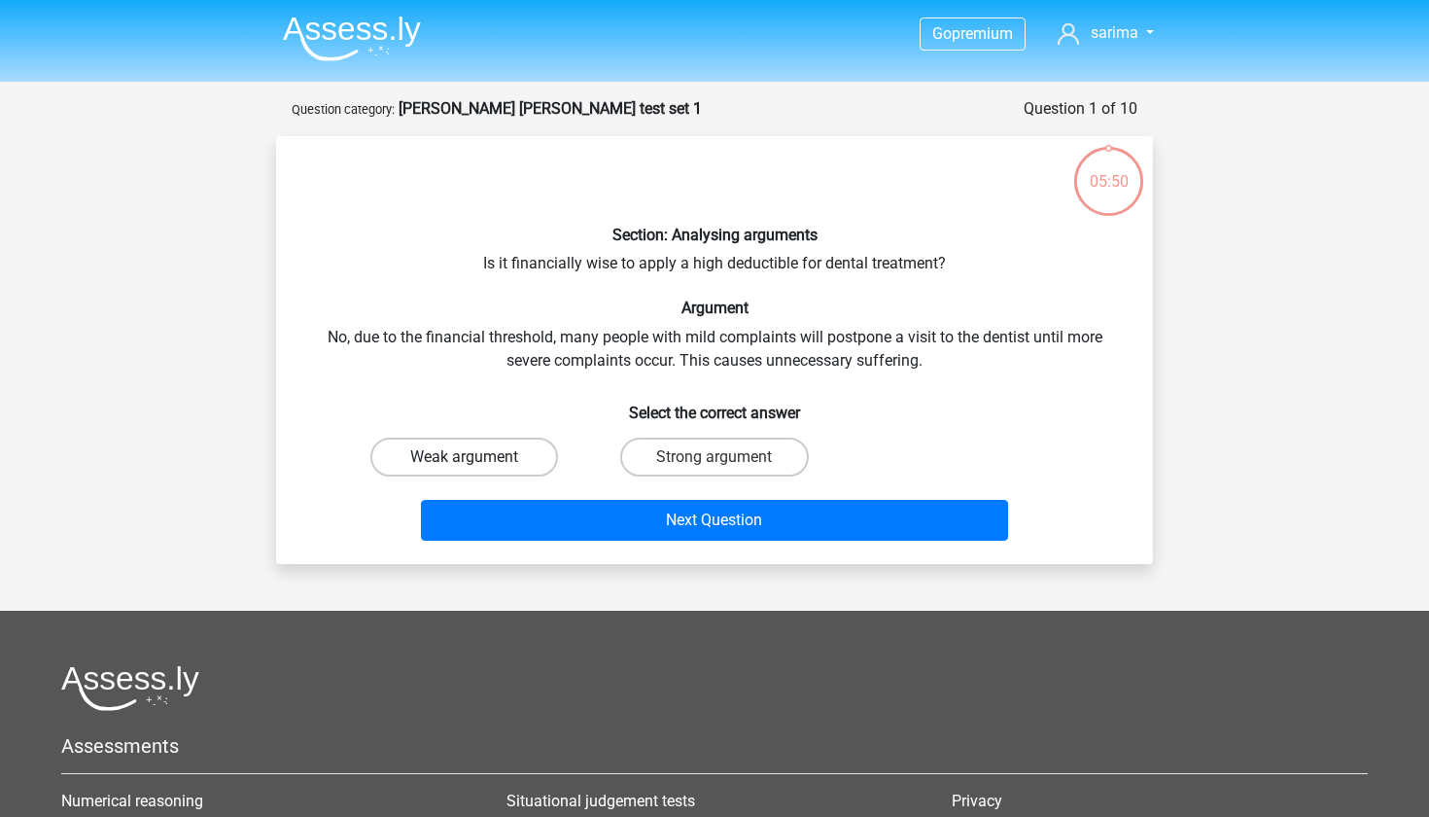
click at [501, 458] on label "Weak argument" at bounding box center [464, 456] width 188 height 39
click at [477, 458] on input "Weak argument" at bounding box center [471, 463] width 13 height 13
radio input "true"
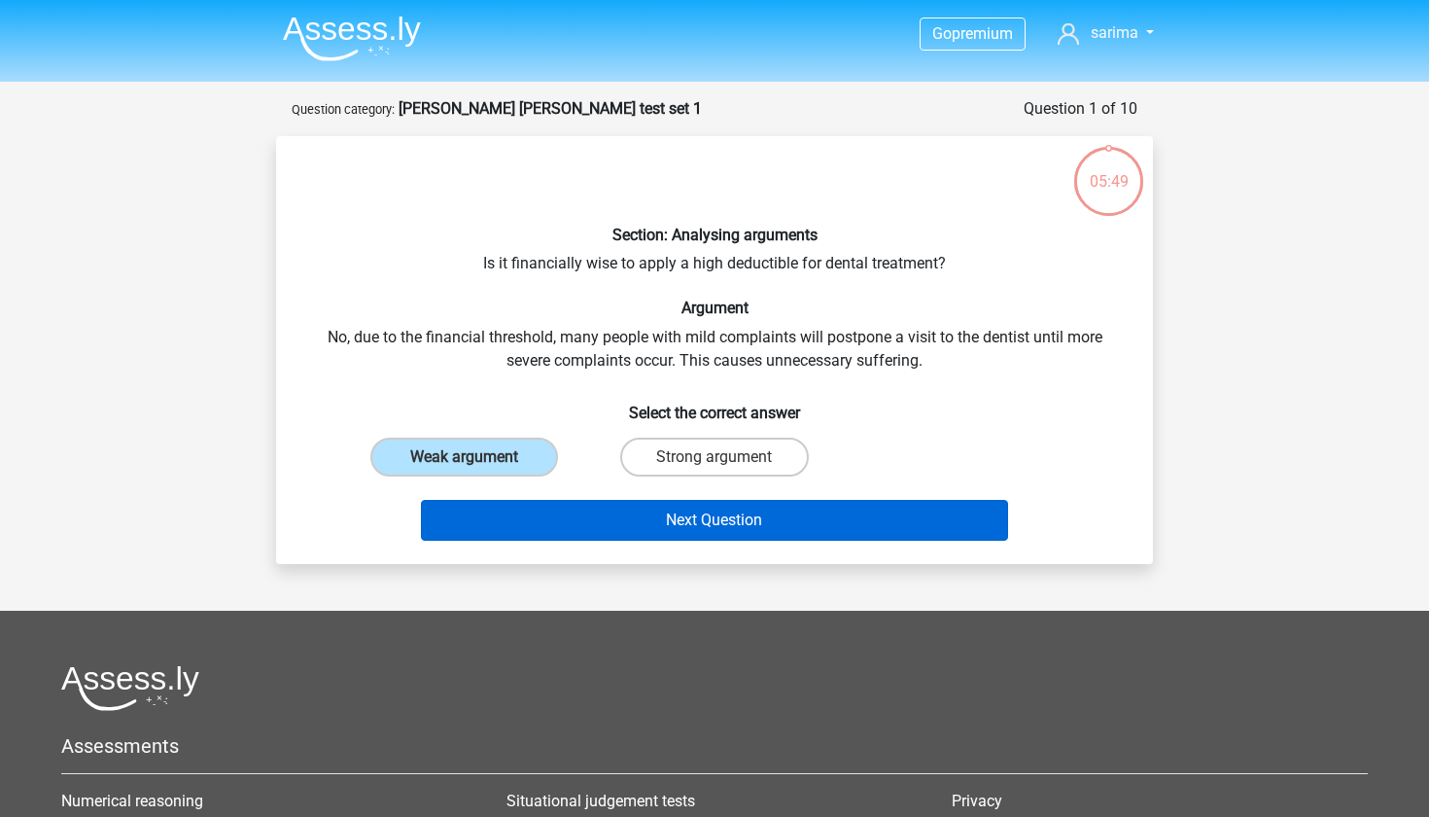
click at [556, 510] on button "Next Question" at bounding box center [715, 520] width 588 height 41
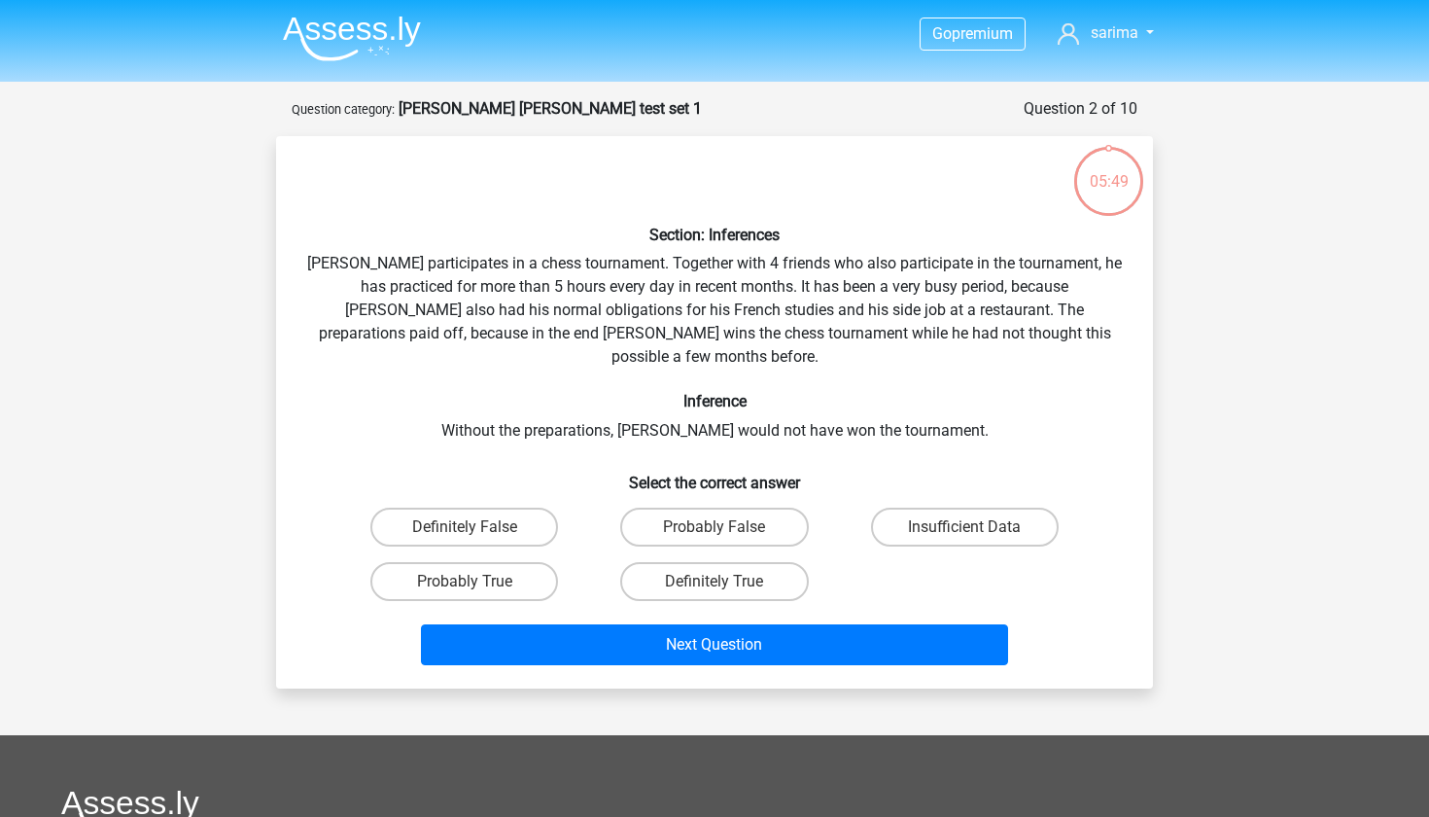
scroll to position [97, 0]
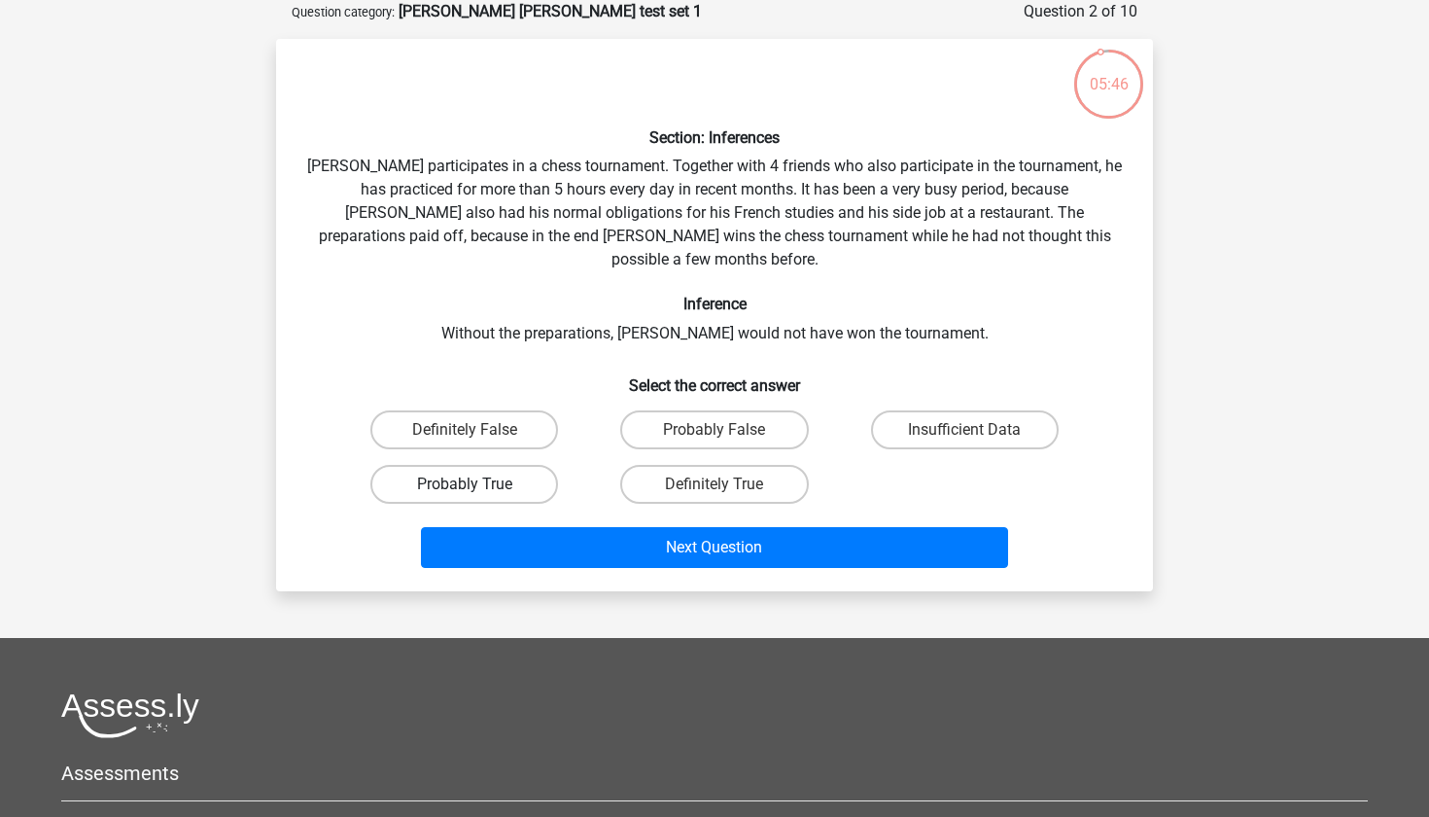
click at [511, 465] on label "Probably True" at bounding box center [464, 484] width 188 height 39
click at [477, 484] on input "Probably True" at bounding box center [471, 490] width 13 height 13
radio input "true"
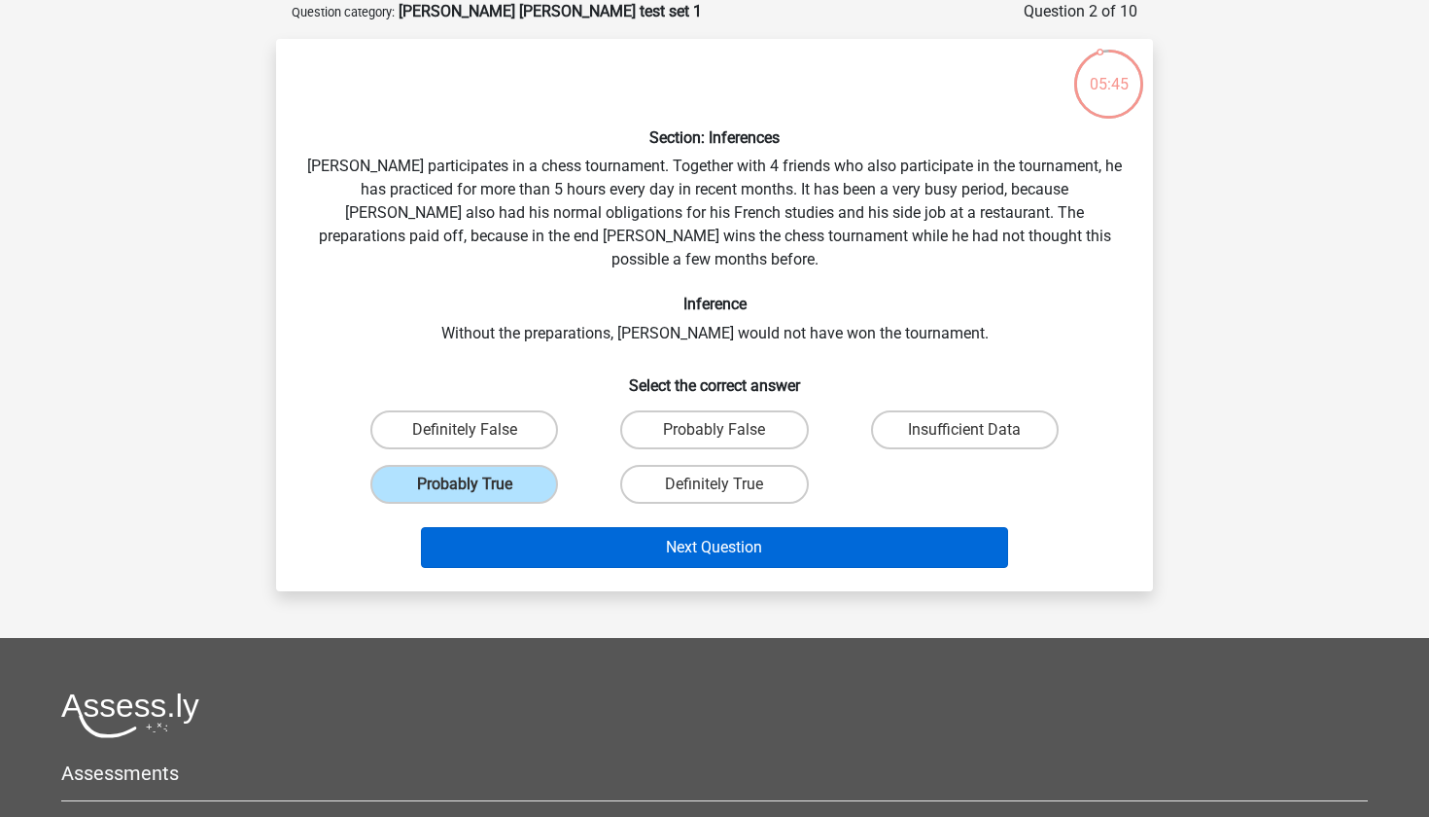
click at [522, 527] on button "Next Question" at bounding box center [715, 547] width 588 height 41
